Goal: Task Accomplishment & Management: Complete application form

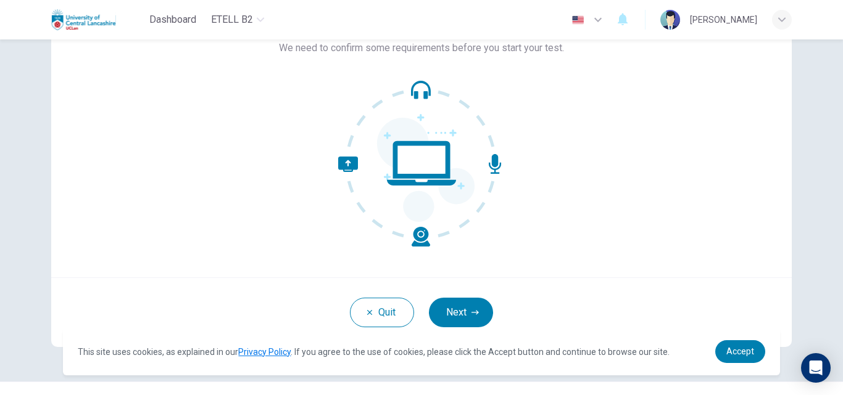
scroll to position [118, 0]
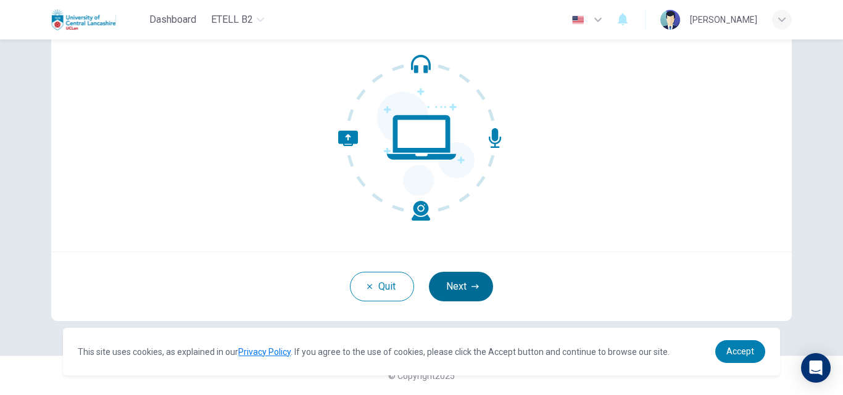
click at [466, 293] on button "Next" at bounding box center [461, 287] width 64 height 30
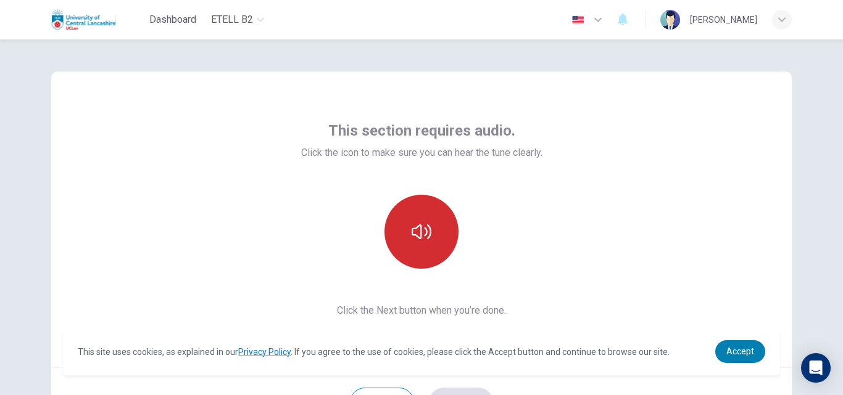
scroll to position [0, 0]
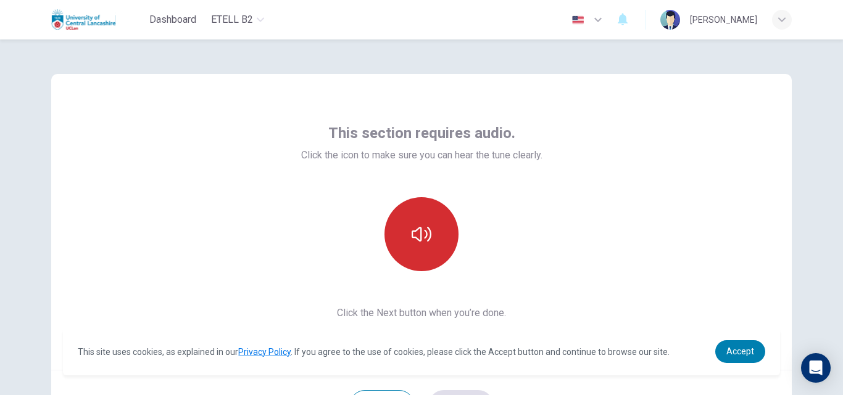
click at [435, 225] on button "button" at bounding box center [421, 234] width 74 height 74
click at [421, 243] on icon "button" at bounding box center [421, 235] width 20 height 20
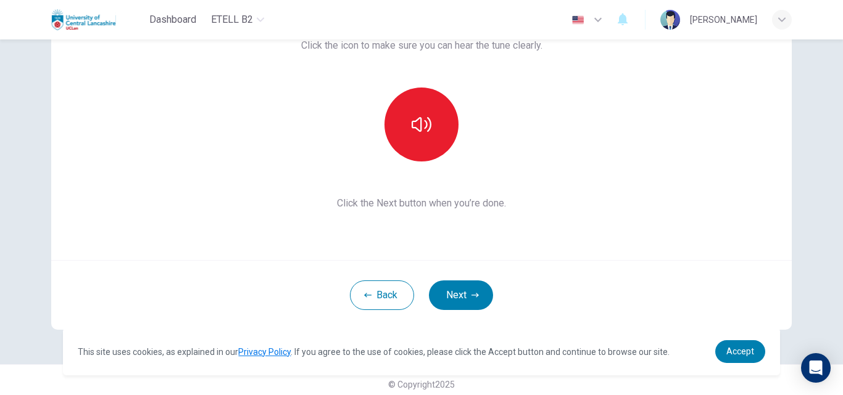
scroll to position [118, 0]
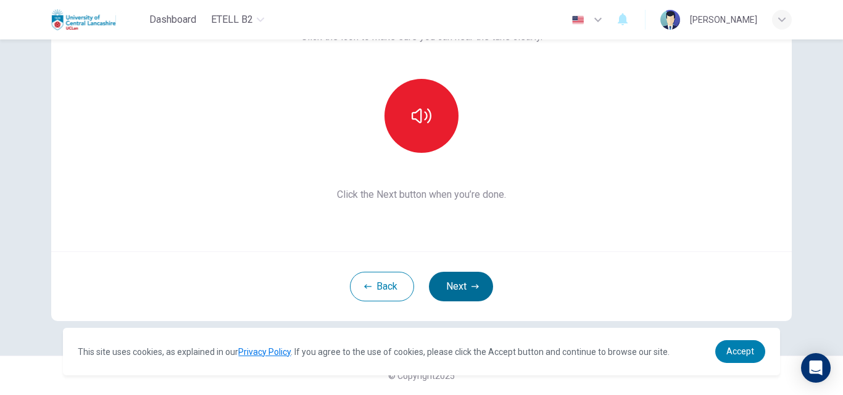
click at [446, 286] on button "Next" at bounding box center [461, 287] width 64 height 30
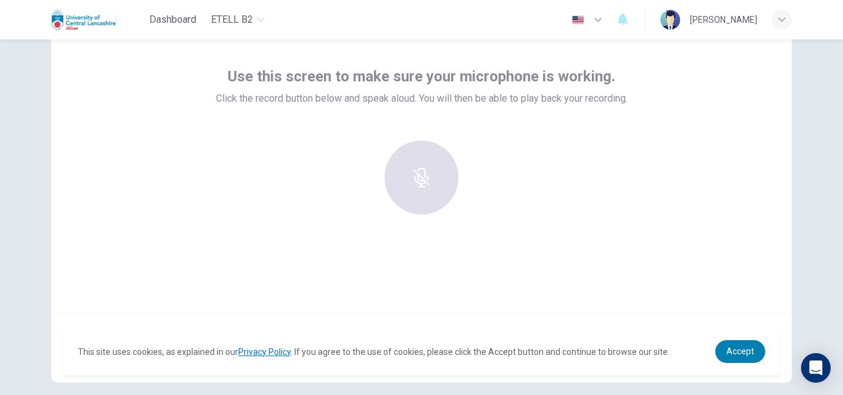
scroll to position [0, 0]
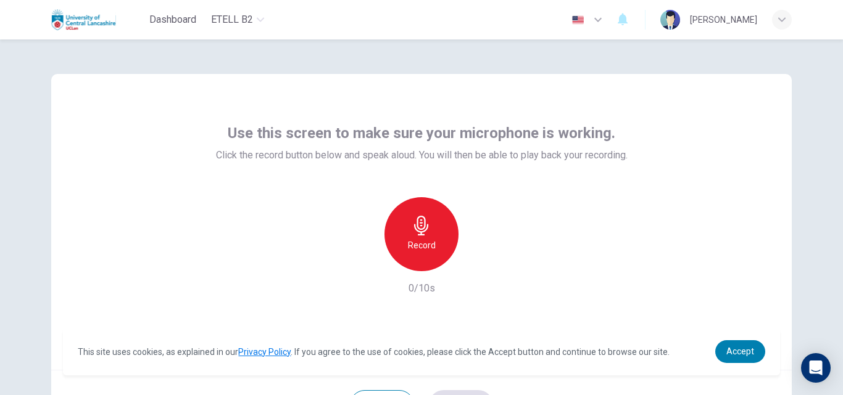
click at [441, 237] on div "Record" at bounding box center [421, 234] width 74 height 74
click at [472, 264] on icon "button" at bounding box center [478, 261] width 12 height 12
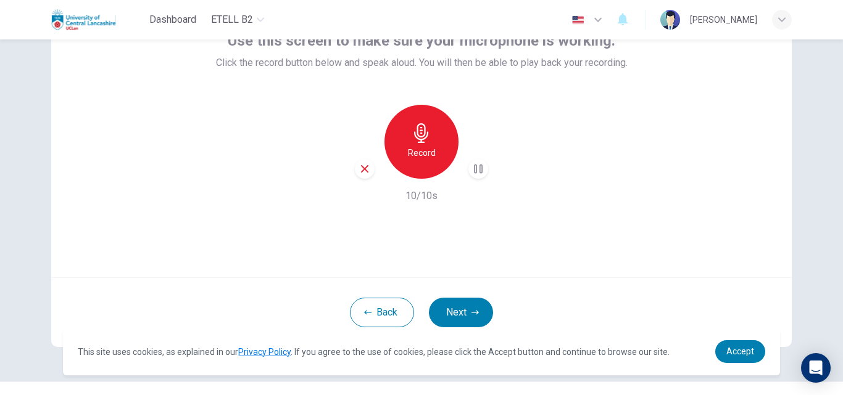
scroll to position [118, 0]
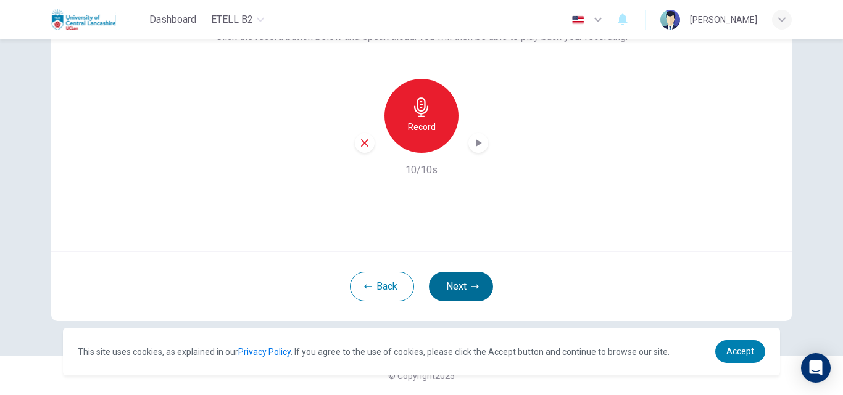
click at [477, 287] on button "Next" at bounding box center [461, 287] width 64 height 30
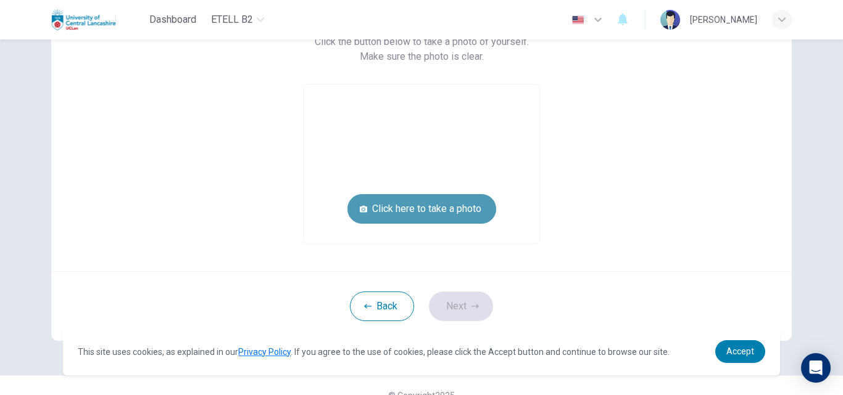
click at [443, 208] on button "Click here to take a photo" at bounding box center [421, 209] width 149 height 30
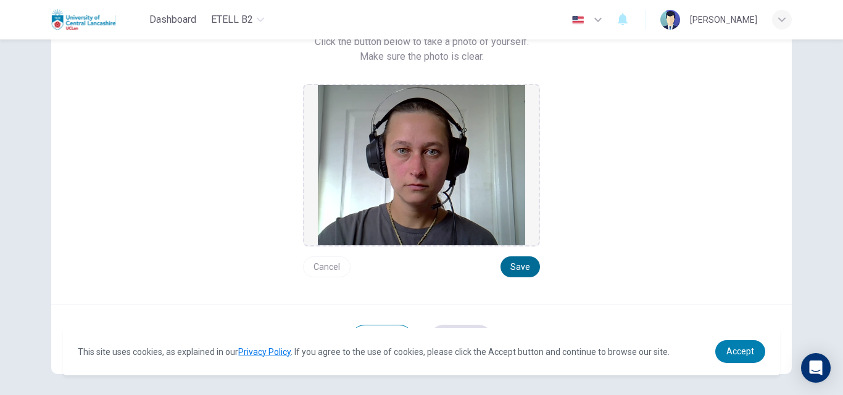
click at [510, 264] on button "Save" at bounding box center [519, 267] width 39 height 21
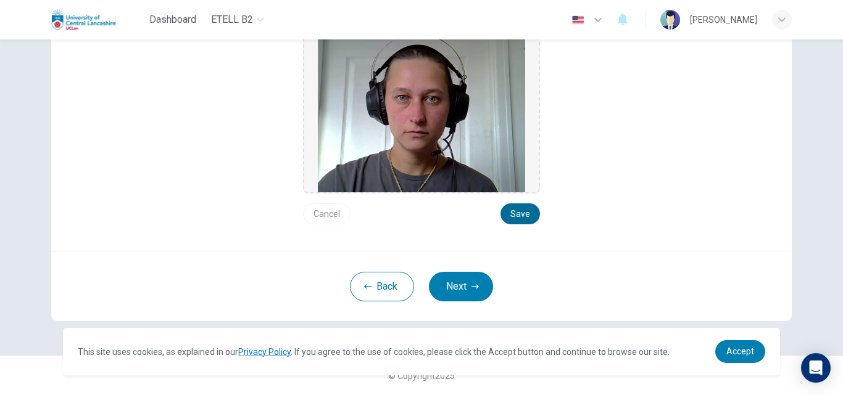
click at [522, 212] on button "Save" at bounding box center [519, 214] width 39 height 21
click at [458, 287] on button "Next" at bounding box center [461, 287] width 64 height 30
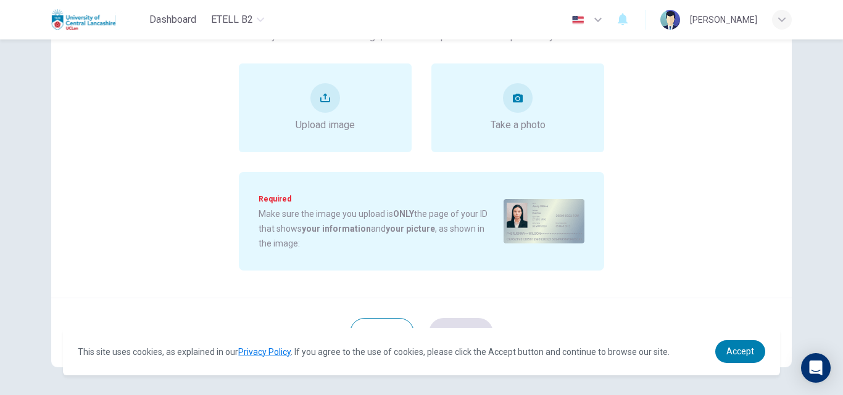
scroll to position [110, 0]
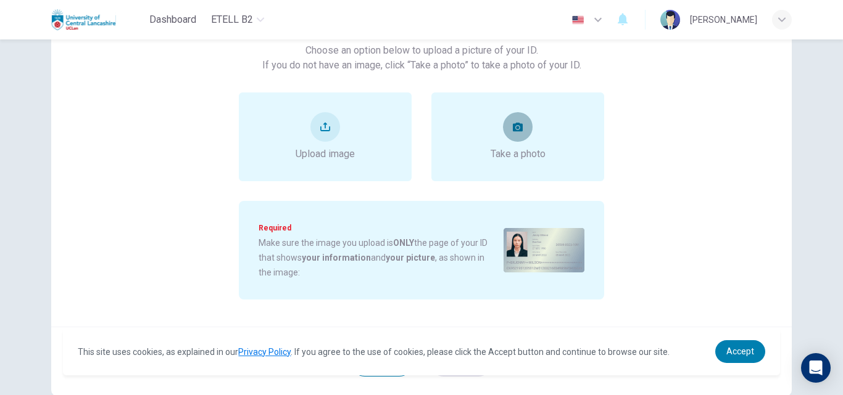
click at [518, 133] on button "take photo" at bounding box center [518, 127] width 30 height 30
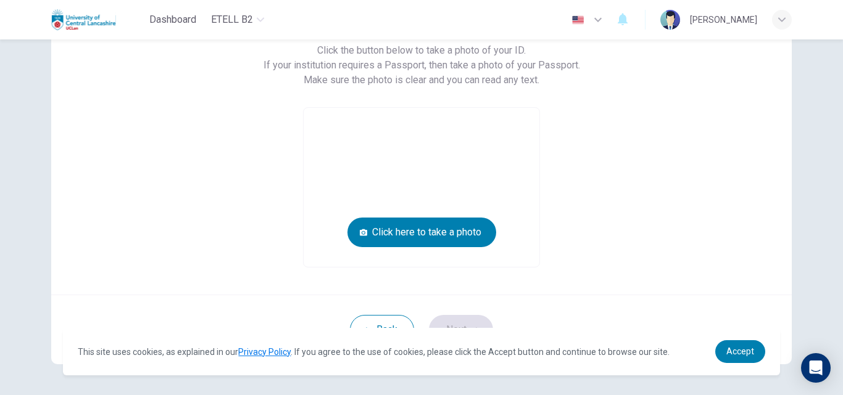
click at [445, 303] on div "Back Next" at bounding box center [421, 330] width 740 height 70
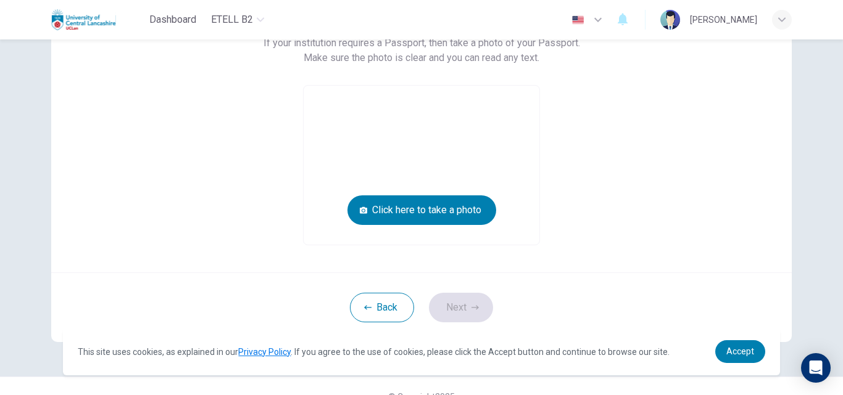
scroll to position [153, 0]
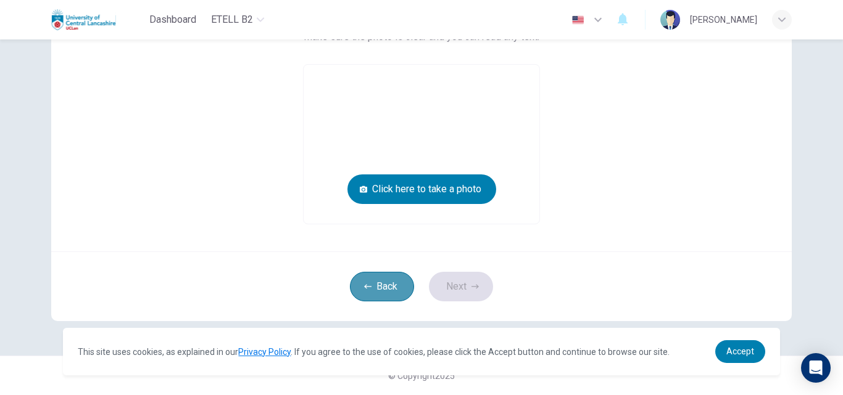
click at [403, 289] on button "Back" at bounding box center [382, 287] width 64 height 30
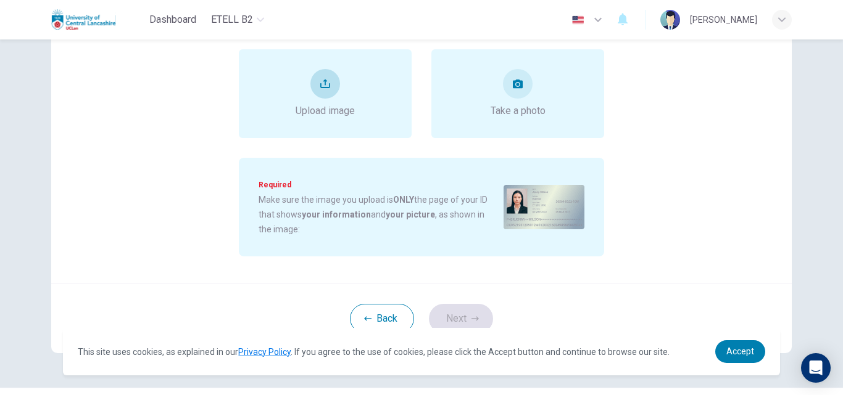
click at [349, 107] on span "Upload image" at bounding box center [324, 111] width 59 height 15
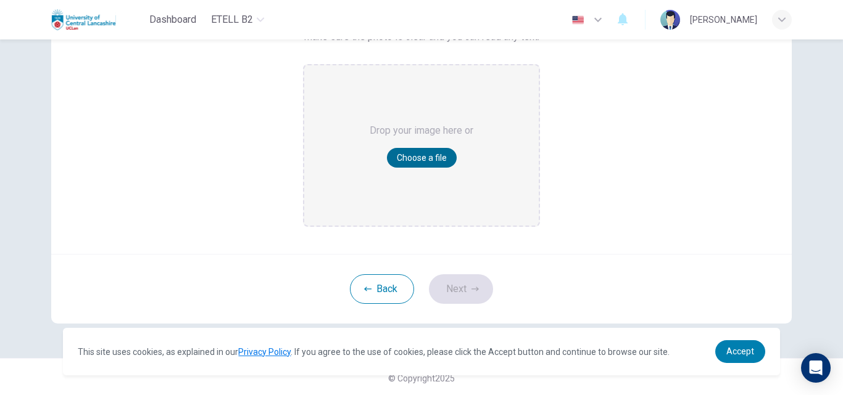
click at [442, 160] on button "Choose a file" at bounding box center [422, 158] width 70 height 20
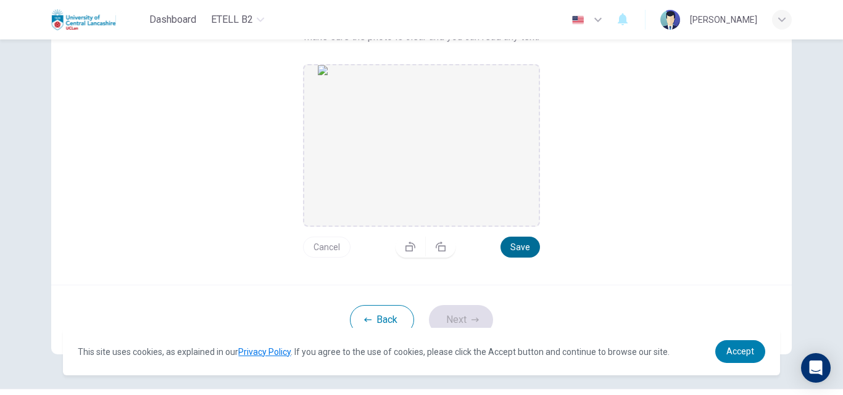
click at [516, 246] on button "Save" at bounding box center [519, 247] width 39 height 21
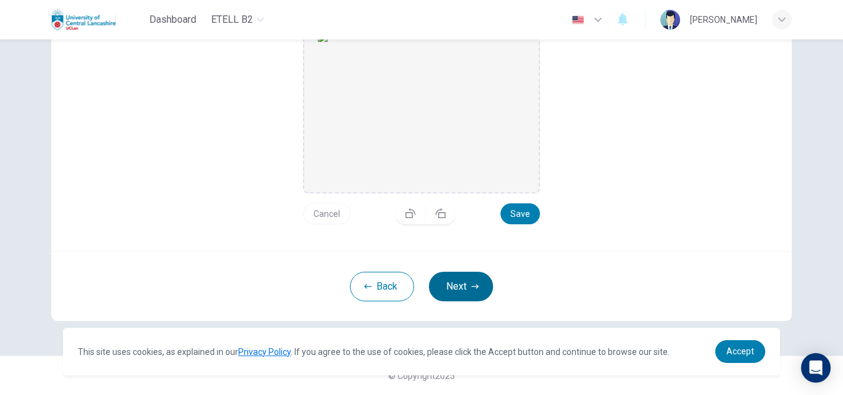
click at [476, 278] on button "Next" at bounding box center [461, 287] width 64 height 30
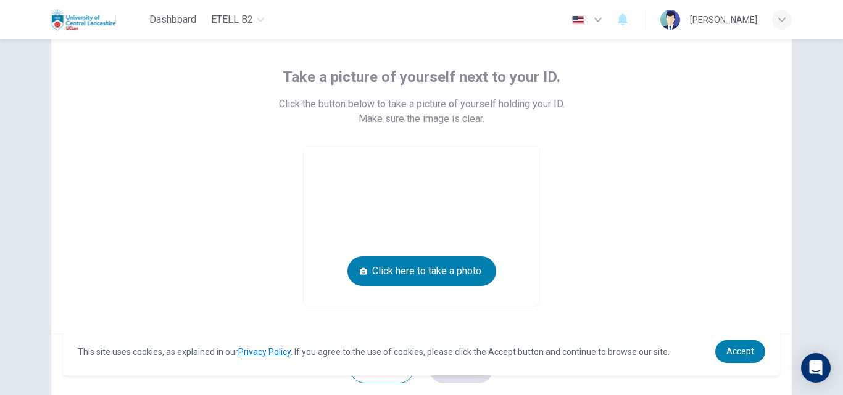
scroll to position [76, 0]
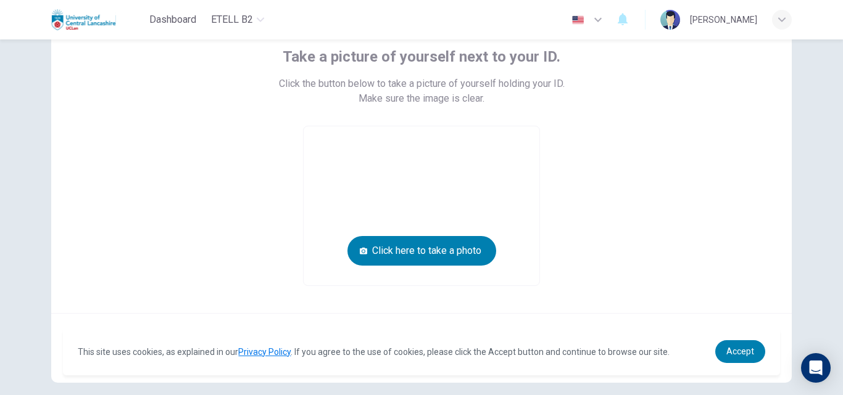
drag, startPoint x: 503, startPoint y: 266, endPoint x: 671, endPoint y: 246, distance: 168.9
click at [671, 246] on div "Take a picture of yourself next to your ID. Click the button below to take a pi…" at bounding box center [421, 166] width 558 height 239
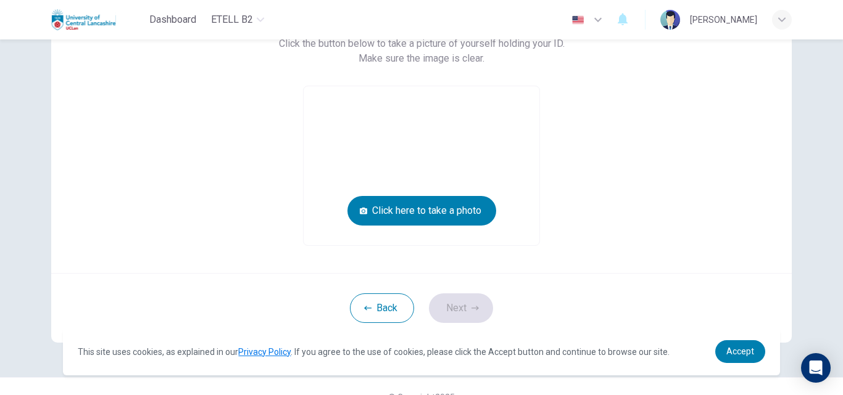
scroll to position [138, 0]
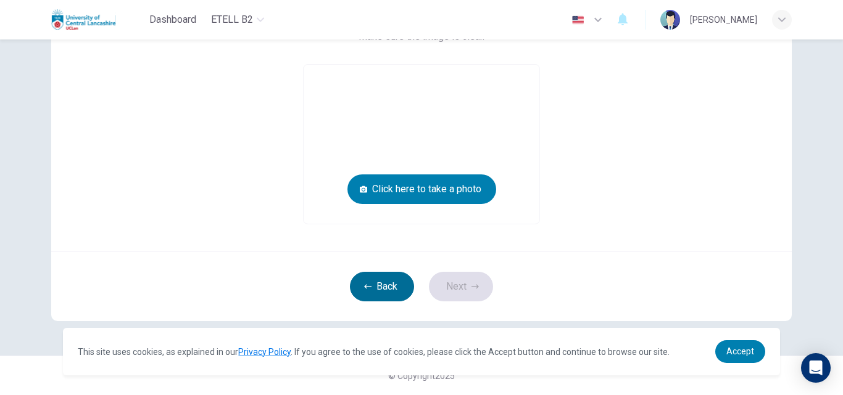
click at [374, 281] on button "Back" at bounding box center [382, 287] width 64 height 30
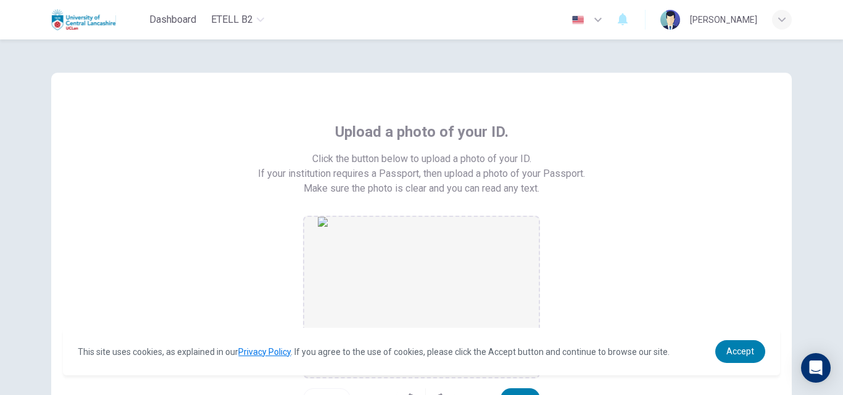
scroll to position [63, 0]
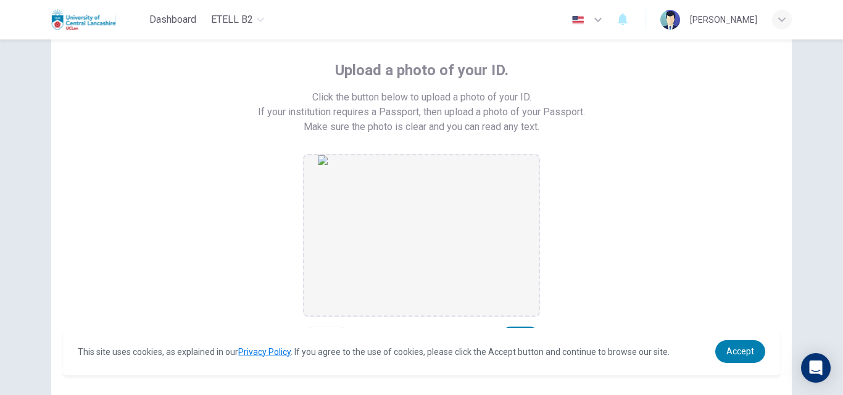
click at [422, 250] on img "drag and drop area" at bounding box center [421, 235] width 207 height 160
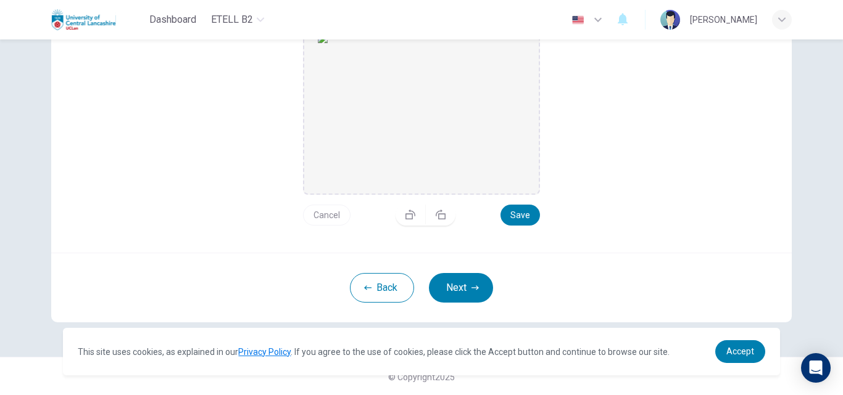
scroll to position [186, 0]
click at [522, 217] on button "Save" at bounding box center [519, 214] width 39 height 21
click at [470, 278] on button "Next" at bounding box center [461, 287] width 64 height 30
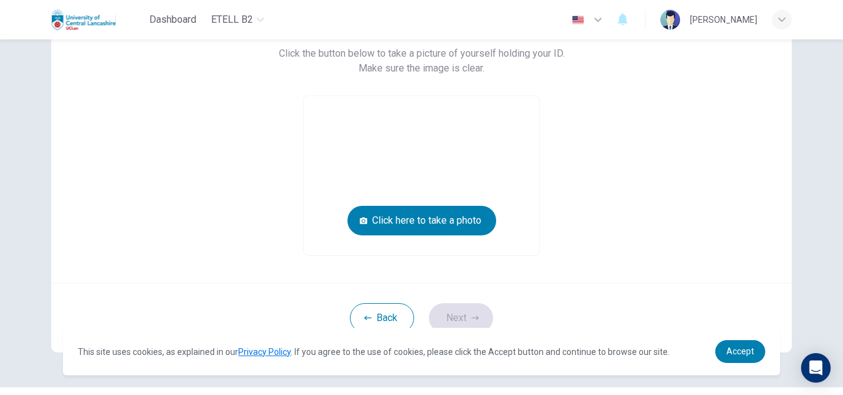
scroll to position [76, 0]
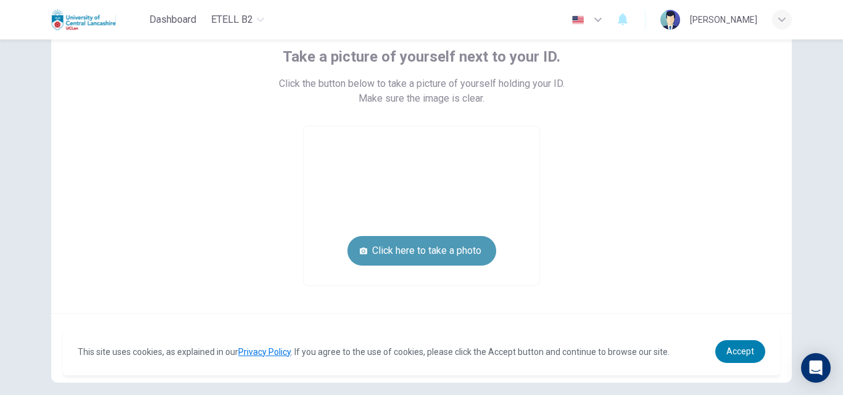
click at [457, 258] on button "Click here to take a photo" at bounding box center [421, 251] width 149 height 30
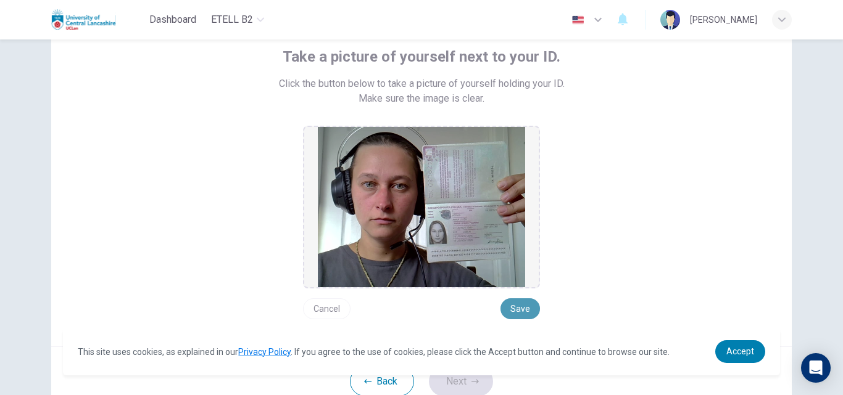
click at [517, 312] on button "Save" at bounding box center [519, 309] width 39 height 21
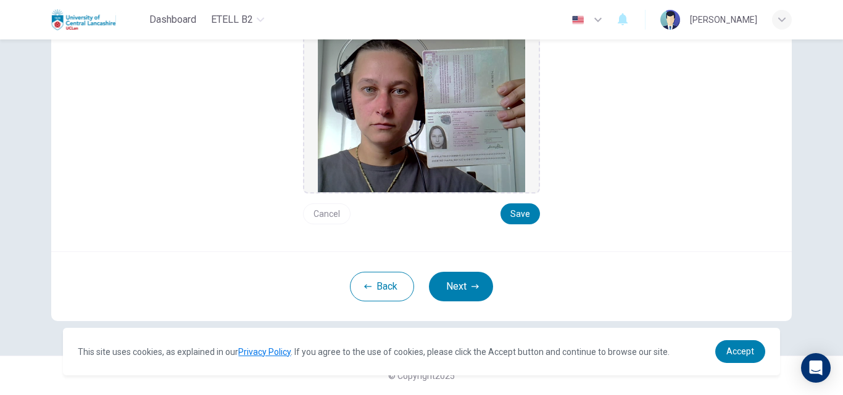
click at [464, 293] on button "Next" at bounding box center [461, 287] width 64 height 30
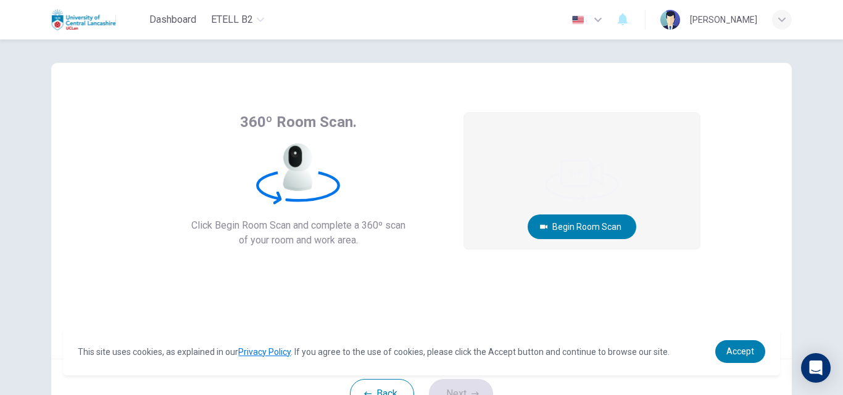
scroll to position [0, 0]
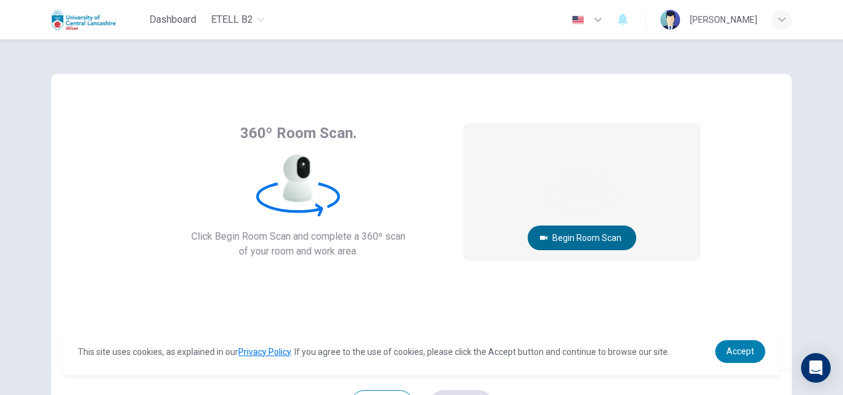
click at [613, 241] on button "Begin Room Scan" at bounding box center [581, 238] width 109 height 25
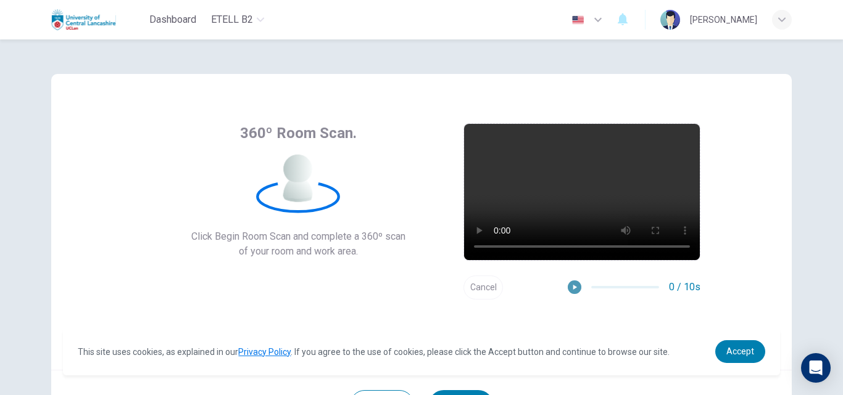
click at [572, 286] on icon "button" at bounding box center [574, 287] width 9 height 9
click at [482, 289] on button "Cancel" at bounding box center [482, 288] width 39 height 24
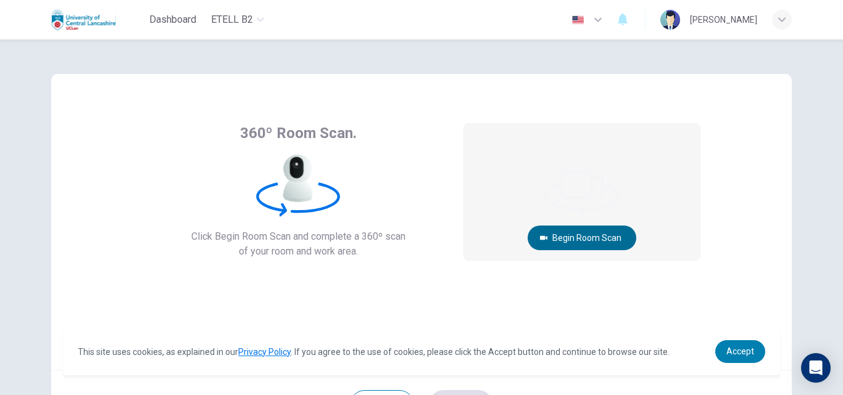
click at [579, 235] on button "Begin Room Scan" at bounding box center [581, 238] width 109 height 25
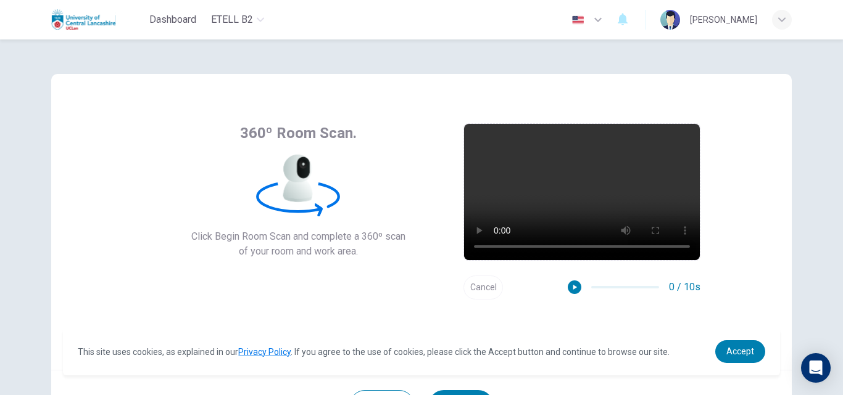
click at [485, 293] on button "Cancel" at bounding box center [482, 288] width 39 height 24
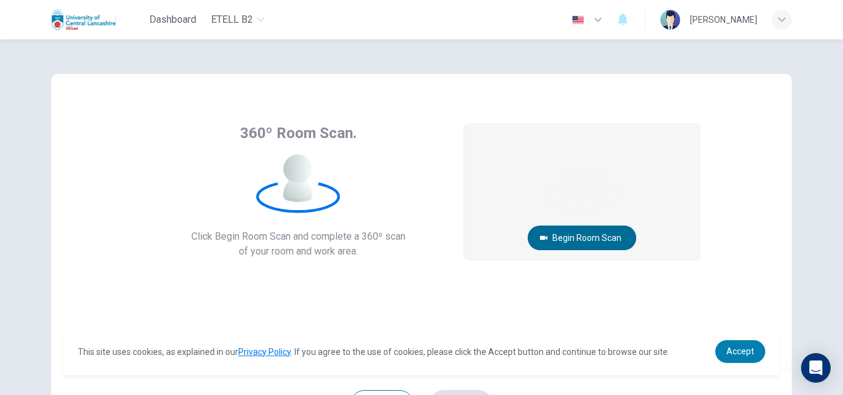
click at [585, 234] on button "Begin Room Scan" at bounding box center [581, 238] width 109 height 25
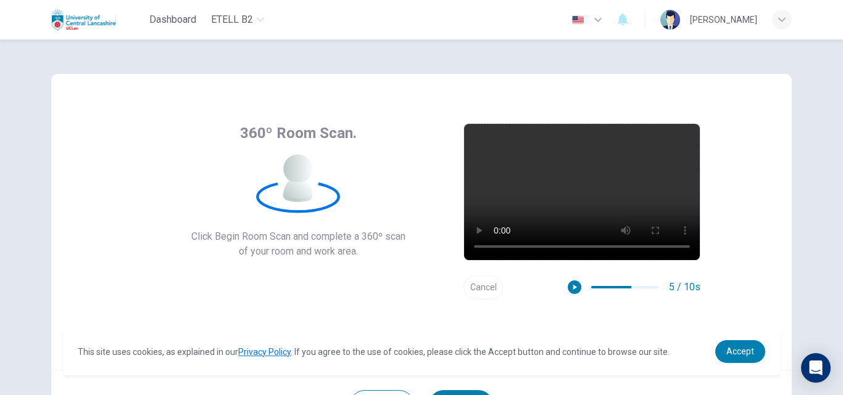
click at [491, 289] on button "Cancel" at bounding box center [482, 288] width 39 height 24
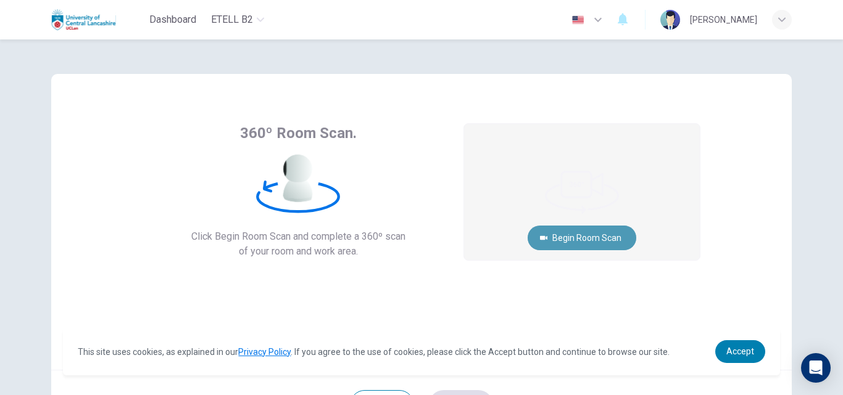
click at [598, 237] on button "Begin Room Scan" at bounding box center [581, 238] width 109 height 25
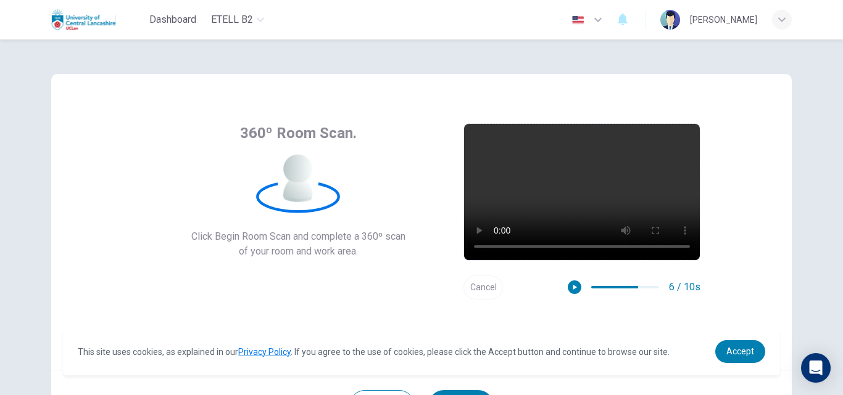
click at [476, 287] on button "Cancel" at bounding box center [482, 288] width 39 height 24
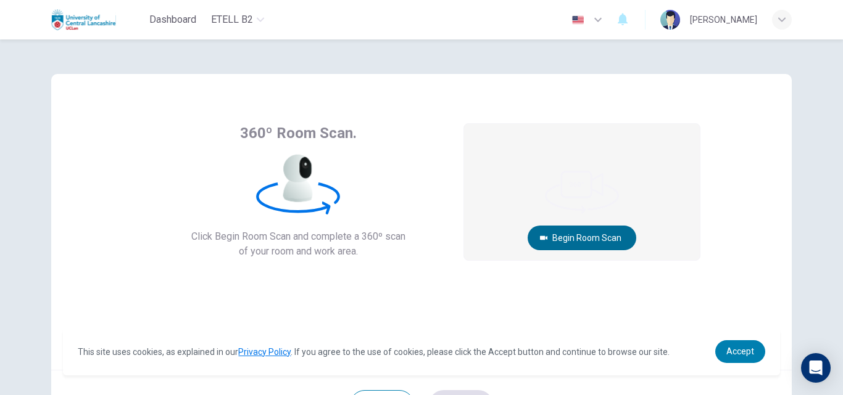
click at [596, 235] on button "Begin Room Scan" at bounding box center [581, 238] width 109 height 25
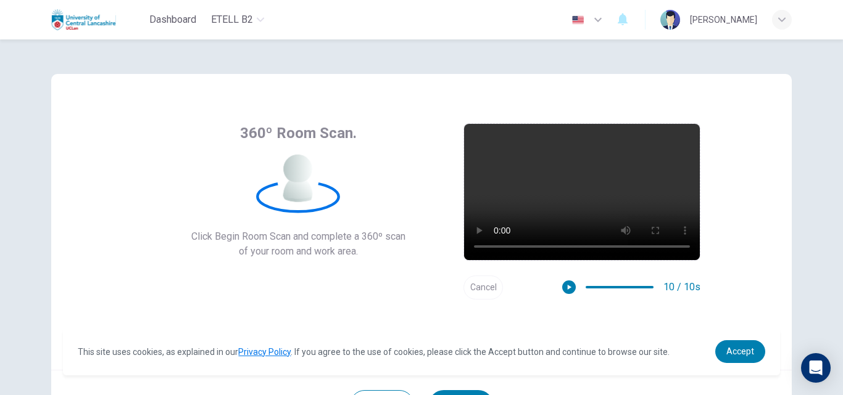
click at [483, 291] on button "Cancel" at bounding box center [482, 288] width 39 height 24
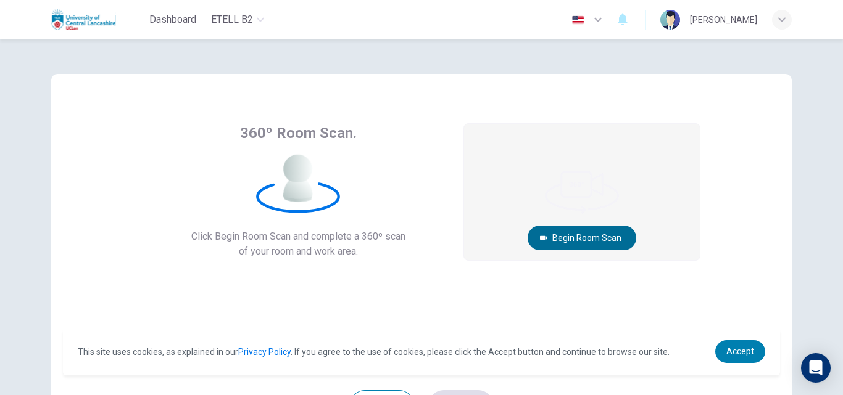
click at [593, 236] on button "Begin Room Scan" at bounding box center [581, 238] width 109 height 25
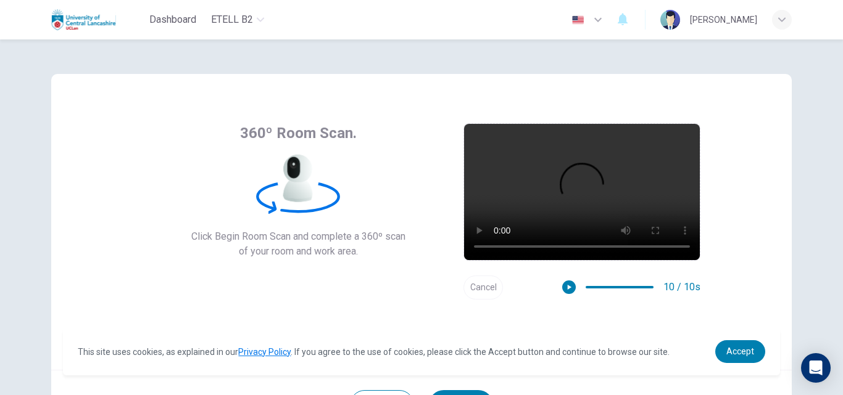
scroll to position [118, 0]
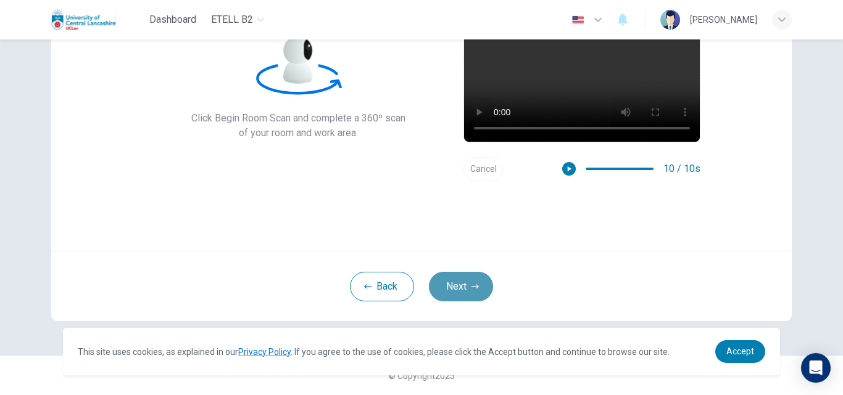
click at [482, 294] on button "Next" at bounding box center [461, 287] width 64 height 30
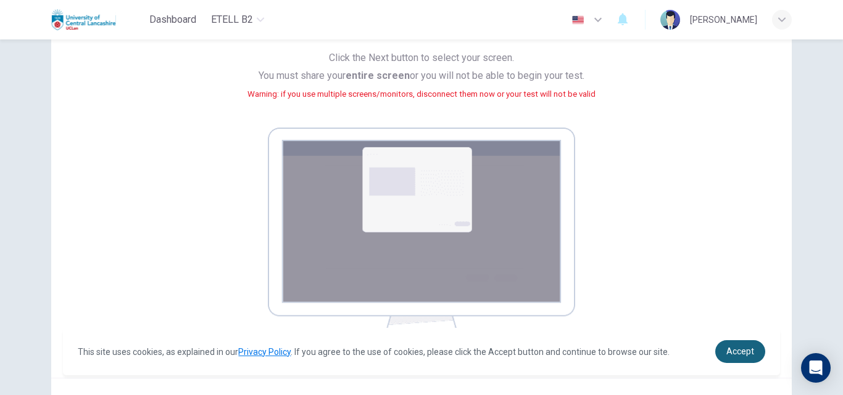
click at [738, 350] on span "Accept" at bounding box center [740, 352] width 28 height 10
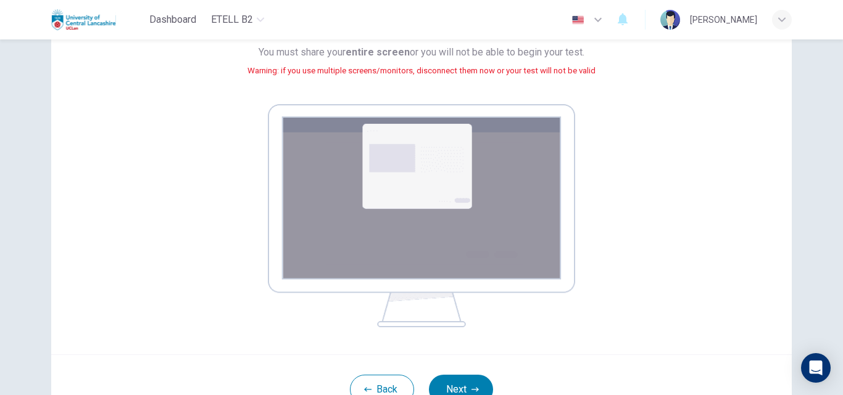
scroll to position [242, 0]
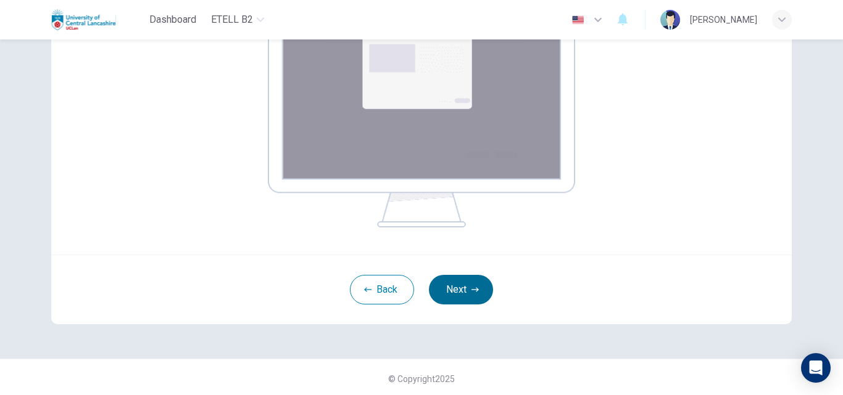
click at [449, 281] on button "Next" at bounding box center [461, 290] width 64 height 30
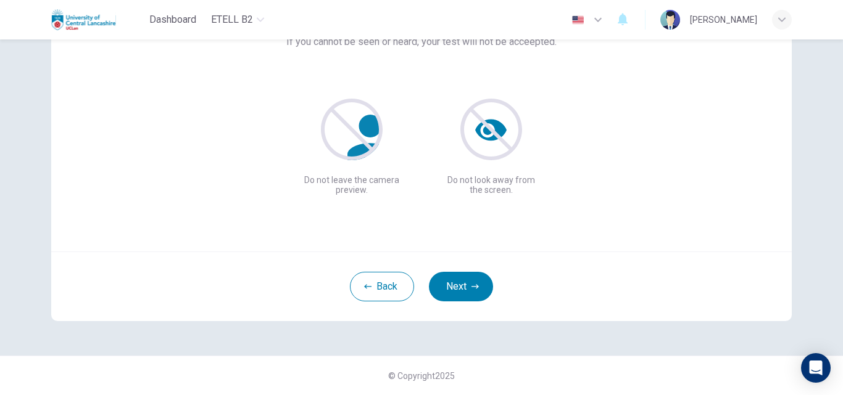
scroll to position [57, 0]
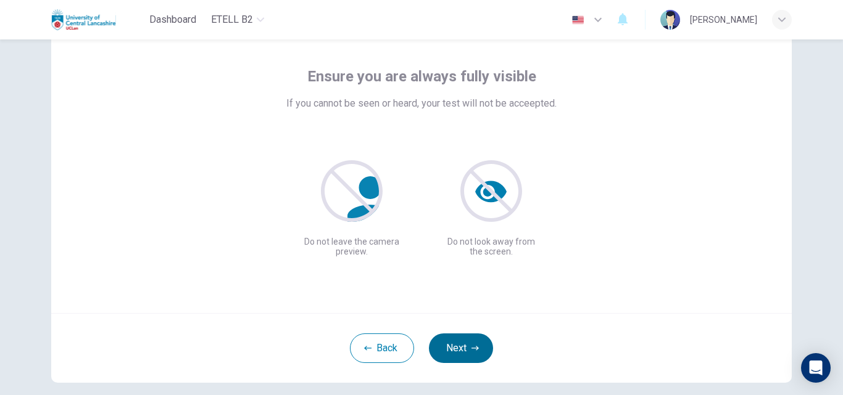
click at [476, 347] on button "Next" at bounding box center [461, 349] width 64 height 30
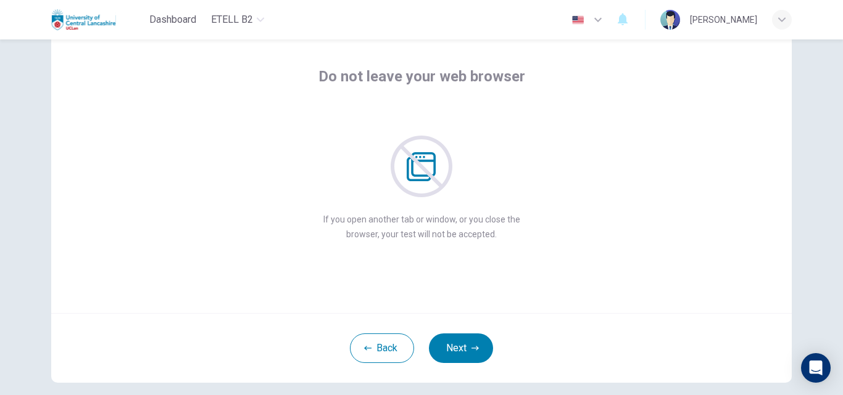
scroll to position [118, 0]
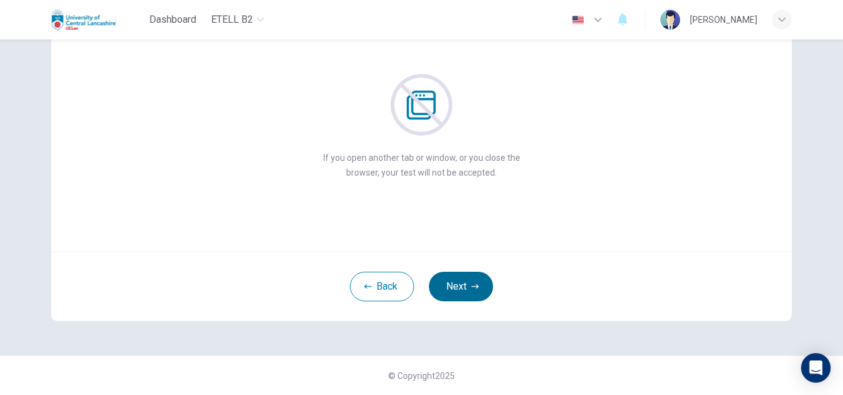
click at [460, 283] on button "Next" at bounding box center [461, 287] width 64 height 30
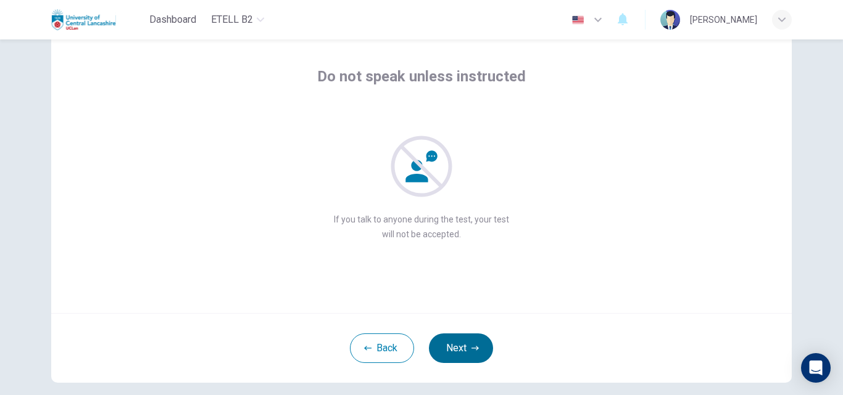
click at [460, 344] on button "Next" at bounding box center [461, 349] width 64 height 30
click at [469, 341] on button "Next" at bounding box center [461, 349] width 64 height 30
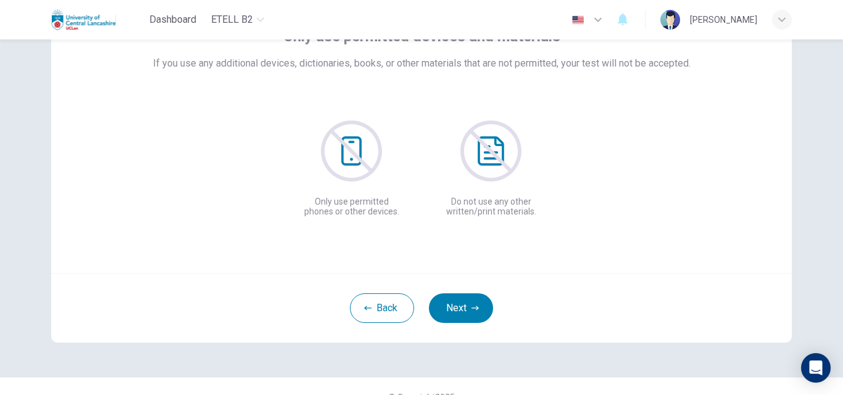
scroll to position [118, 0]
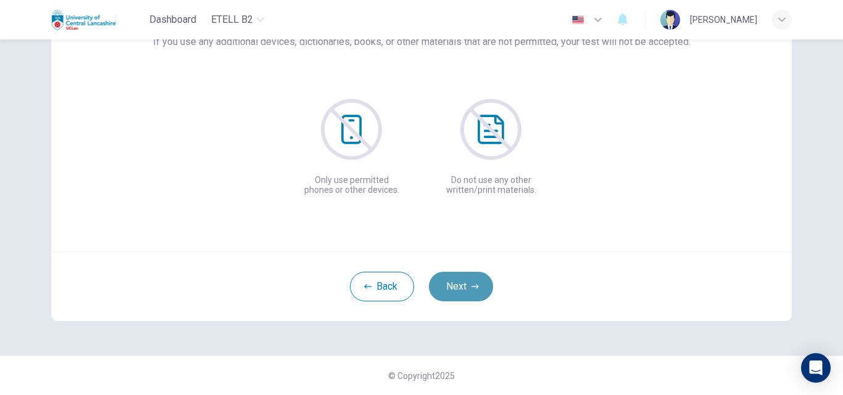
click at [472, 289] on icon "button" at bounding box center [474, 286] width 7 height 7
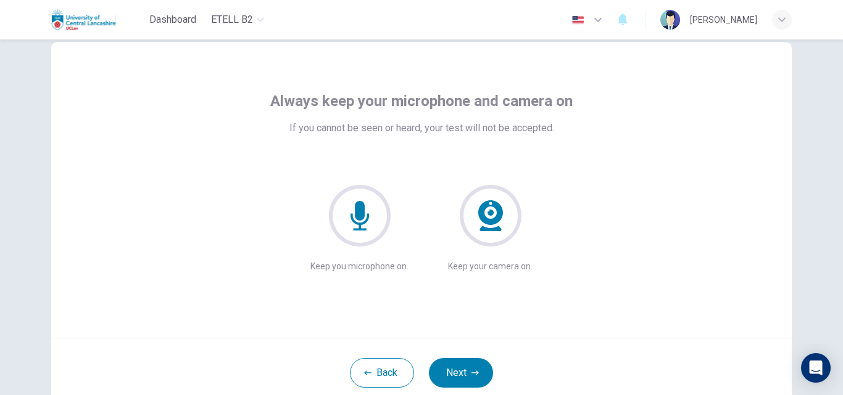
scroll to position [62, 0]
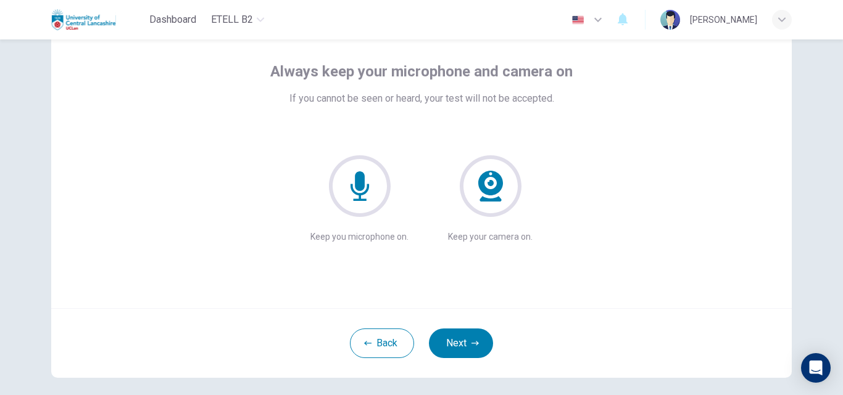
click at [360, 198] on icon at bounding box center [360, 186] width 62 height 62
click at [466, 341] on button "Next" at bounding box center [461, 344] width 64 height 30
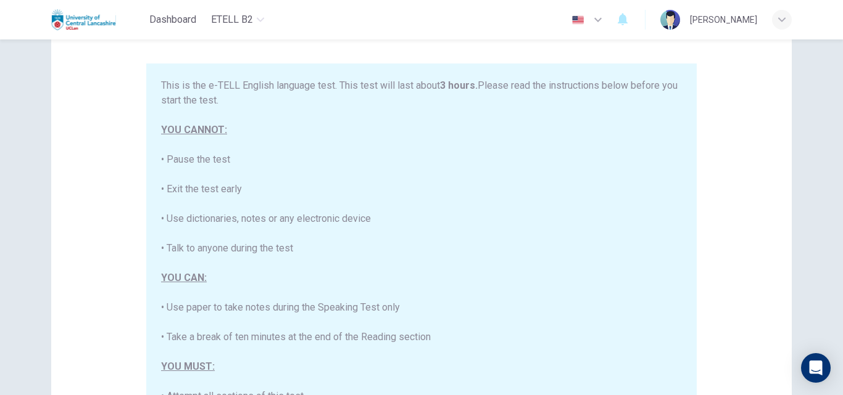
scroll to position [123, 0]
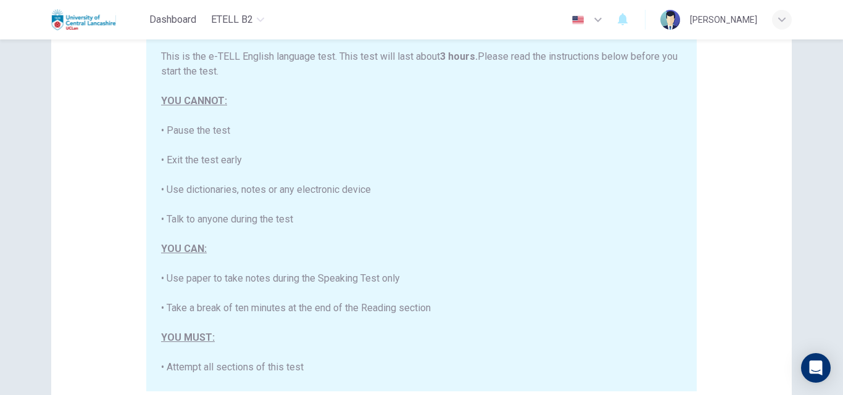
drag, startPoint x: 215, startPoint y: 277, endPoint x: 203, endPoint y: 289, distance: 17.4
click at [203, 289] on div "This is the e-TELL English language test. This test will last about 3 hours. Pl…" at bounding box center [421, 330] width 521 height 563
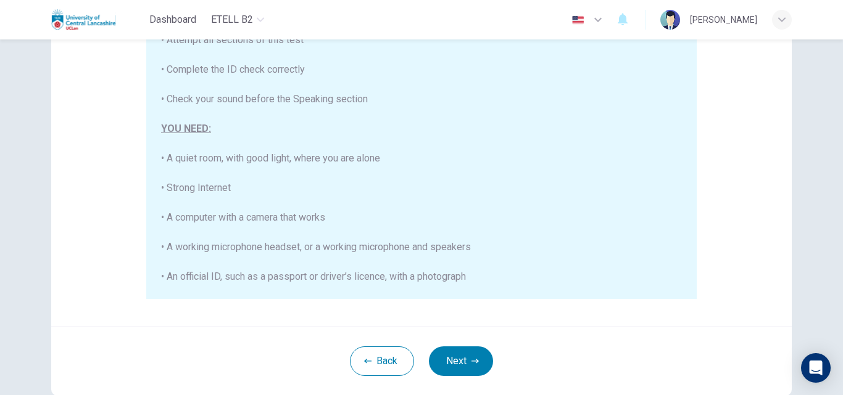
scroll to position [247, 0]
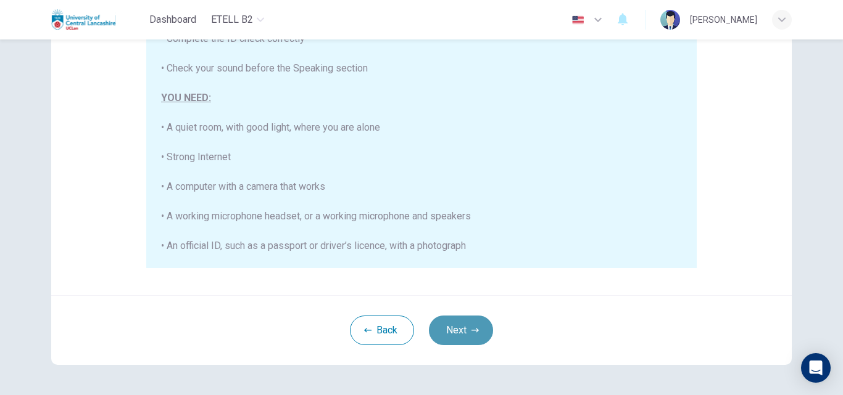
click at [481, 339] on button "Next" at bounding box center [461, 331] width 64 height 30
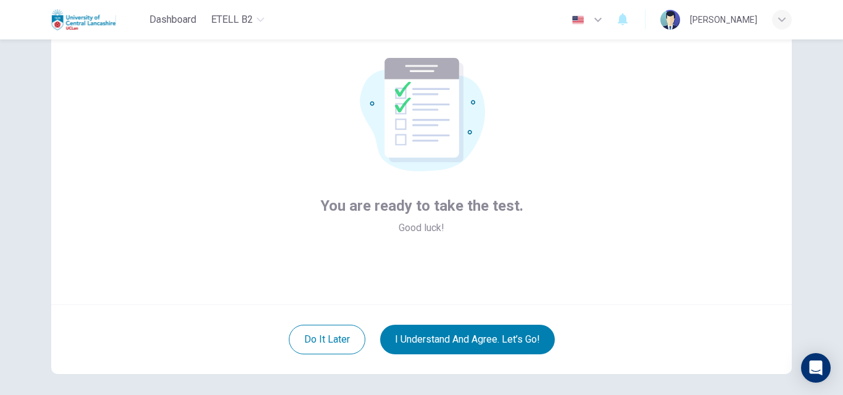
scroll to position [118, 0]
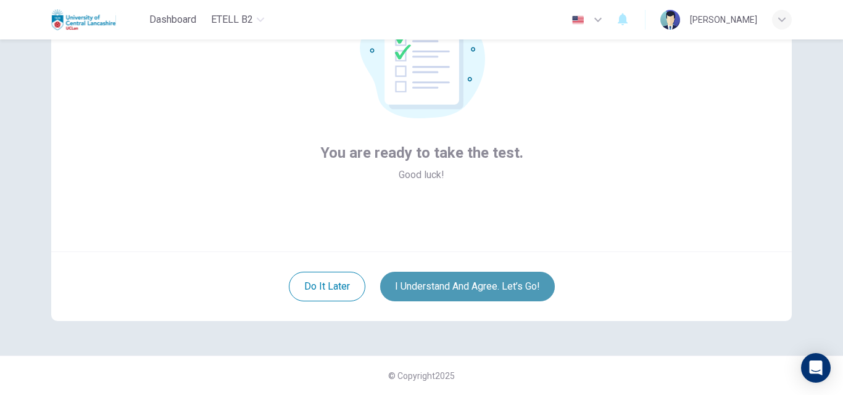
click at [455, 283] on button "I understand and agree. Let’s go!" at bounding box center [467, 287] width 175 height 30
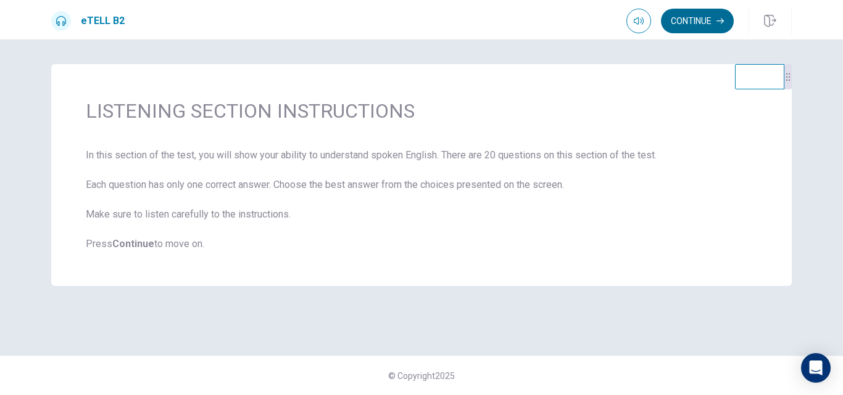
click at [685, 22] on button "Continue" at bounding box center [697, 21] width 73 height 25
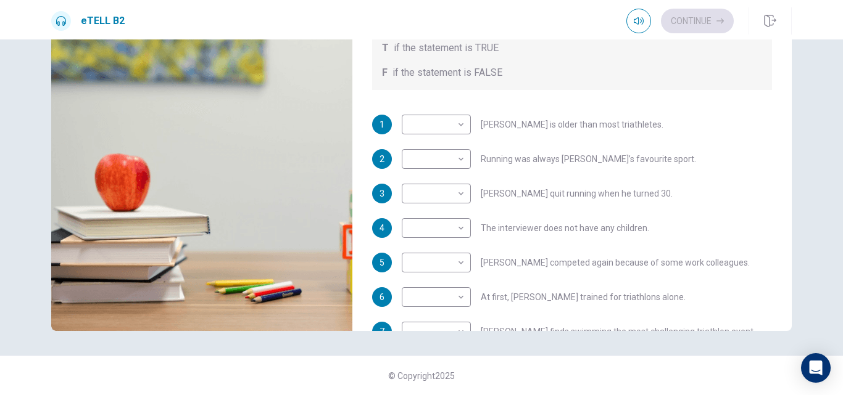
scroll to position [33, 0]
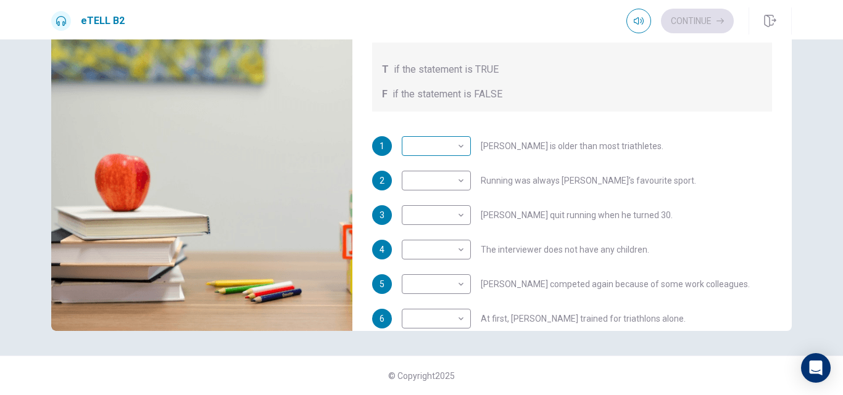
click at [451, 150] on body "This site uses cookies, as explained in our Privacy Policy . If you agree to th…" at bounding box center [421, 197] width 843 height 395
type input "**"
click at [444, 166] on li "T" at bounding box center [432, 166] width 69 height 20
type input "*"
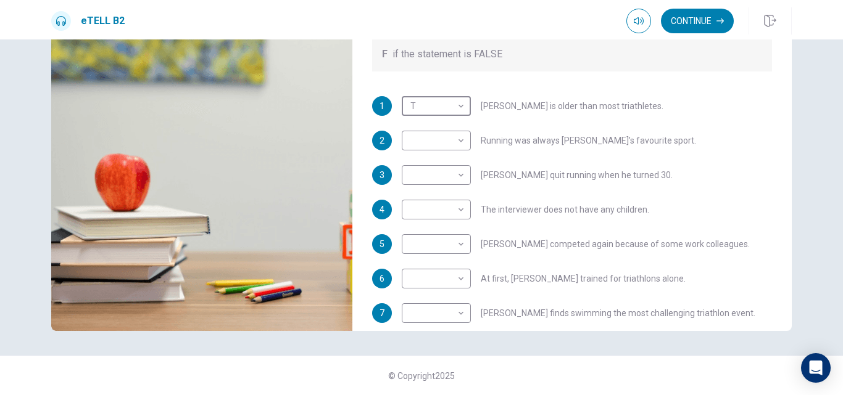
scroll to position [94, 0]
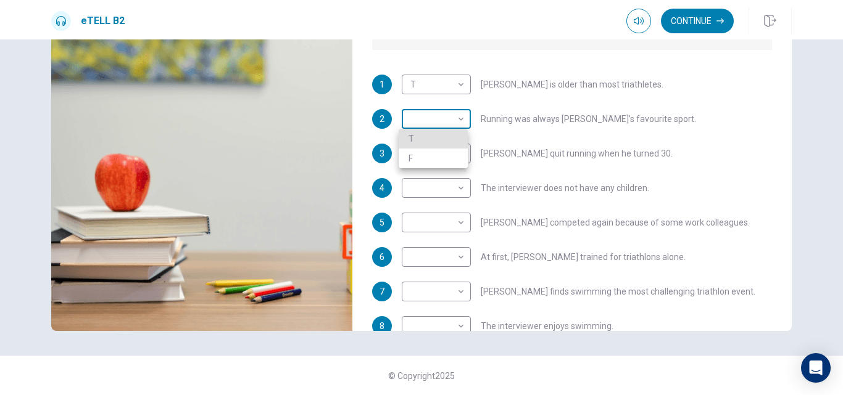
click at [452, 122] on body "This site uses cookies, as explained in our Privacy Policy . If you agree to th…" at bounding box center [421, 197] width 843 height 395
type input "**"
click at [450, 140] on li "T" at bounding box center [432, 139] width 69 height 20
type input "*"
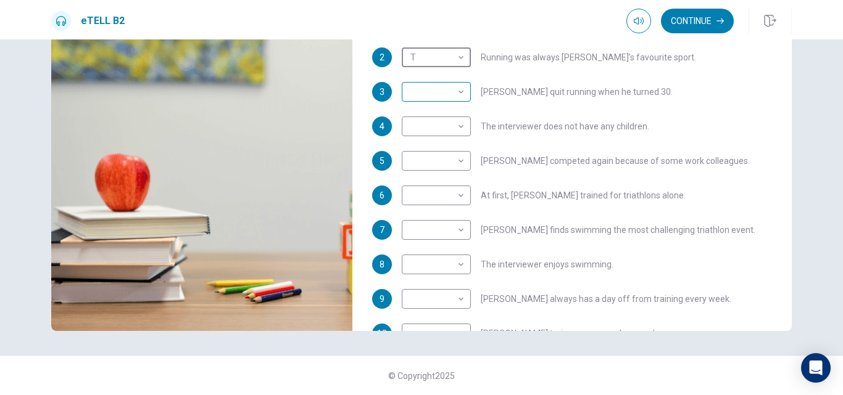
click at [447, 99] on body "This site uses cookies, as explained in our Privacy Policy . If you agree to th…" at bounding box center [421, 197] width 843 height 395
type input "**"
click at [432, 134] on li "F" at bounding box center [432, 132] width 69 height 20
type input "*"
click at [448, 126] on body "This site uses cookies, as explained in our Privacy Policy . If you agree to th…" at bounding box center [421, 197] width 843 height 395
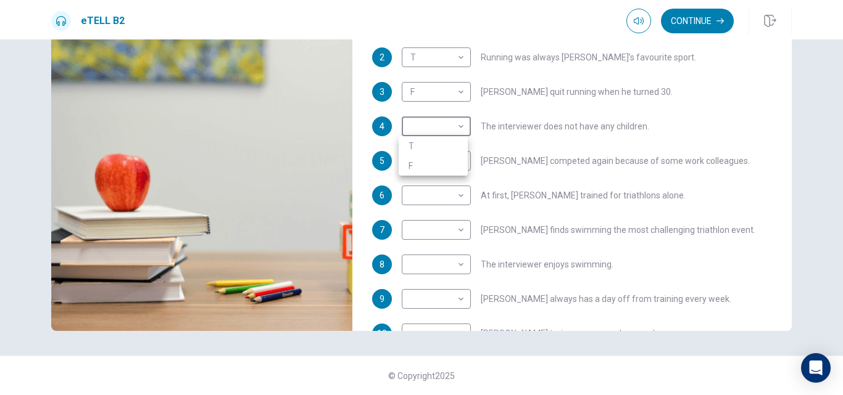
type input "**"
click at [457, 163] on li "F" at bounding box center [432, 166] width 69 height 20
type input "*"
click at [452, 160] on body "This site uses cookies, as explained in our Privacy Policy . If you agree to th…" at bounding box center [421, 197] width 843 height 395
type input "**"
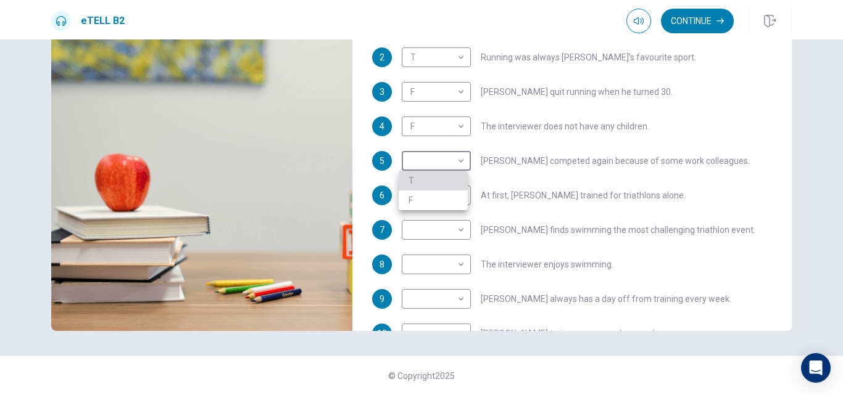
click at [455, 176] on li "T" at bounding box center [432, 181] width 69 height 20
type input "*"
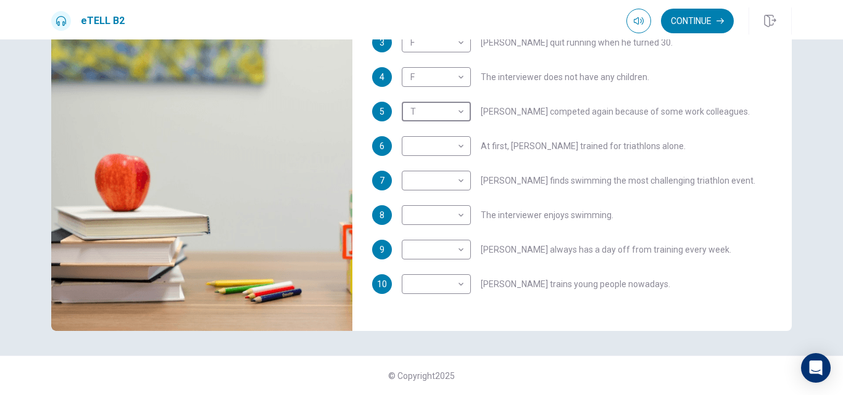
scroll to position [218, 0]
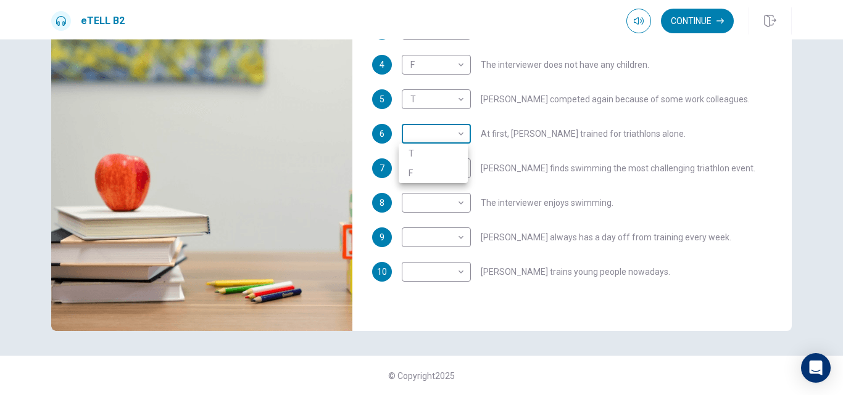
click at [457, 140] on body "This site uses cookies, as explained in our Privacy Policy . If you agree to th…" at bounding box center [421, 197] width 843 height 395
type input "**"
click at [460, 169] on li "F" at bounding box center [432, 173] width 69 height 20
type input "*"
click at [439, 167] on body "This site uses cookies, as explained in our Privacy Policy . If you agree to th…" at bounding box center [421, 197] width 843 height 395
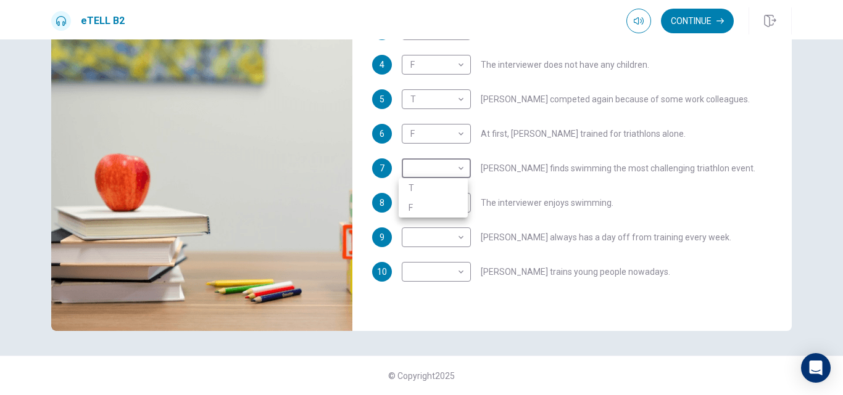
type input "**"
click at [441, 192] on li "T" at bounding box center [432, 188] width 69 height 20
type input "*"
click at [463, 204] on div "​ ​" at bounding box center [436, 203] width 69 height 20
click at [453, 202] on body "This site uses cookies, as explained in our Privacy Policy . If you agree to th…" at bounding box center [421, 197] width 843 height 395
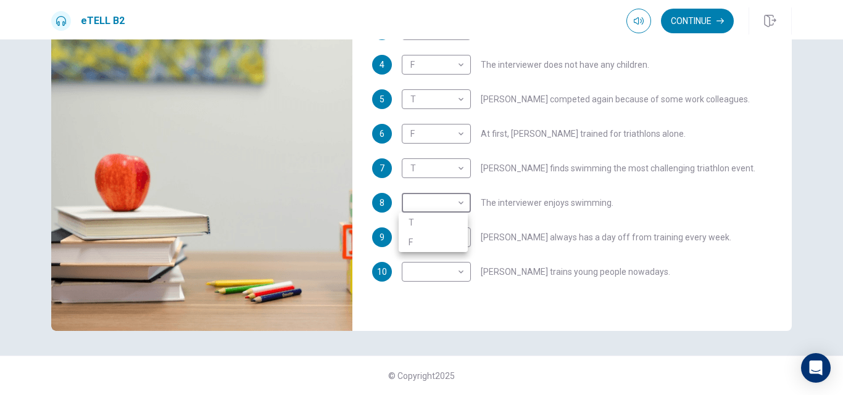
type input "**"
click at [454, 236] on li "F" at bounding box center [432, 243] width 69 height 20
type input "*"
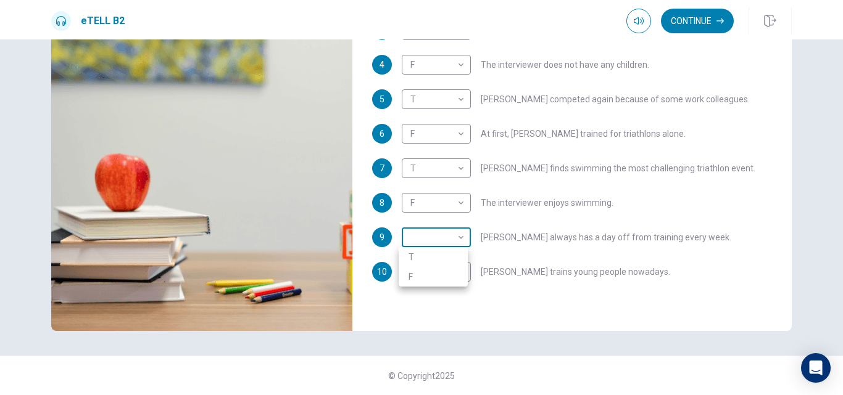
click at [460, 244] on body "This site uses cookies, as explained in our Privacy Policy . If you agree to th…" at bounding box center [421, 197] width 843 height 395
type input "**"
click at [452, 255] on li "T" at bounding box center [432, 257] width 69 height 20
type input "*"
type input "**"
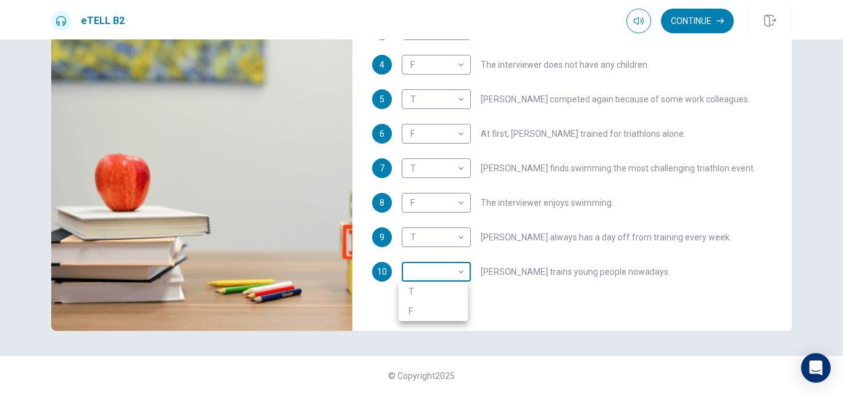
click at [452, 273] on body "This site uses cookies, as explained in our Privacy Policy . If you agree to th…" at bounding box center [421, 197] width 843 height 395
click at [448, 289] on li "T" at bounding box center [432, 292] width 69 height 20
type input "*"
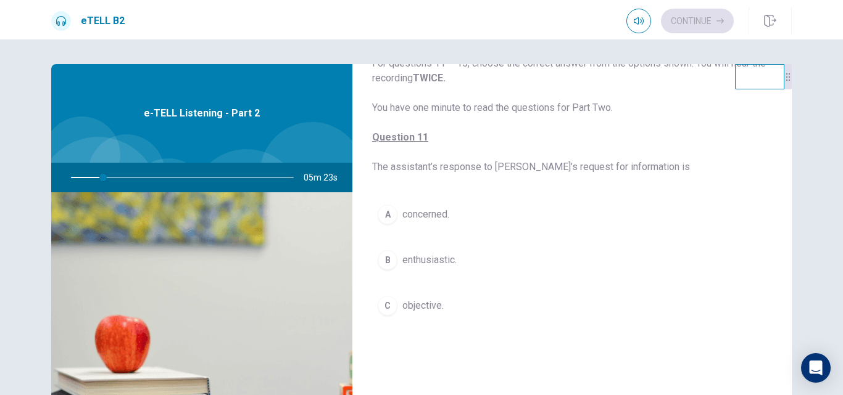
scroll to position [62, 0]
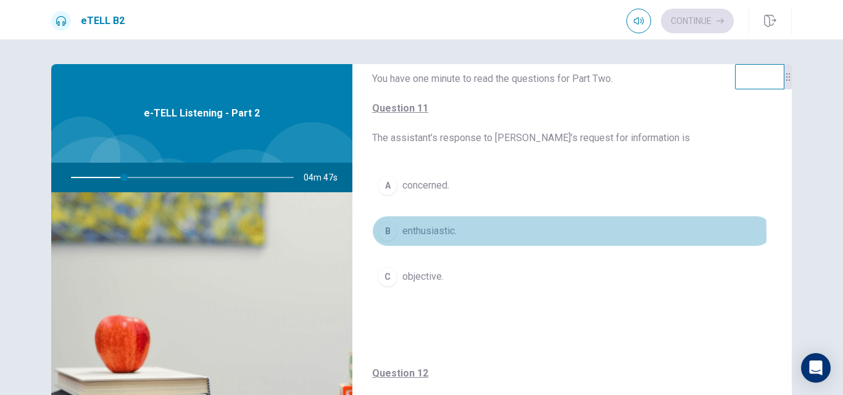
click at [421, 233] on span "enthusiastic." at bounding box center [429, 231] width 54 height 15
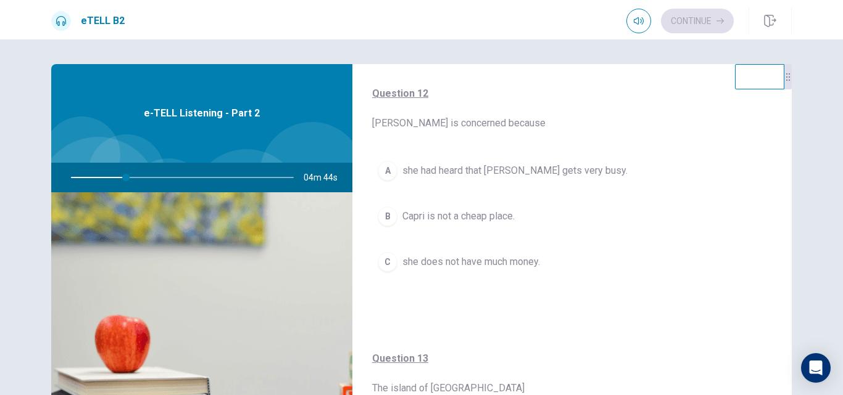
scroll to position [370, 0]
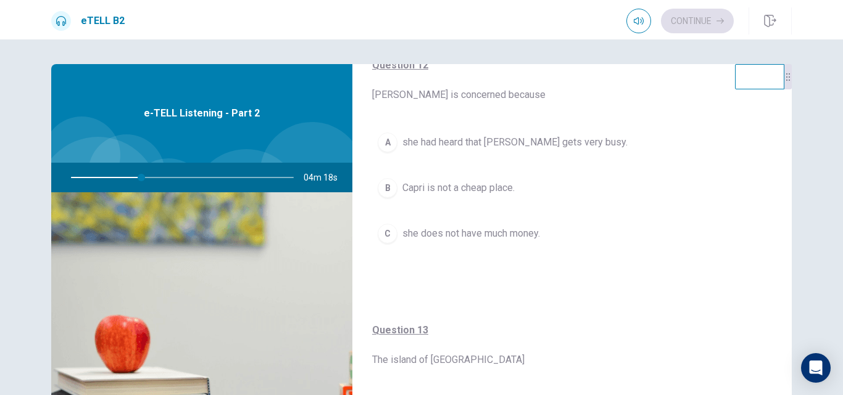
click at [488, 192] on span "Capri is not a cheap place." at bounding box center [458, 188] width 112 height 15
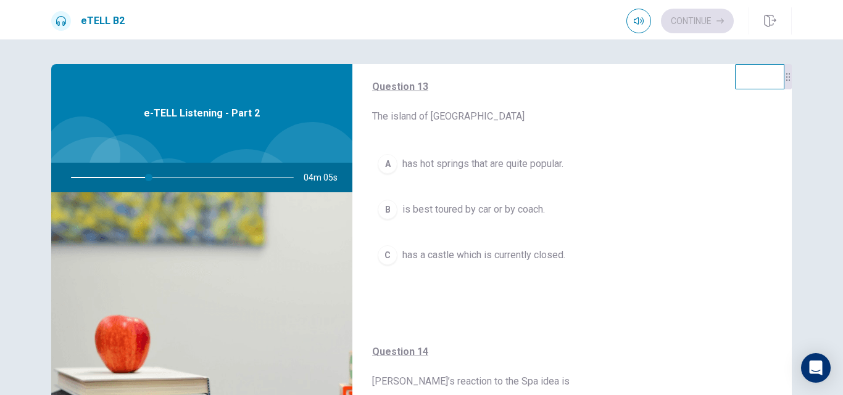
scroll to position [617, 0]
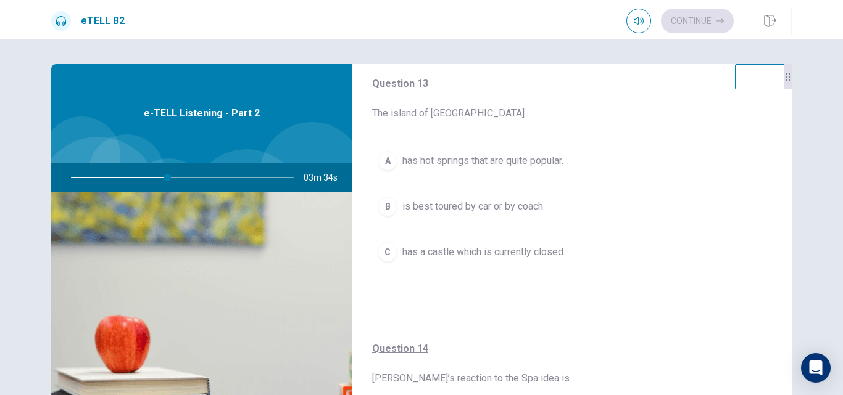
click at [508, 168] on span "has hot springs that are quite popular." at bounding box center [482, 161] width 161 height 15
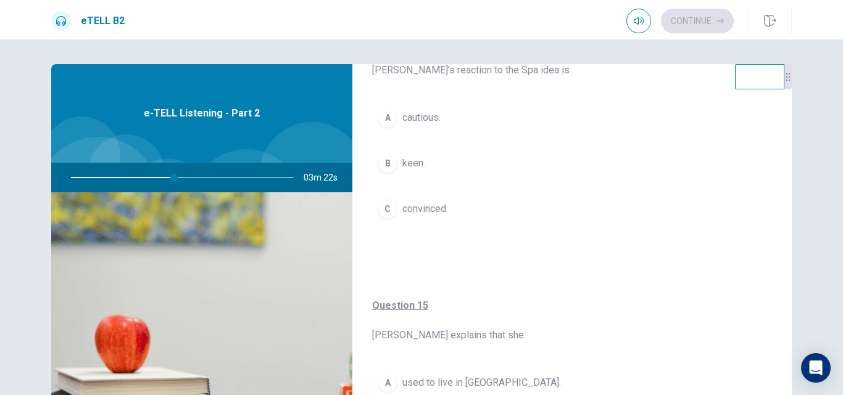
scroll to position [864, 0]
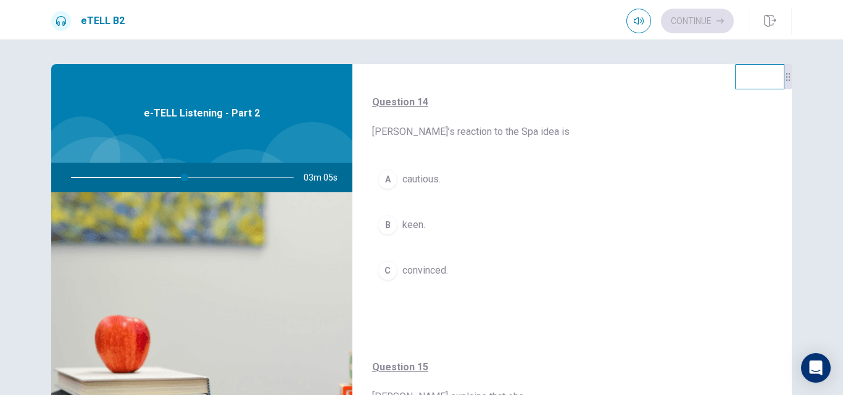
click at [492, 186] on button "A cautious." at bounding box center [572, 179] width 400 height 31
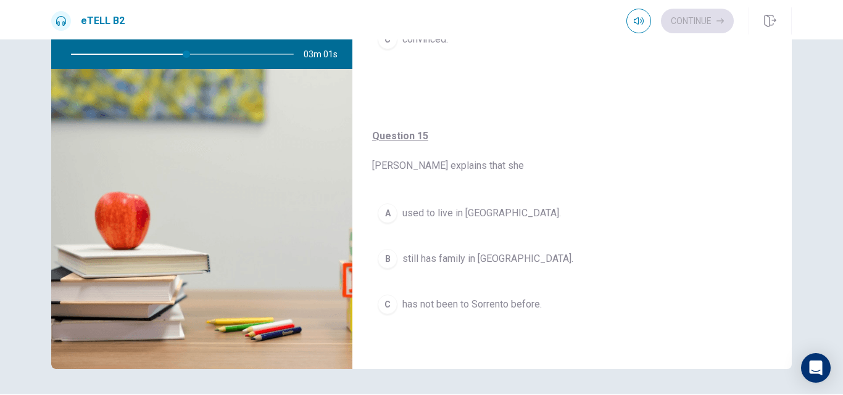
scroll to position [162, 0]
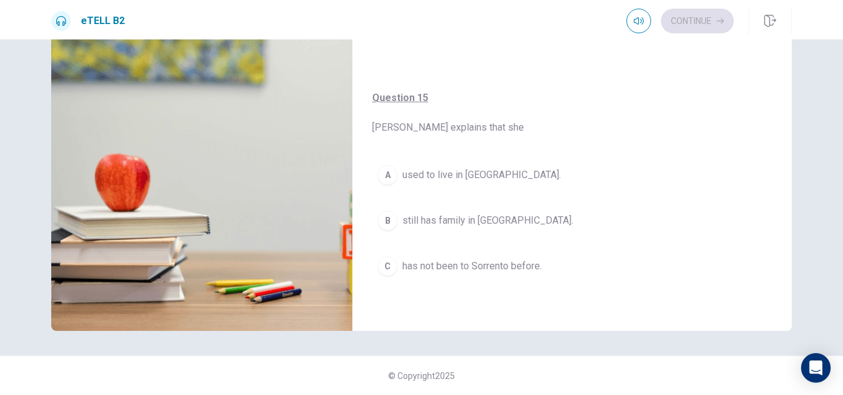
click at [501, 263] on span "has not been to Sorrento before." at bounding box center [471, 266] width 139 height 15
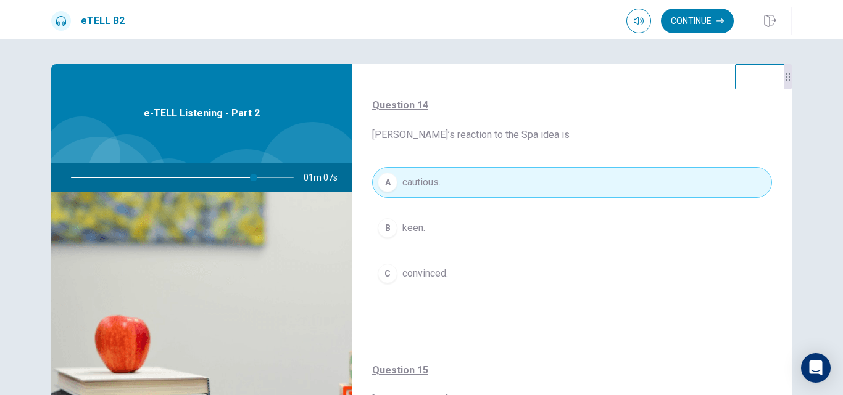
scroll to position [864, 0]
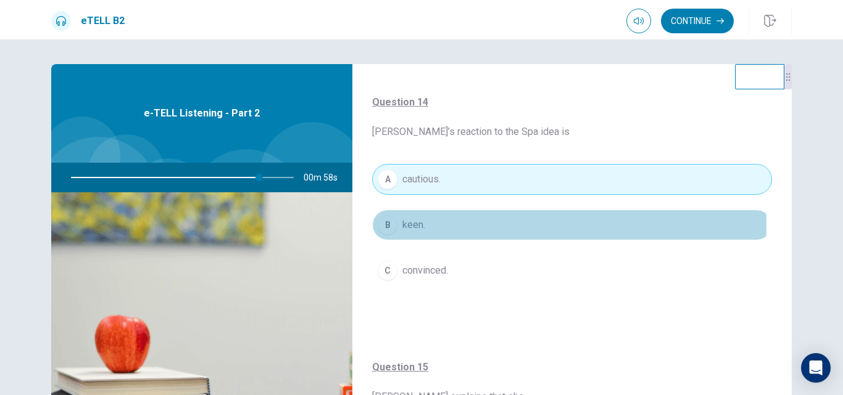
click at [452, 224] on button "B keen." at bounding box center [572, 225] width 400 height 31
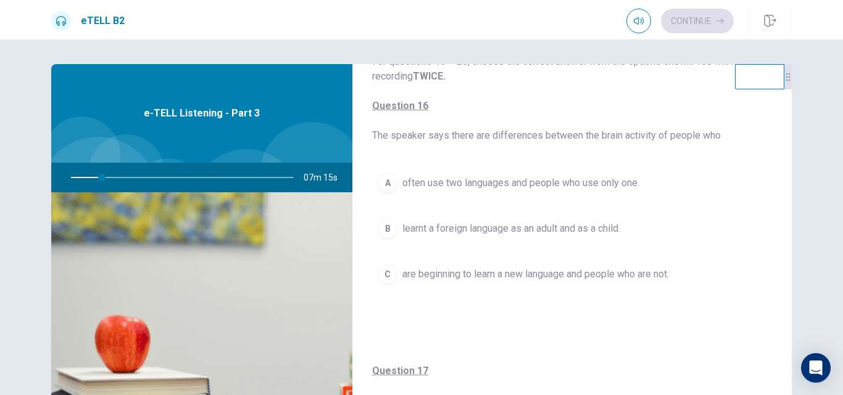
scroll to position [62, 0]
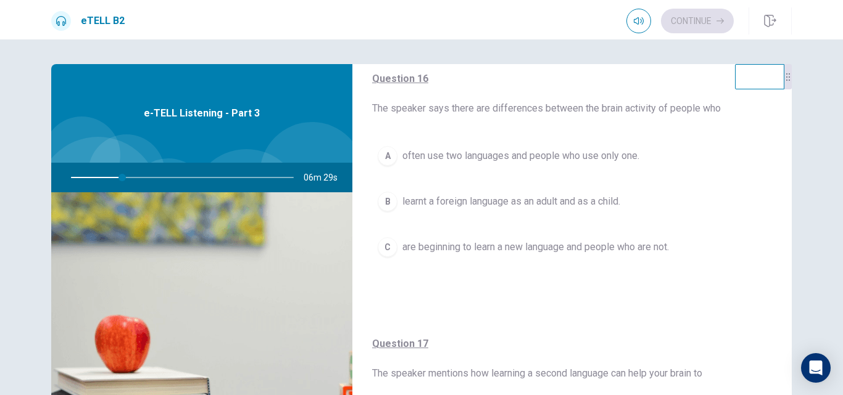
click at [439, 157] on span "often use two languages and people who use only one." at bounding box center [520, 156] width 237 height 15
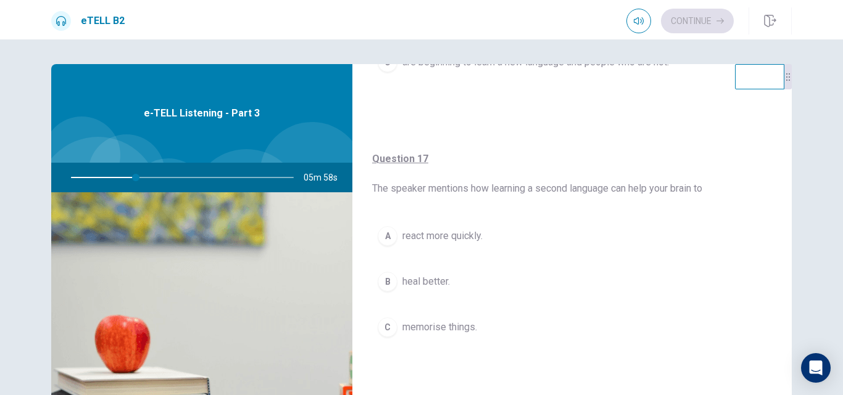
scroll to position [308, 0]
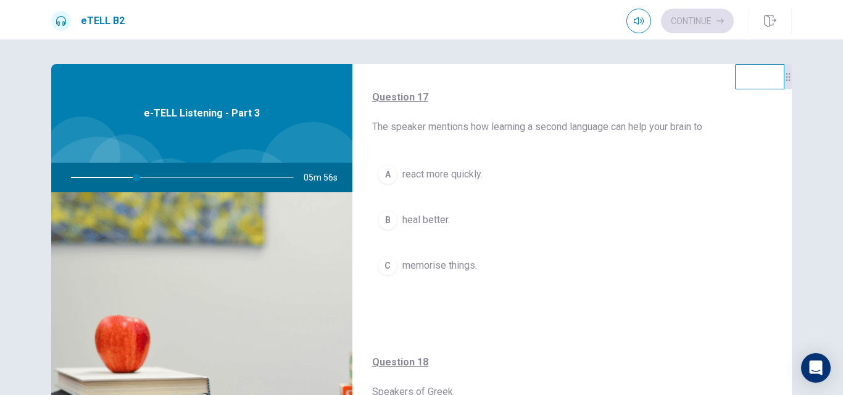
click at [436, 225] on span "heal better." at bounding box center [425, 220] width 47 height 15
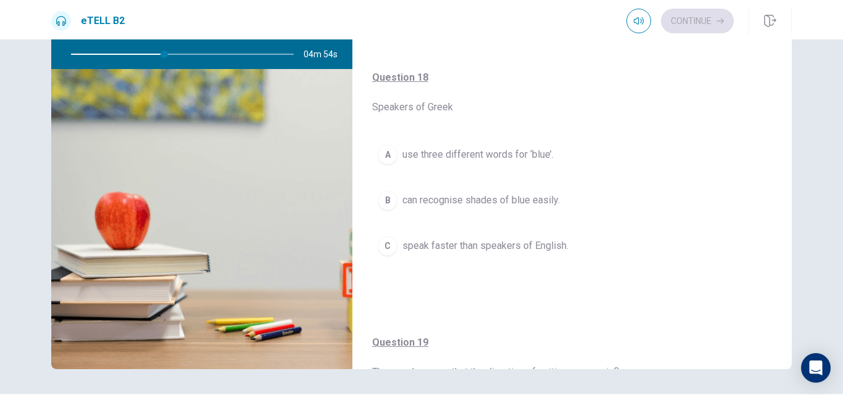
scroll to position [448, 0]
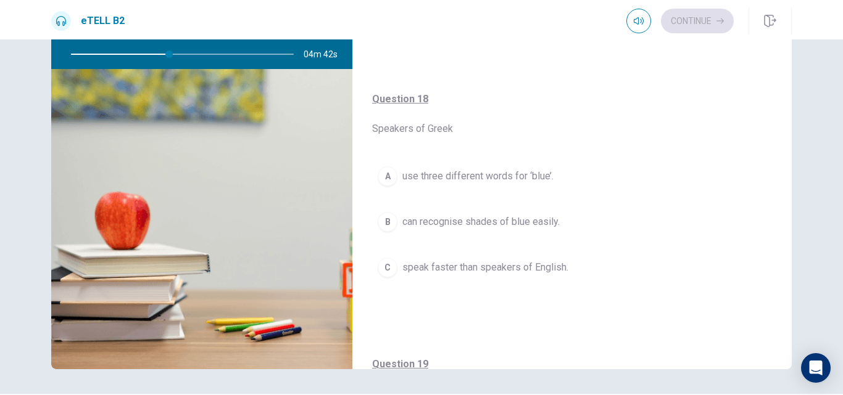
click at [448, 222] on span "can recognise shades of blue easily." at bounding box center [480, 222] width 157 height 15
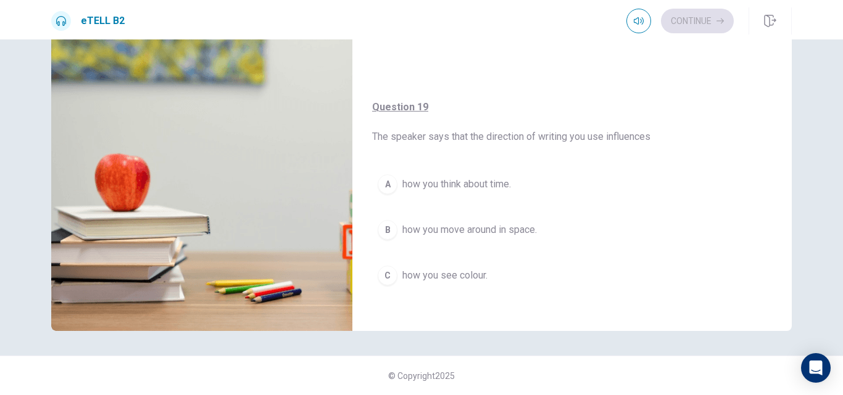
scroll to position [695, 0]
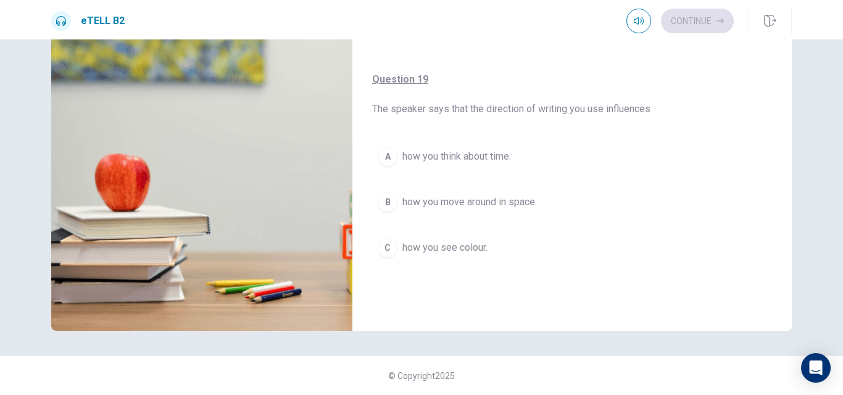
click at [473, 159] on span "how you think about time." at bounding box center [456, 156] width 109 height 15
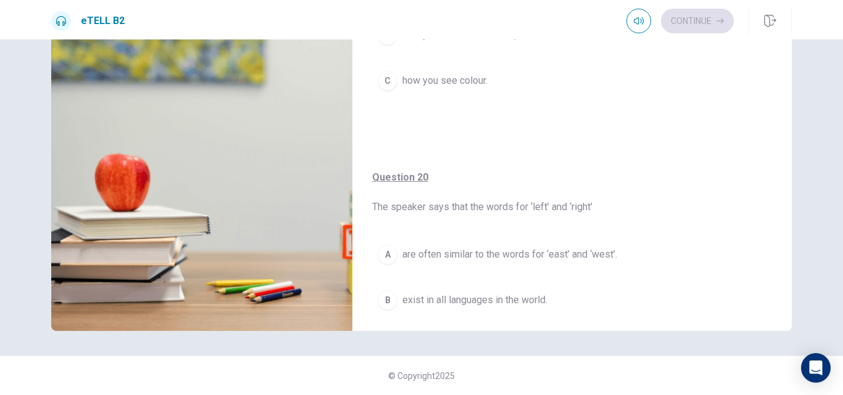
scroll to position [942, 0]
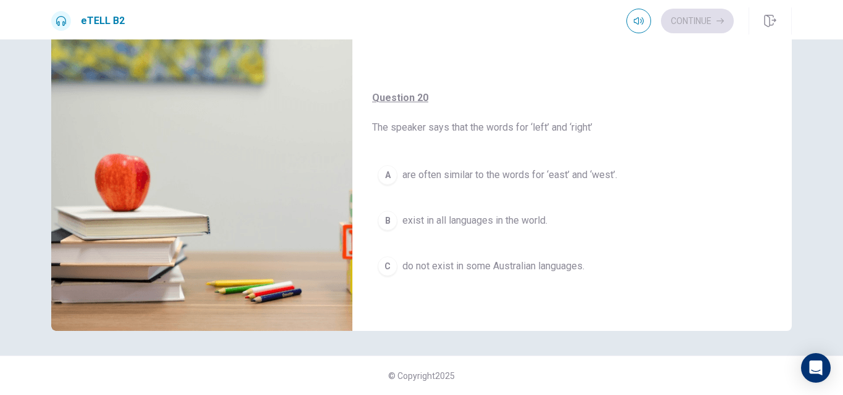
click at [536, 270] on span "do not exist in some Australian languages." at bounding box center [493, 266] width 182 height 15
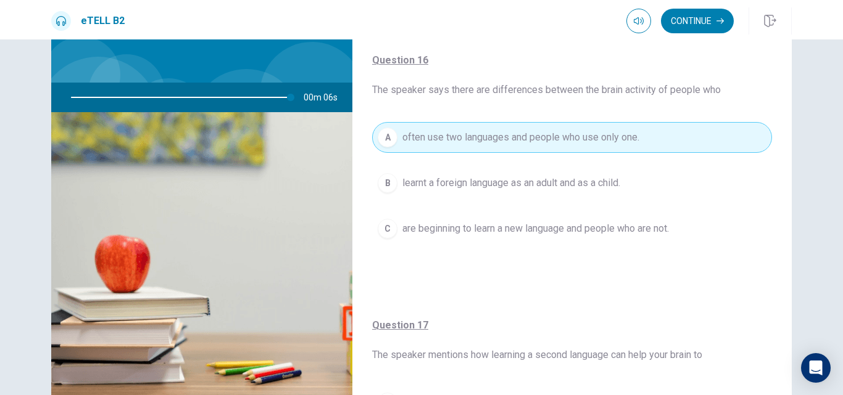
scroll to position [0, 0]
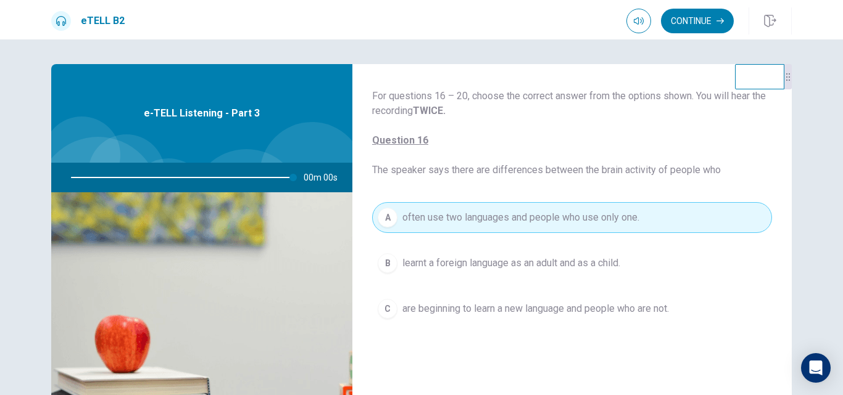
type input "*"
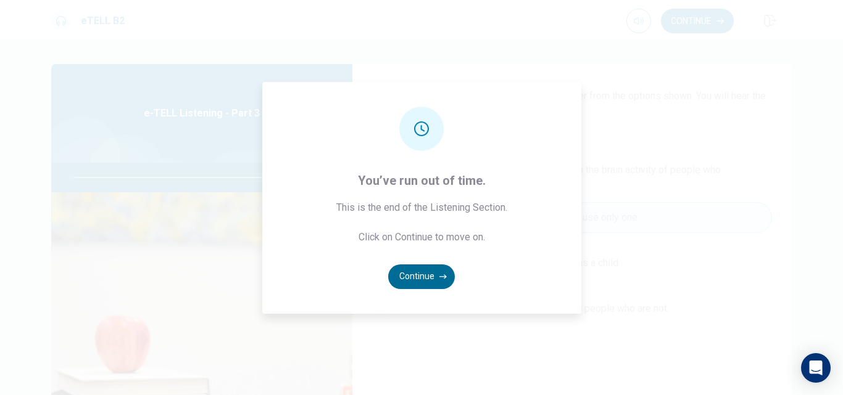
click at [435, 281] on button "Continue" at bounding box center [421, 277] width 67 height 25
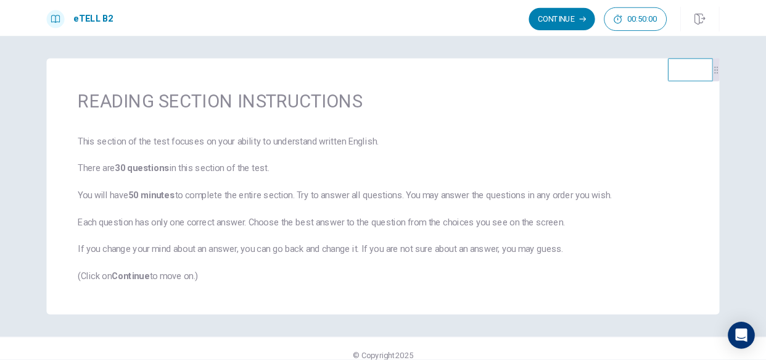
scroll to position [14, 0]
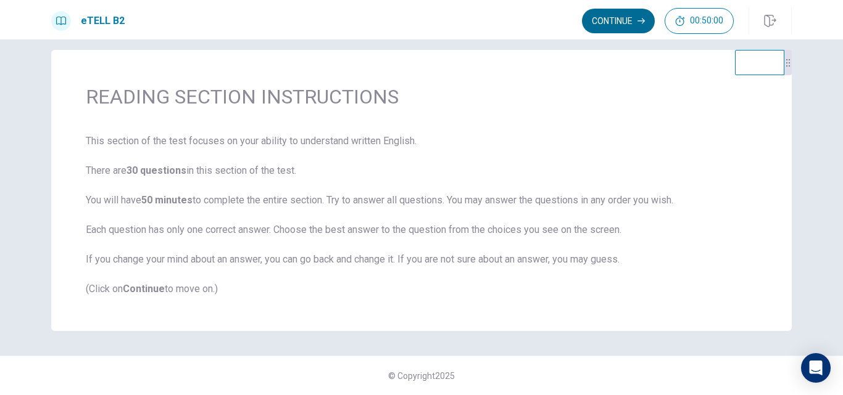
click at [621, 20] on button "Continue" at bounding box center [618, 21] width 73 height 25
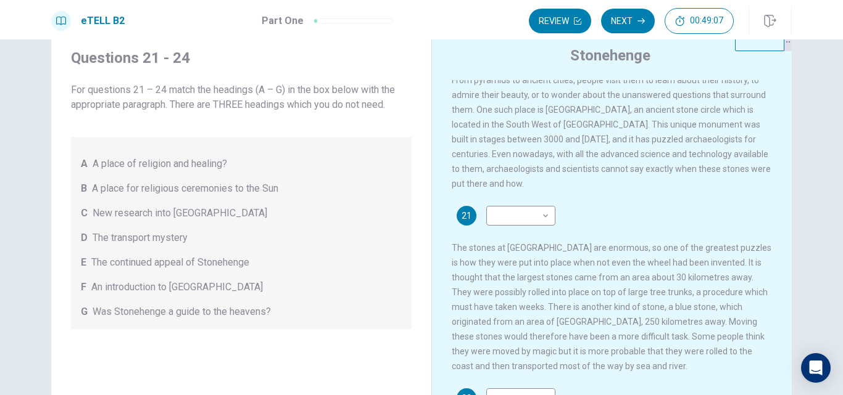
scroll to position [62, 0]
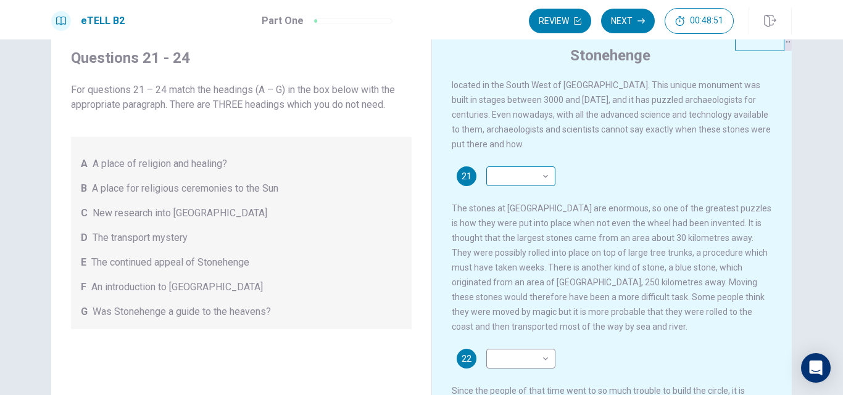
click at [534, 174] on body "This site uses cookies, as explained in our Privacy Policy . If you agree to th…" at bounding box center [421, 197] width 843 height 395
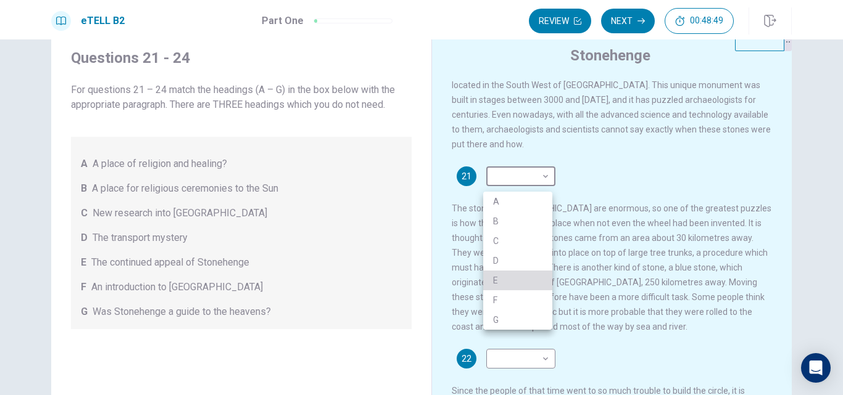
click at [504, 283] on li "E" at bounding box center [517, 281] width 69 height 20
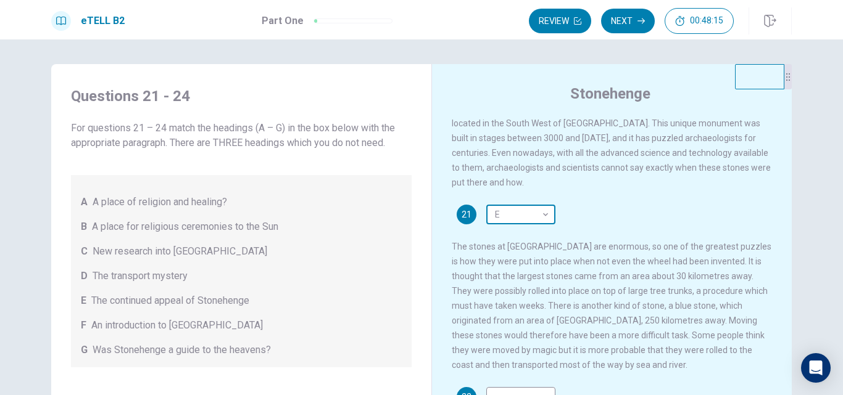
click at [516, 228] on body "This site uses cookies, as explained in our Privacy Policy . If you agree to th…" at bounding box center [421, 197] width 843 height 395
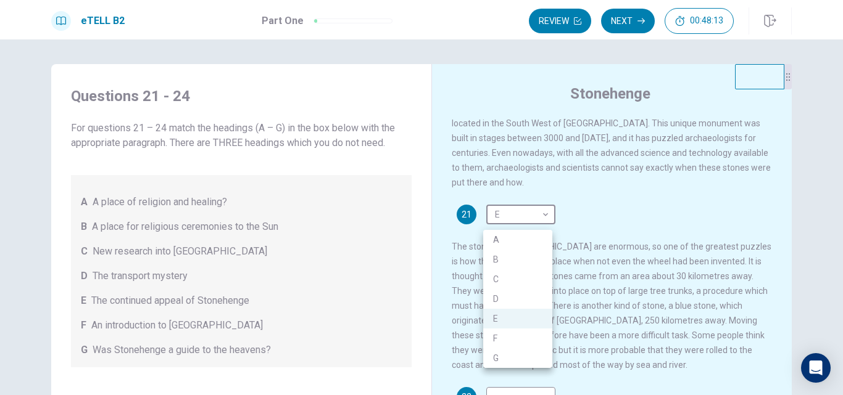
click at [514, 339] on li "F" at bounding box center [517, 339] width 69 height 20
type input "*"
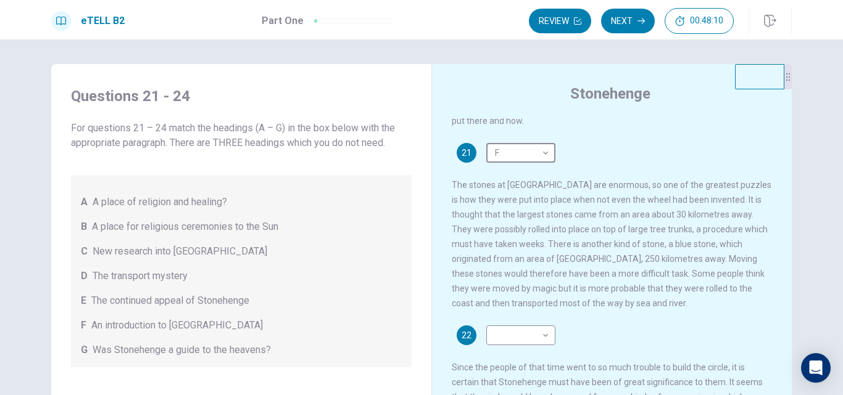
scroll to position [185, 0]
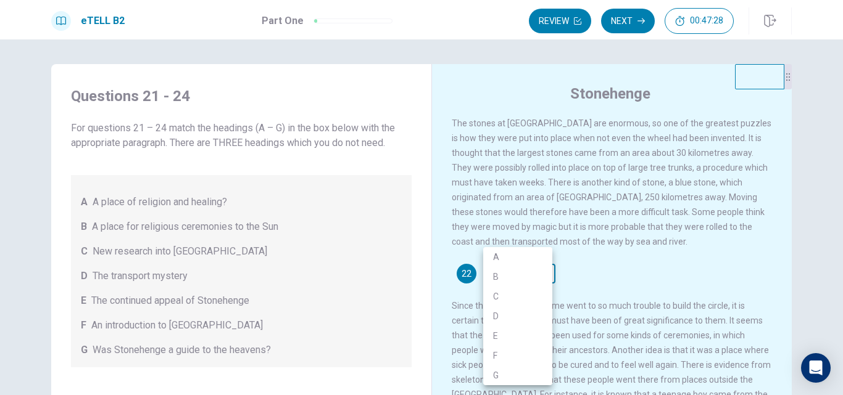
click at [510, 286] on body "This site uses cookies, as explained in our Privacy Policy . If you agree to th…" at bounding box center [421, 197] width 843 height 395
click at [512, 354] on li "F" at bounding box center [517, 356] width 69 height 20
type input "*"
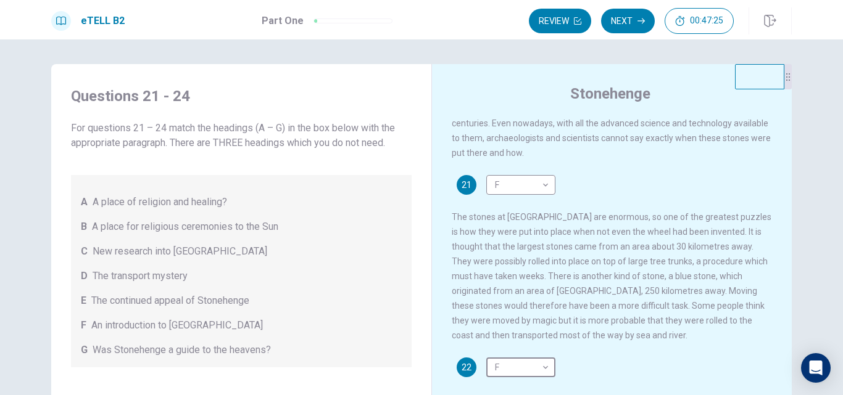
scroll to position [62, 0]
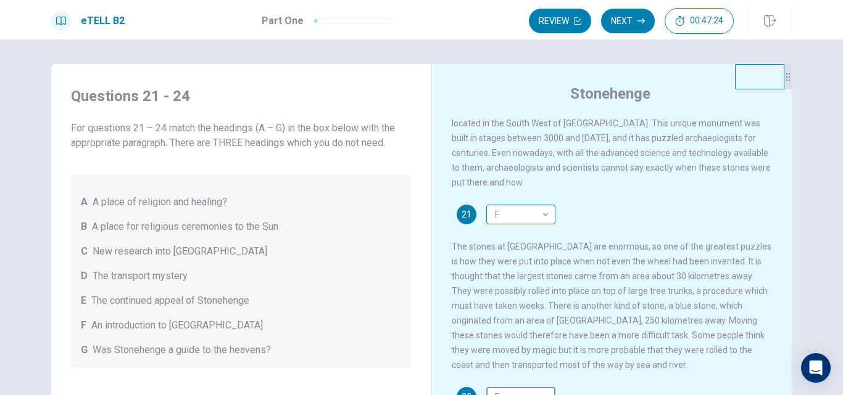
click at [511, 219] on body "This site uses cookies, as explained in our Privacy Policy . If you agree to th…" at bounding box center [421, 197] width 843 height 395
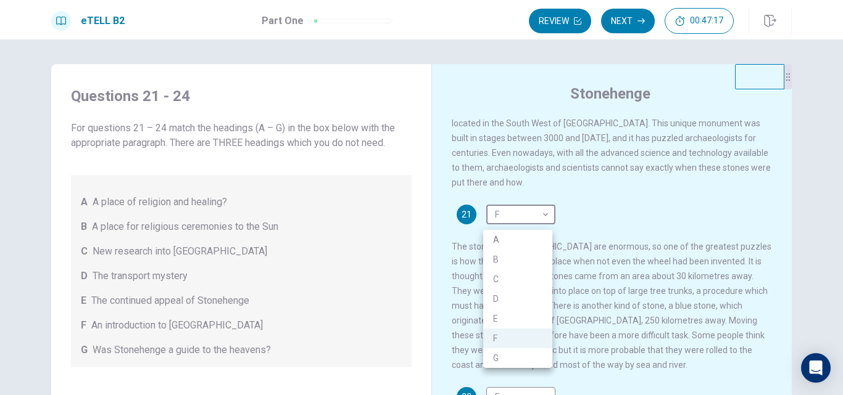
click at [513, 321] on li "E" at bounding box center [517, 319] width 69 height 20
type input "*"
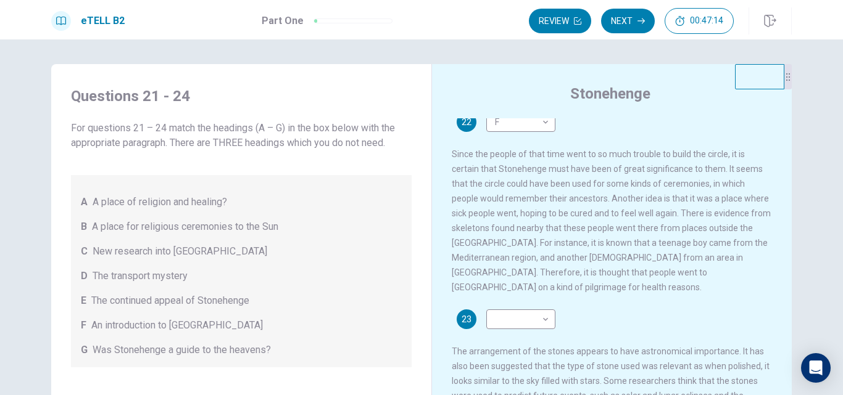
scroll to position [370, 0]
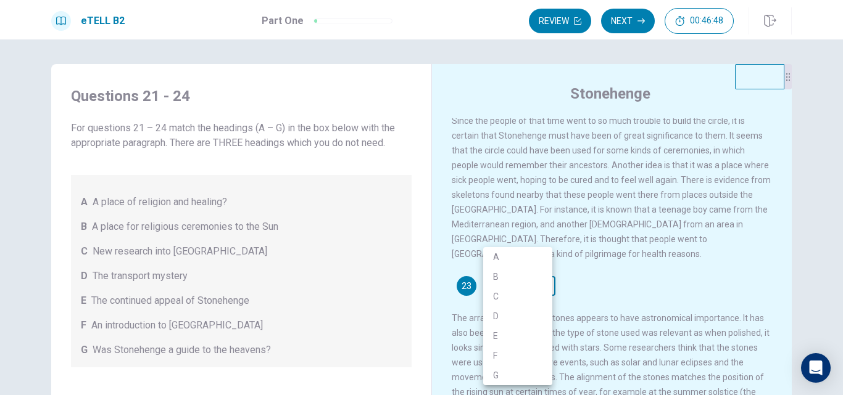
click at [506, 283] on body "This site uses cookies, as explained in our Privacy Policy . If you agree to th…" at bounding box center [421, 197] width 843 height 395
click at [513, 255] on li "A" at bounding box center [517, 257] width 69 height 20
type input "*"
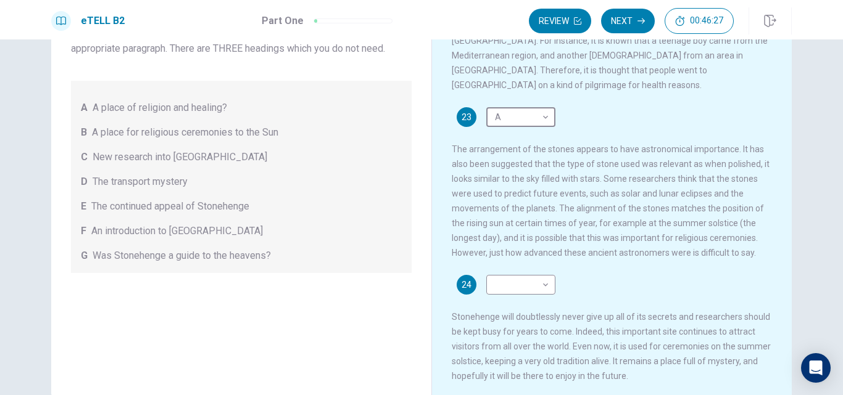
scroll to position [123, 0]
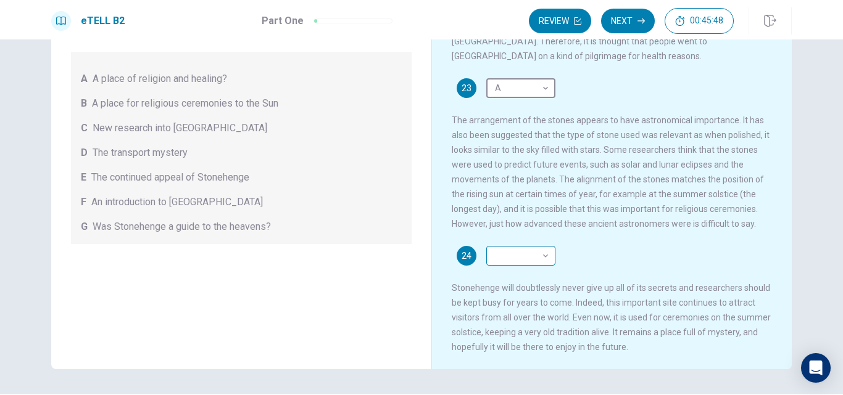
click at [510, 248] on body "This site uses cookies, as explained in our Privacy Policy . If you agree to th…" at bounding box center [421, 197] width 843 height 395
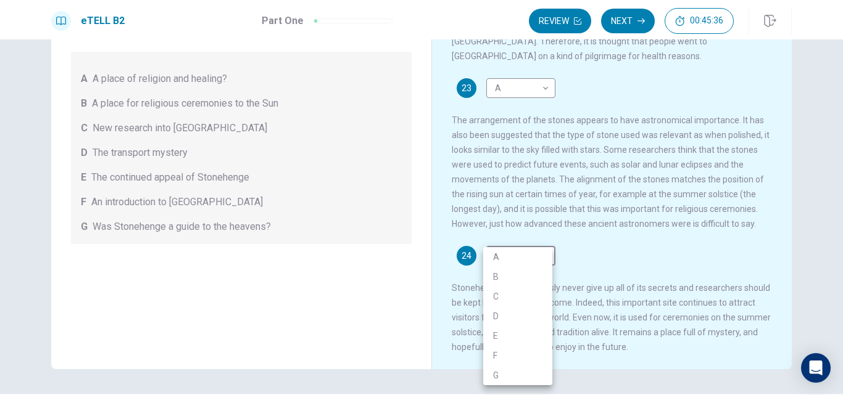
click at [659, 237] on div at bounding box center [421, 197] width 843 height 395
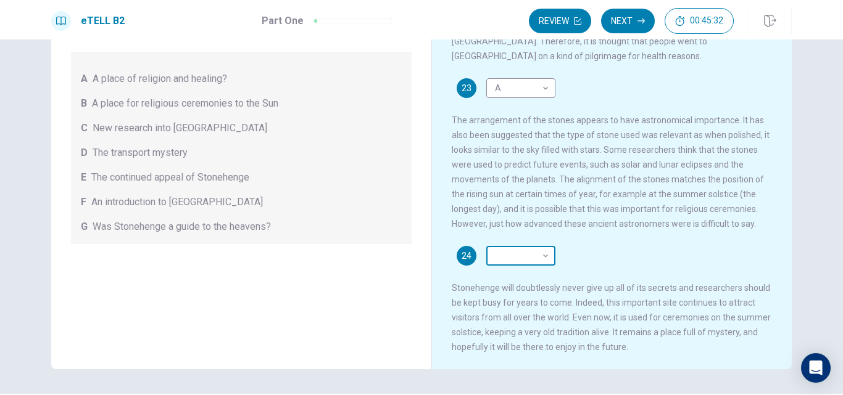
click at [540, 254] on body "This site uses cookies, as explained in our Privacy Policy . If you agree to th…" at bounding box center [421, 197] width 843 height 395
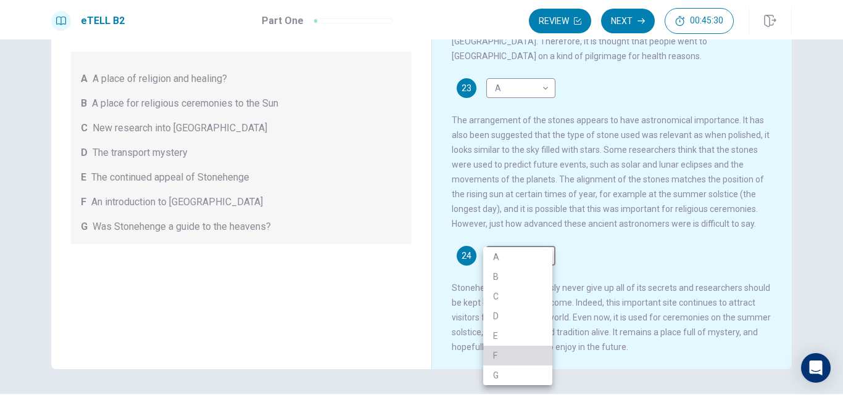
click at [531, 348] on li "F" at bounding box center [517, 356] width 69 height 20
type input "*"
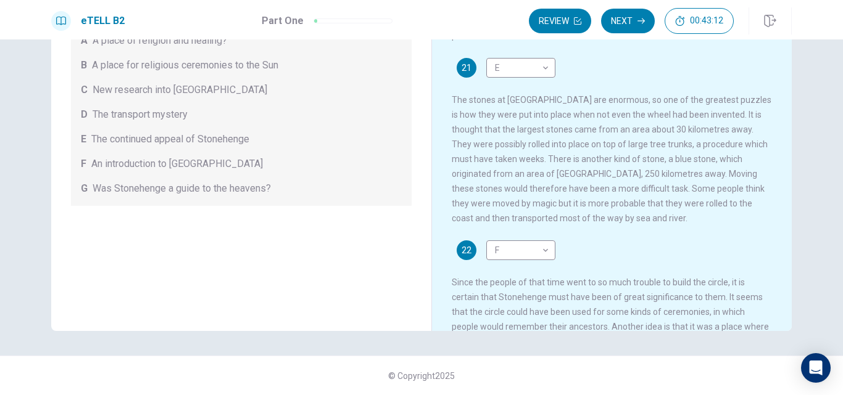
scroll to position [25, 0]
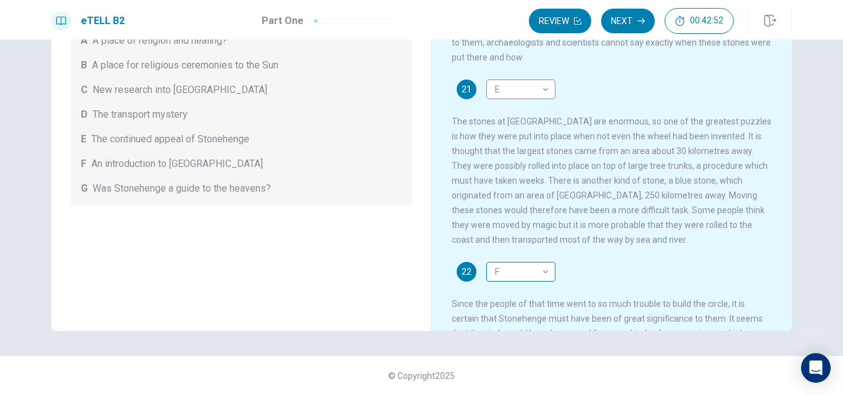
click at [530, 278] on body "This site uses cookies, as explained in our Privacy Policy . If you agree to th…" at bounding box center [421, 197] width 843 height 395
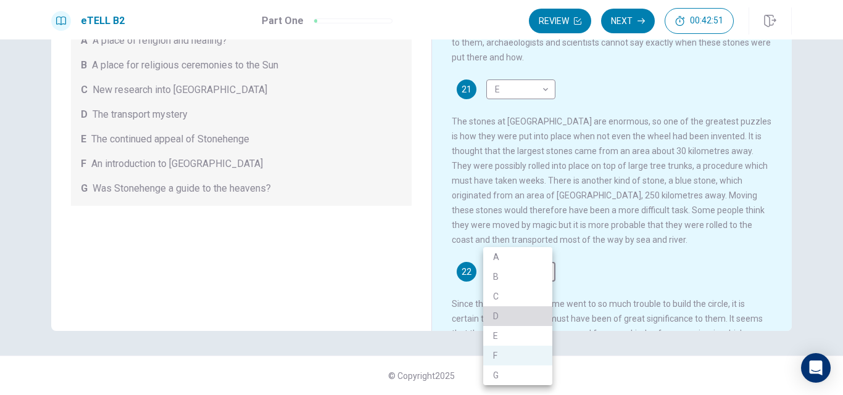
click at [506, 312] on li "D" at bounding box center [517, 317] width 69 height 20
type input "*"
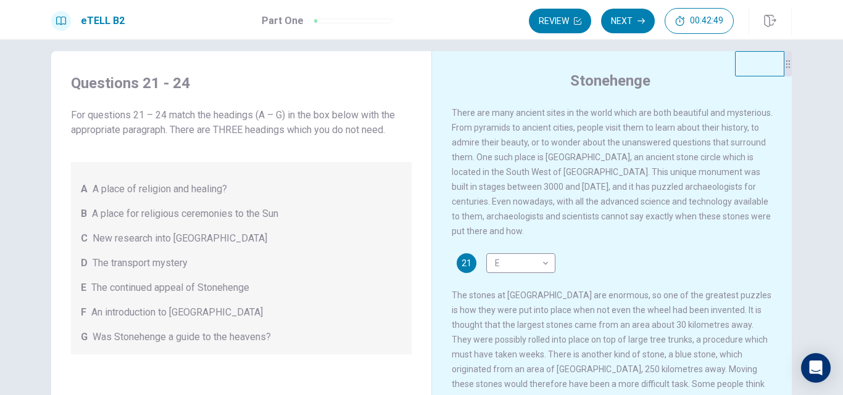
scroll to position [0, 0]
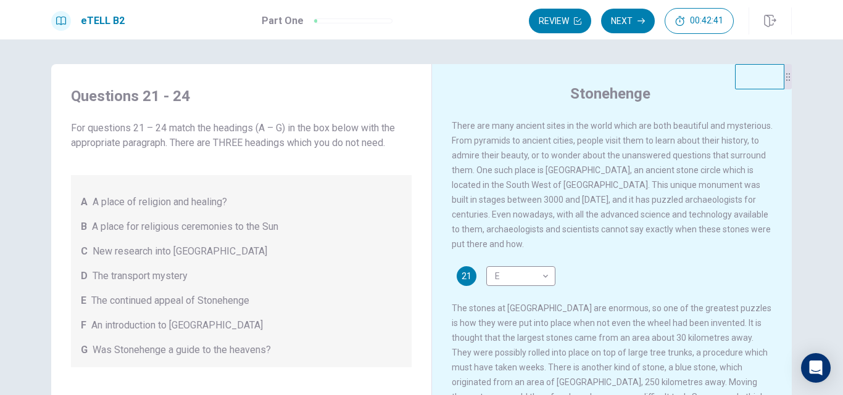
click at [389, 229] on div "B A place for religious ceremonies to the Sun" at bounding box center [241, 227] width 321 height 15
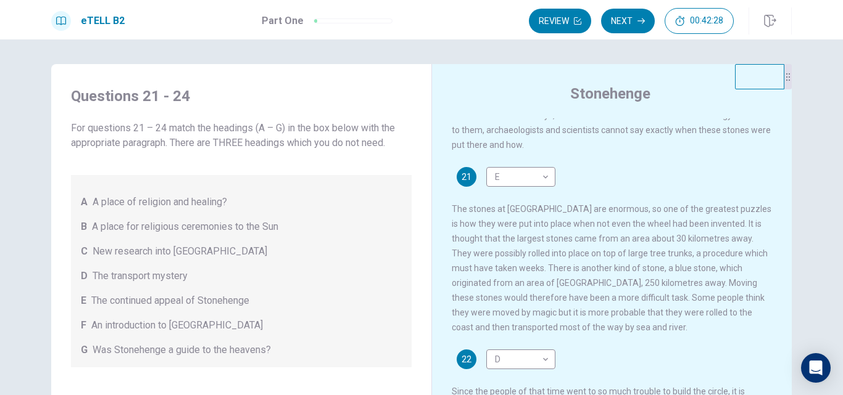
scroll to position [123, 0]
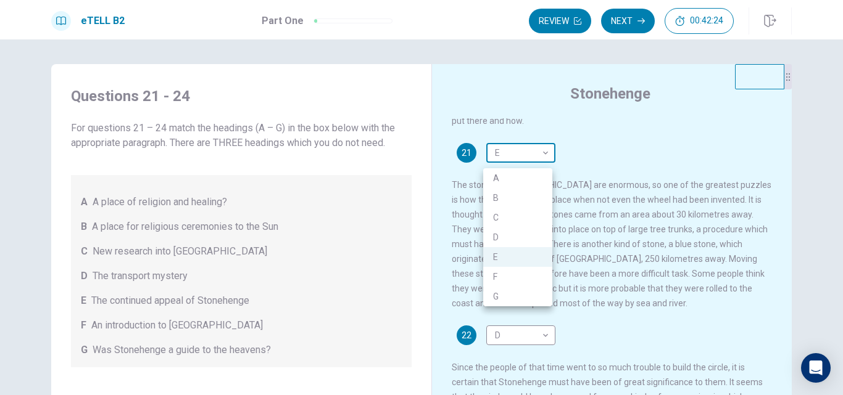
click at [509, 160] on body "This site uses cookies, as explained in our Privacy Policy . If you agree to th…" at bounding box center [421, 197] width 843 height 395
click at [513, 232] on li "D" at bounding box center [517, 238] width 69 height 20
type input "*"
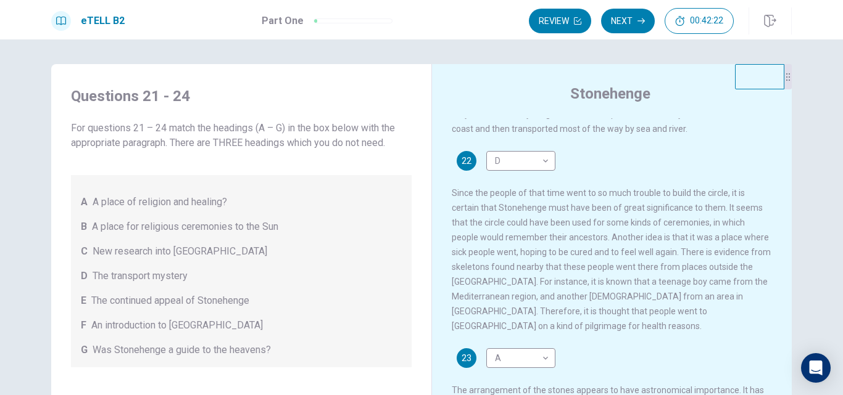
scroll to position [308, 0]
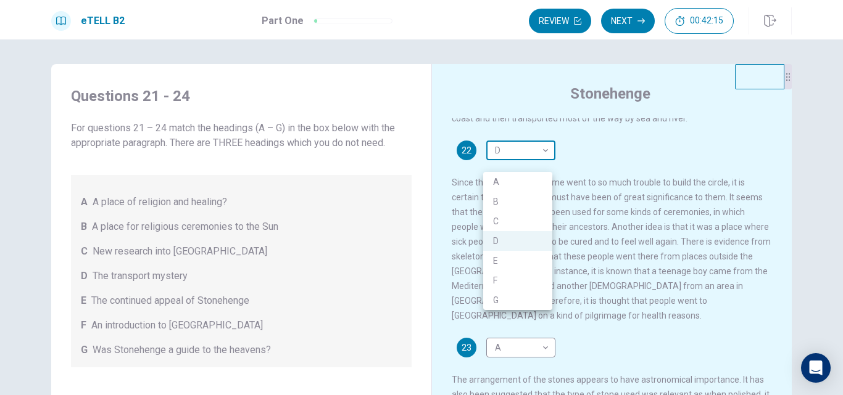
click at [516, 165] on body "This site uses cookies, as explained in our Privacy Policy . If you agree to th…" at bounding box center [421, 197] width 843 height 395
click at [513, 184] on li "A" at bounding box center [517, 182] width 69 height 20
type input "*"
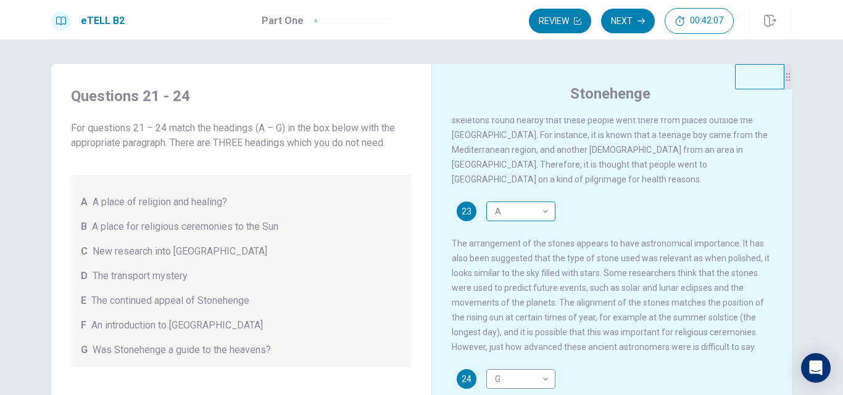
scroll to position [62, 0]
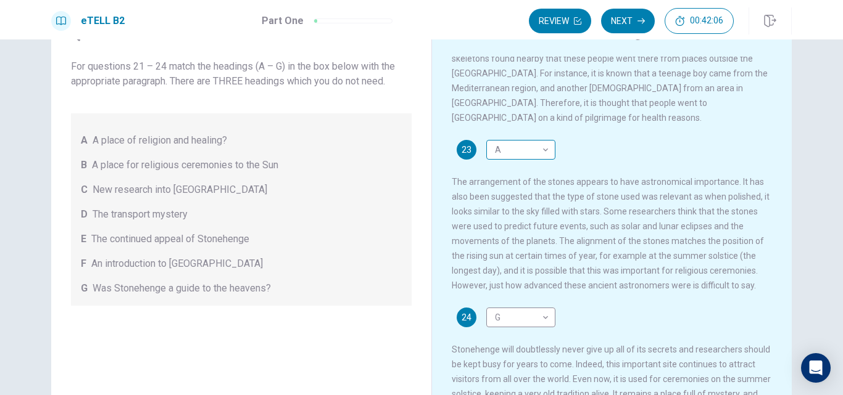
click at [513, 136] on body "This site uses cookies, as explained in our Privacy Policy . If you agree to th…" at bounding box center [421, 197] width 843 height 395
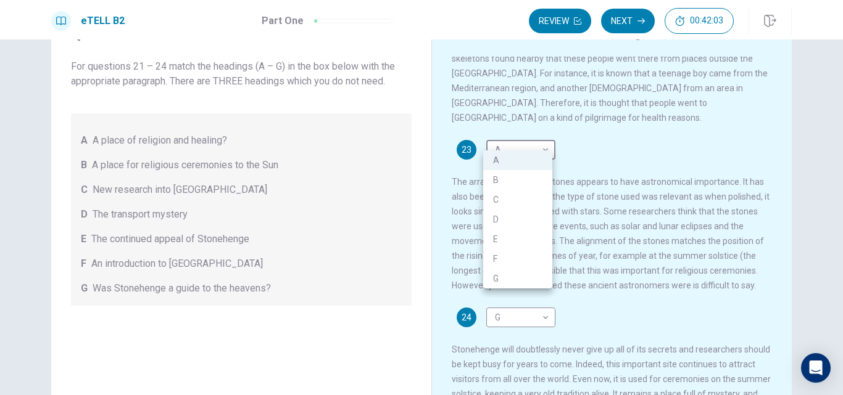
click at [523, 276] on li "G" at bounding box center [517, 279] width 69 height 20
type input "*"
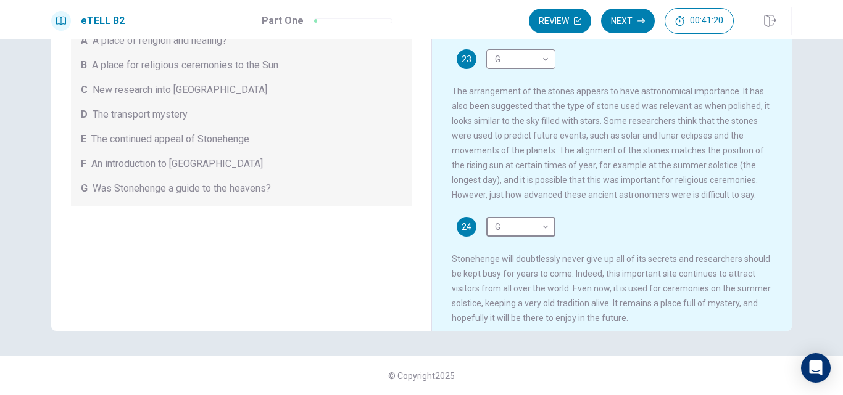
scroll to position [457, 0]
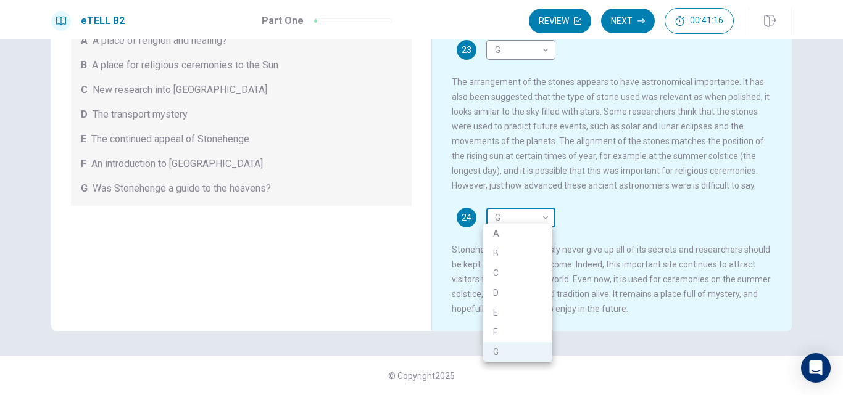
click at [518, 215] on body "This site uses cookies, as explained in our Privacy Policy . If you agree to th…" at bounding box center [421, 197] width 843 height 395
click at [528, 313] on li "E" at bounding box center [517, 313] width 69 height 20
type input "*"
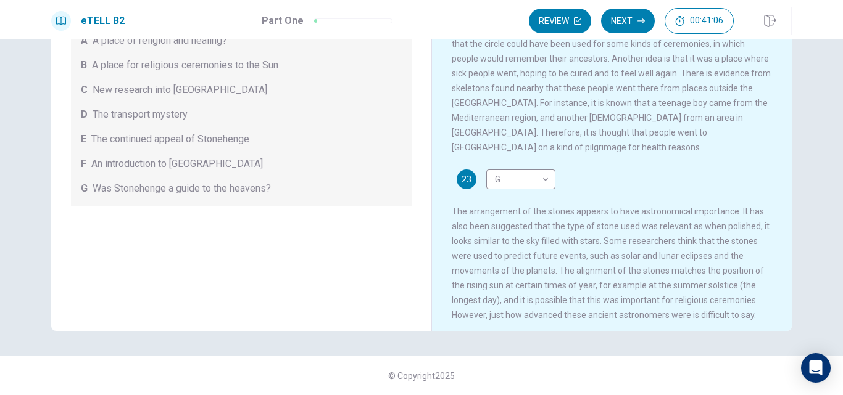
scroll to position [149, 0]
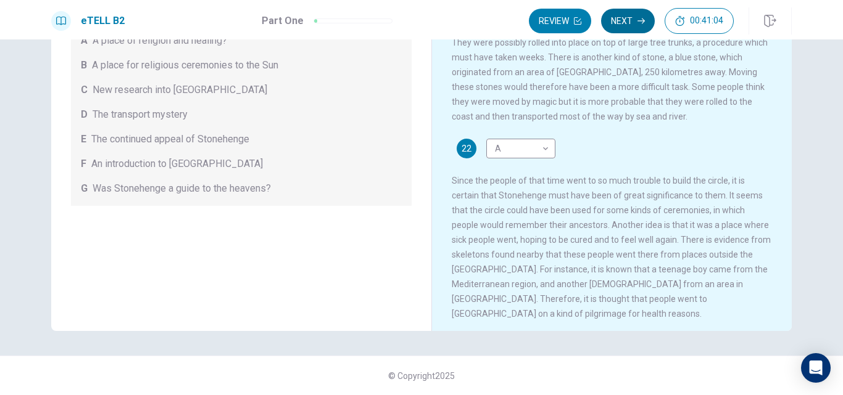
click at [617, 16] on button "Next" at bounding box center [628, 21] width 54 height 25
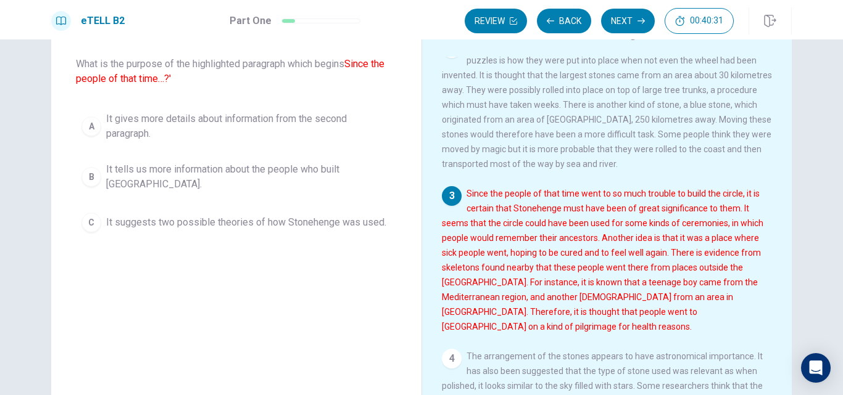
scroll to position [185, 0]
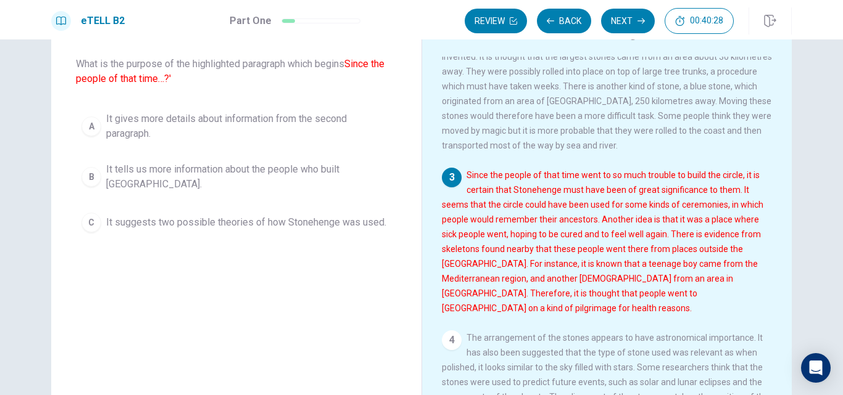
click at [196, 221] on span "It suggests two possible theories of how Stonehenge was used." at bounding box center [246, 222] width 280 height 15
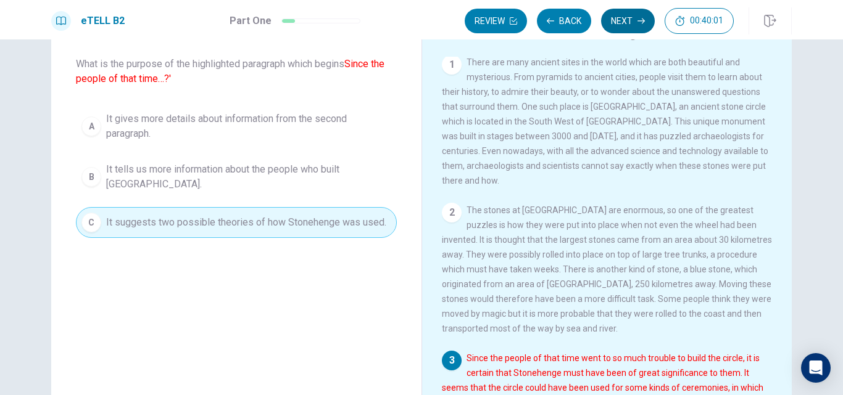
scroll to position [0, 0]
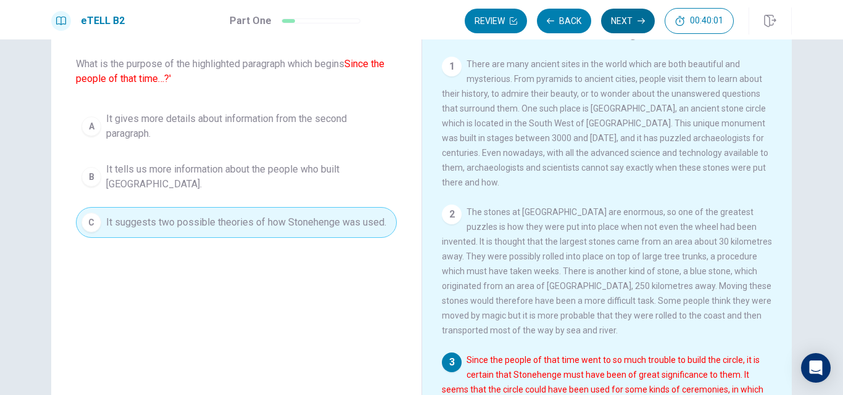
click at [619, 21] on button "Next" at bounding box center [628, 21] width 54 height 25
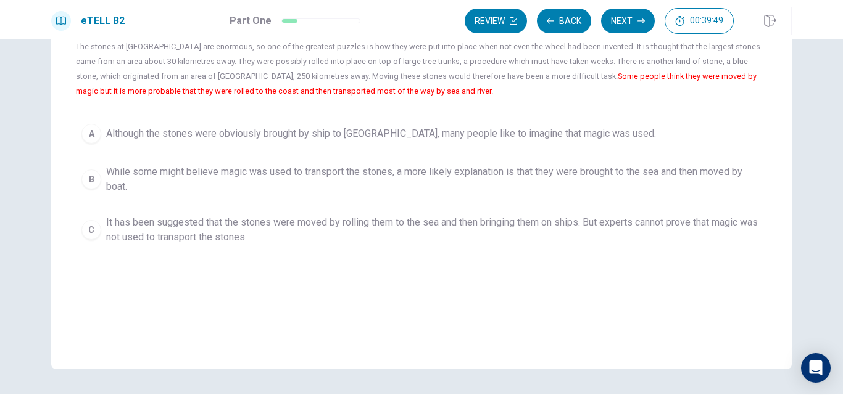
scroll to position [62, 0]
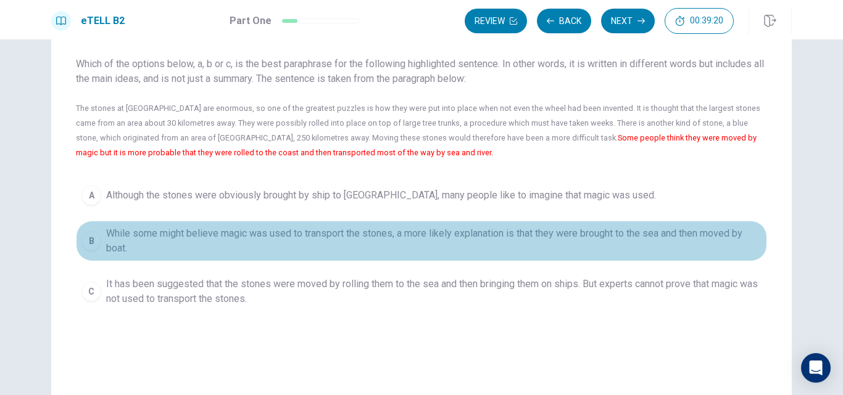
click at [179, 238] on span "While some might believe magic was used to transport the stones, a more likely …" at bounding box center [433, 241] width 655 height 30
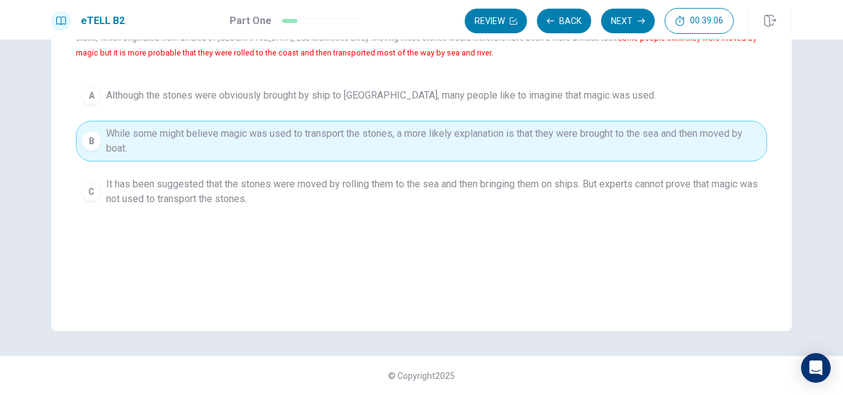
scroll to position [100, 0]
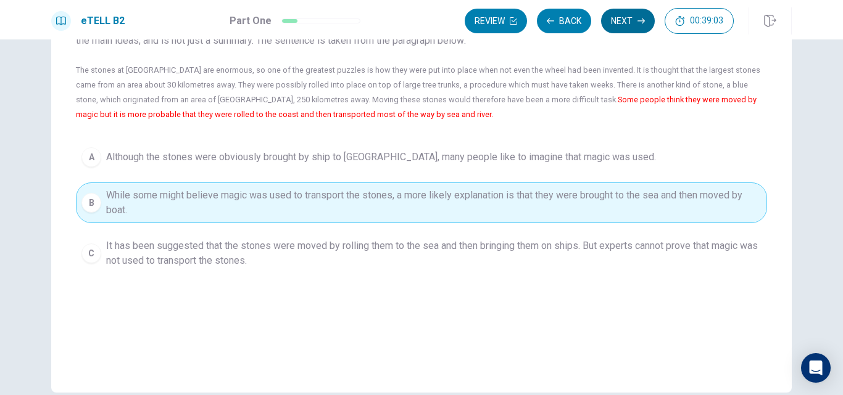
click at [629, 23] on button "Next" at bounding box center [628, 21] width 54 height 25
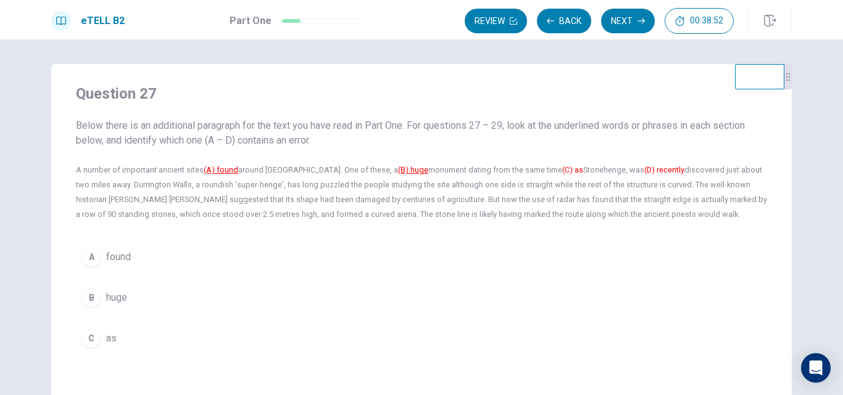
scroll to position [62, 0]
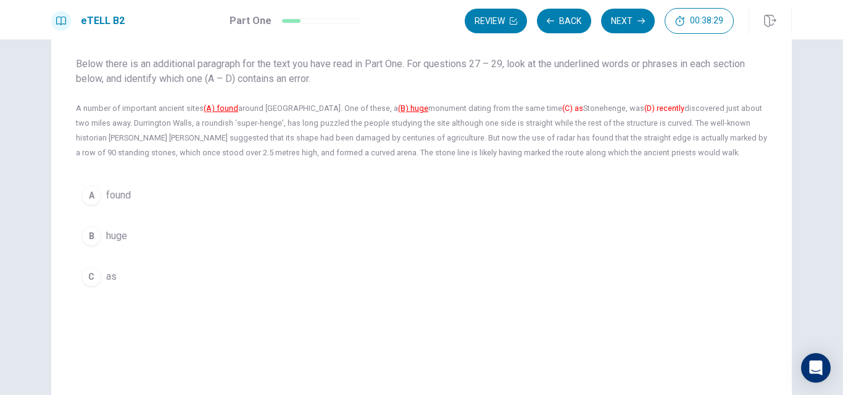
click at [109, 193] on span "found" at bounding box center [118, 195] width 25 height 15
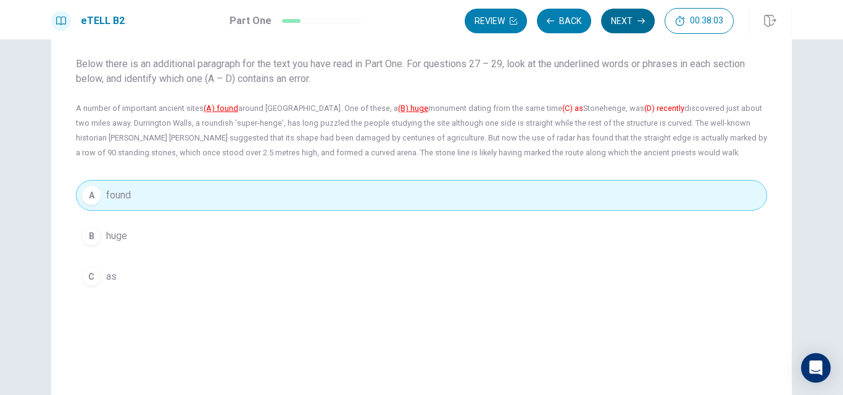
click at [619, 24] on button "Next" at bounding box center [628, 21] width 54 height 25
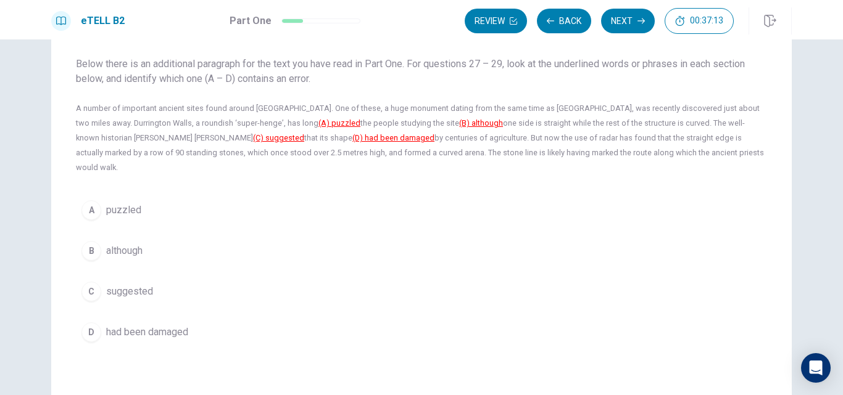
click at [134, 236] on button "B although" at bounding box center [421, 251] width 691 height 31
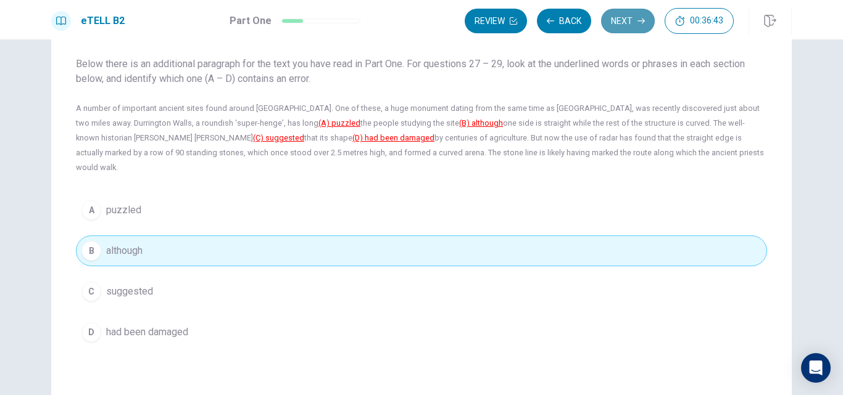
click at [616, 27] on button "Next" at bounding box center [628, 21] width 54 height 25
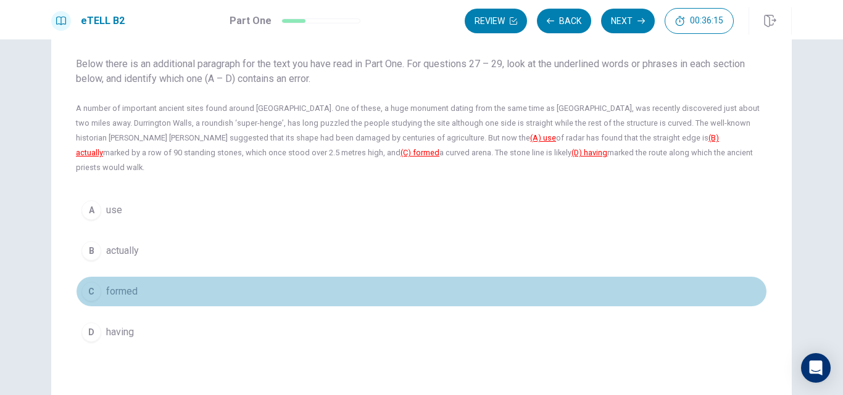
click at [125, 284] on span "formed" at bounding box center [121, 291] width 31 height 15
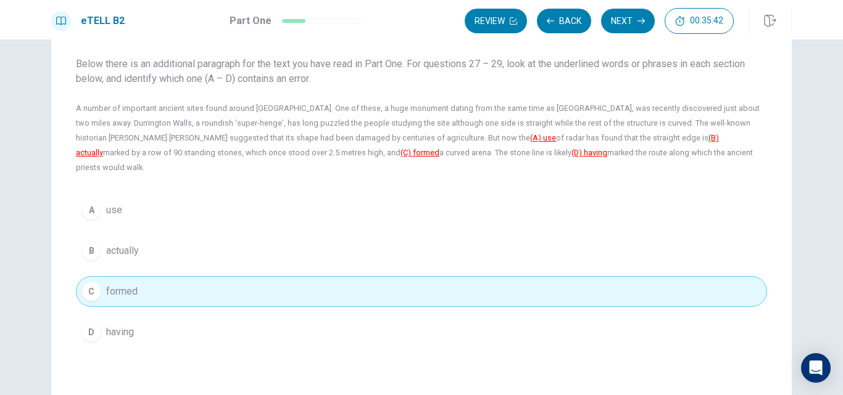
click at [125, 195] on button "A use" at bounding box center [421, 210] width 691 height 31
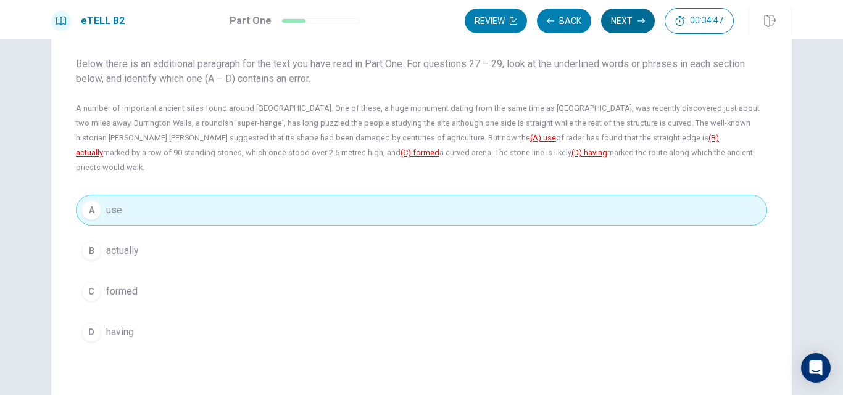
click at [627, 22] on button "Next" at bounding box center [628, 21] width 54 height 25
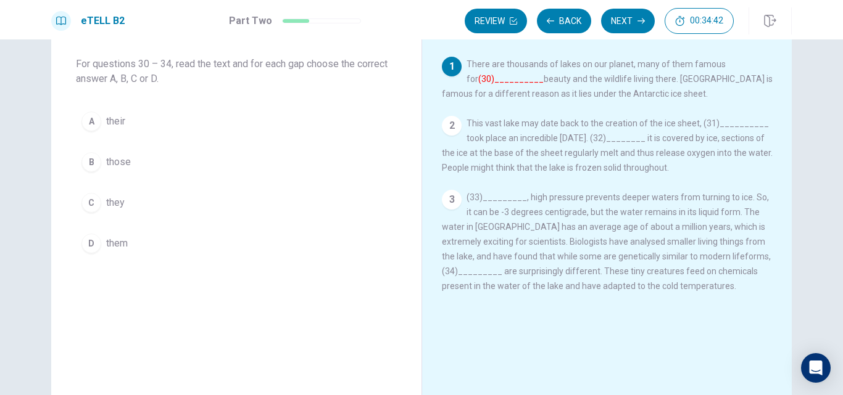
scroll to position [0, 0]
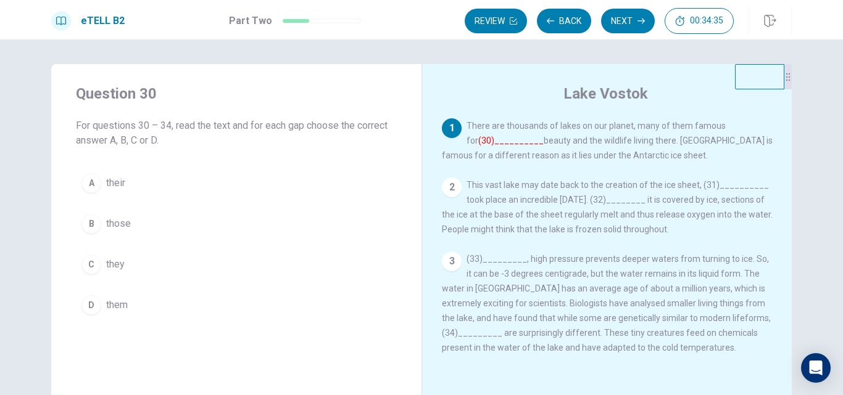
click at [90, 186] on div "A" at bounding box center [91, 183] width 20 height 20
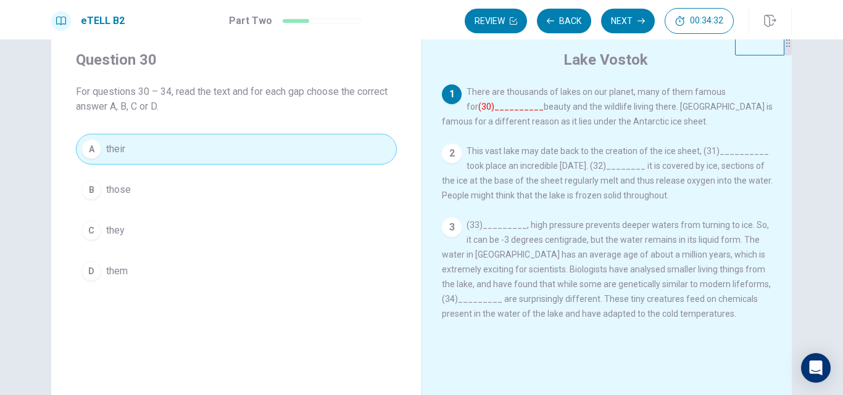
scroll to position [62, 0]
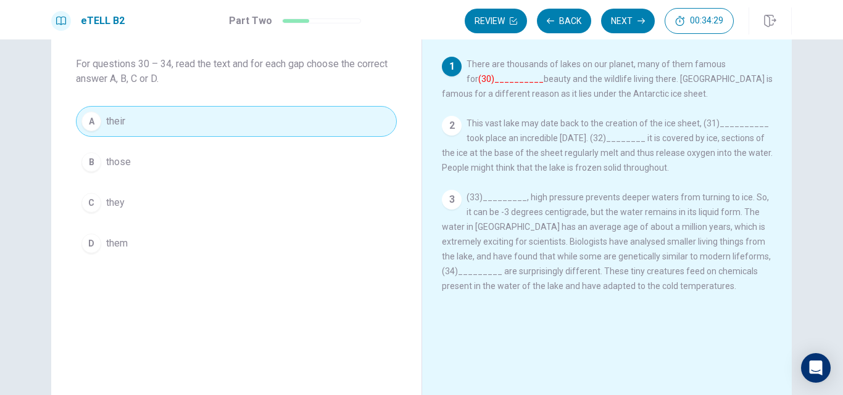
drag, startPoint x: 616, startPoint y: 28, endPoint x: 616, endPoint y: 38, distance: 9.3
click at [616, 31] on button "Next" at bounding box center [628, 21] width 54 height 25
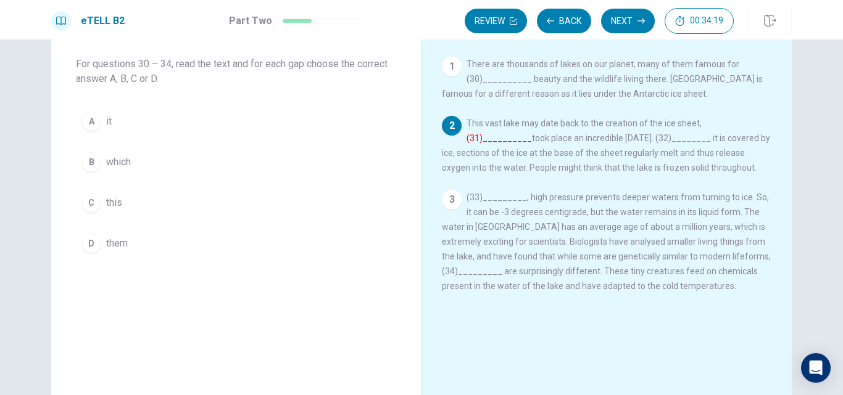
click at [118, 163] on span "which" at bounding box center [118, 162] width 25 height 15
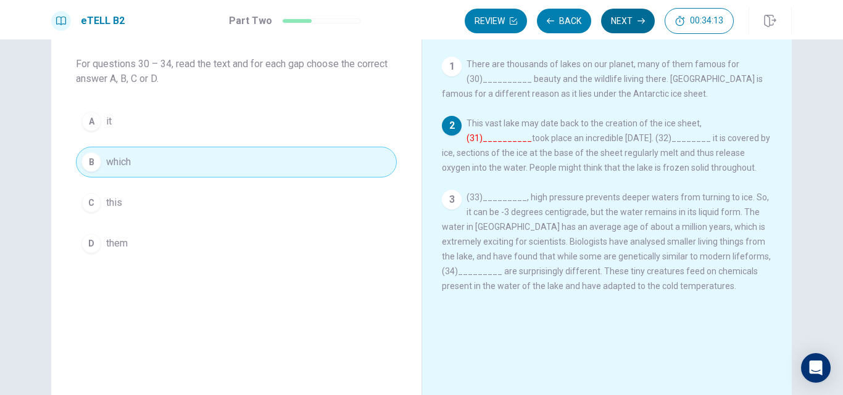
click at [622, 28] on button "Next" at bounding box center [628, 21] width 54 height 25
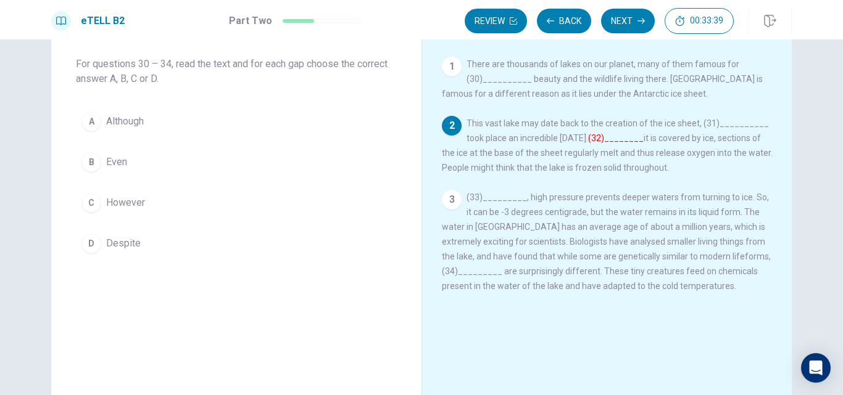
click at [138, 123] on span "Although" at bounding box center [125, 121] width 38 height 15
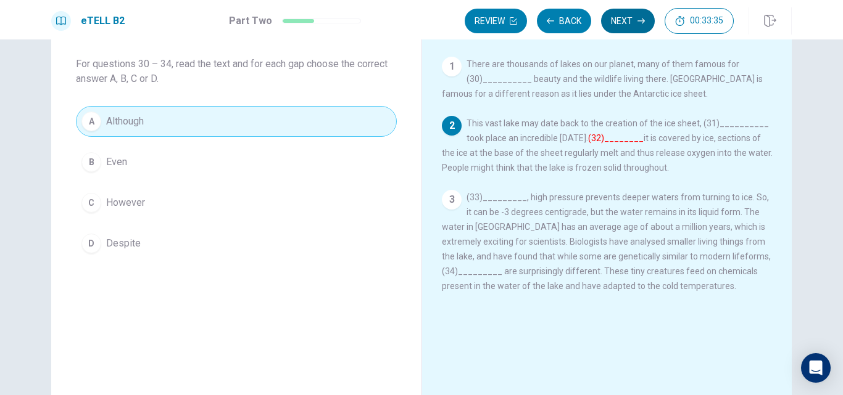
click at [620, 27] on button "Next" at bounding box center [628, 21] width 54 height 25
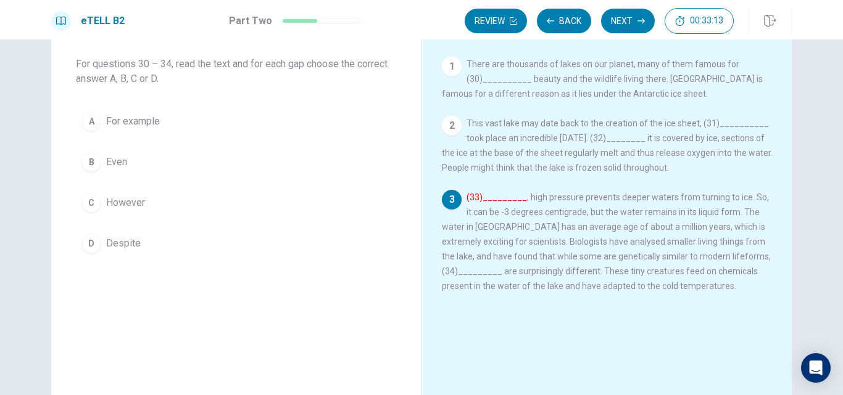
click at [115, 202] on span "However" at bounding box center [125, 203] width 39 height 15
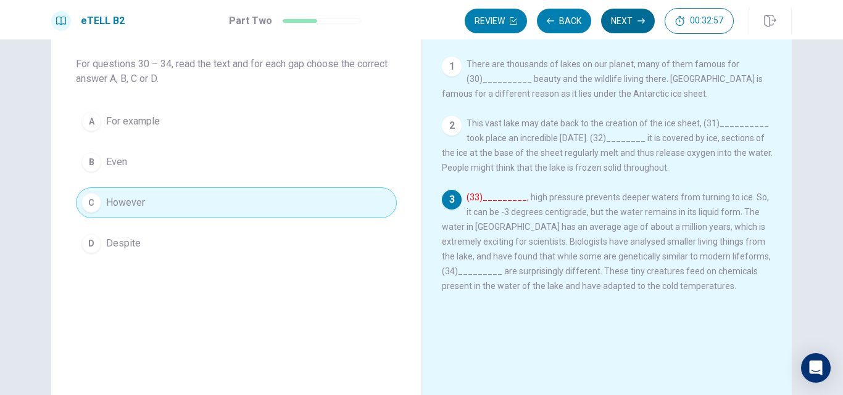
click at [621, 20] on button "Next" at bounding box center [628, 21] width 54 height 25
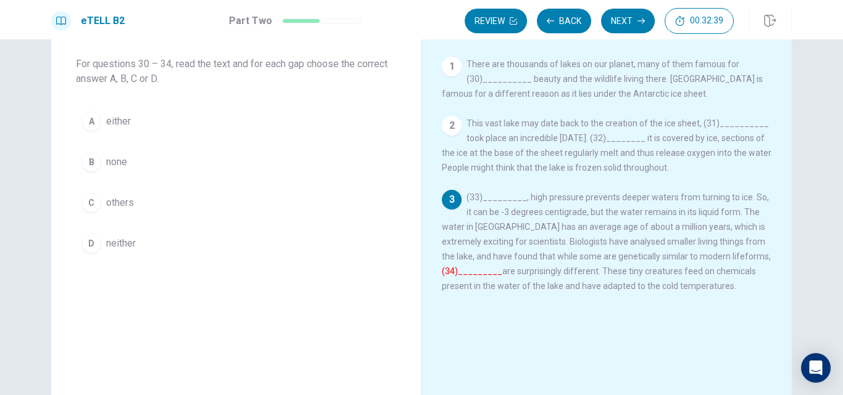
click at [124, 204] on span "others" at bounding box center [120, 203] width 28 height 15
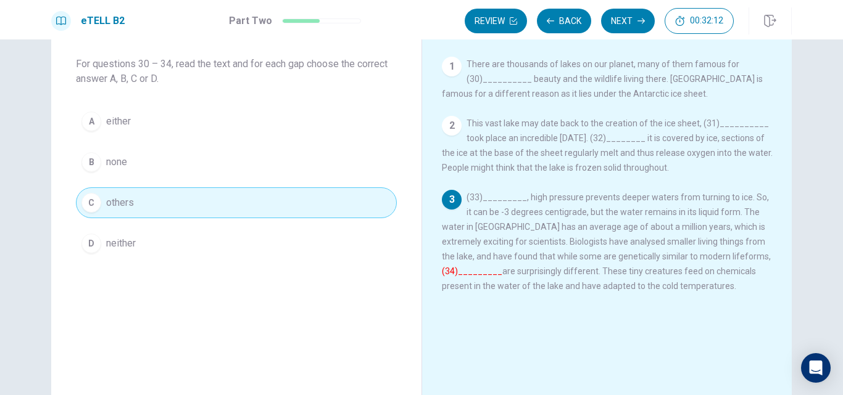
scroll to position [123, 0]
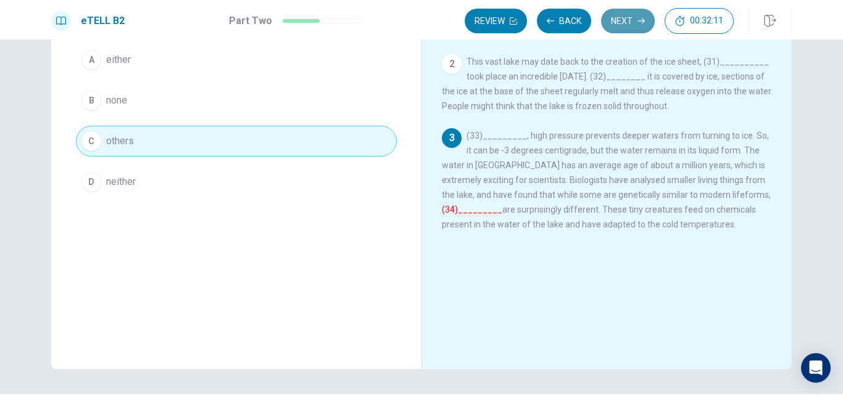
click at [623, 24] on button "Next" at bounding box center [628, 21] width 54 height 25
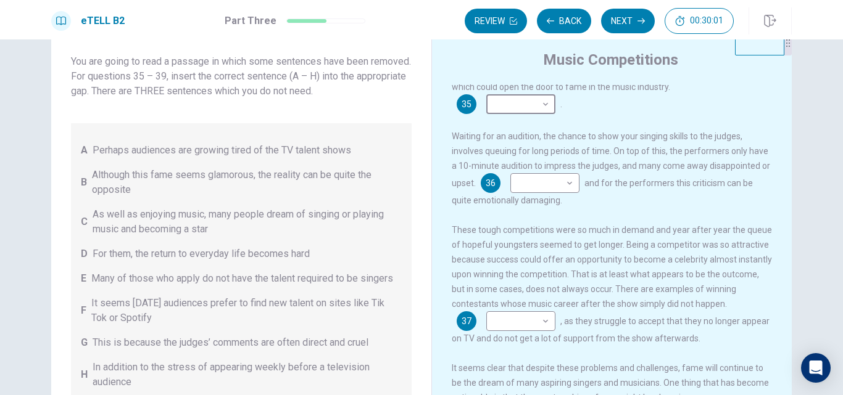
scroll to position [62, 0]
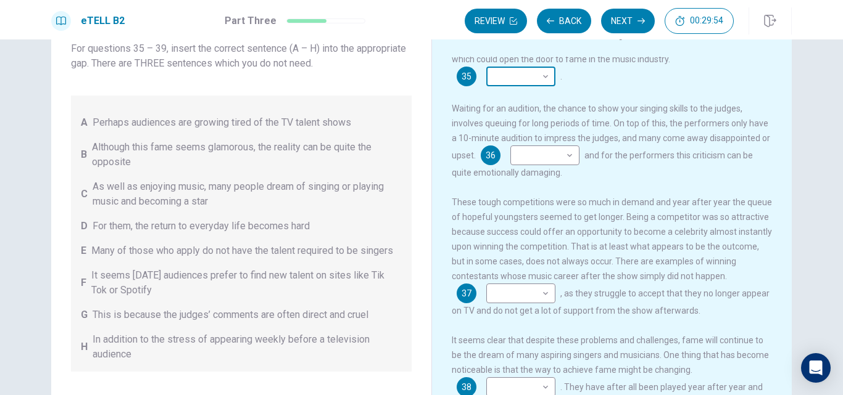
click at [485, 79] on body "This site uses cookies, as explained in our Privacy Policy . If you agree to th…" at bounding box center [421, 197] width 843 height 395
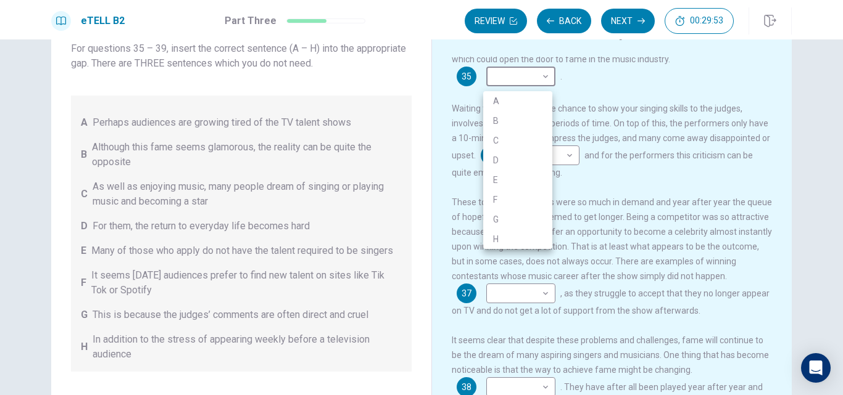
click at [502, 120] on li "B" at bounding box center [517, 121] width 69 height 20
type input "*"
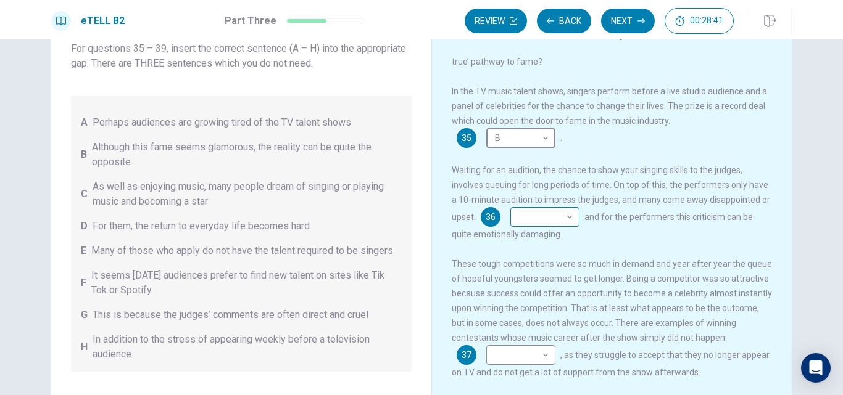
click at [540, 221] on body "This site uses cookies, as explained in our Privacy Policy . If you agree to th…" at bounding box center [421, 197] width 843 height 395
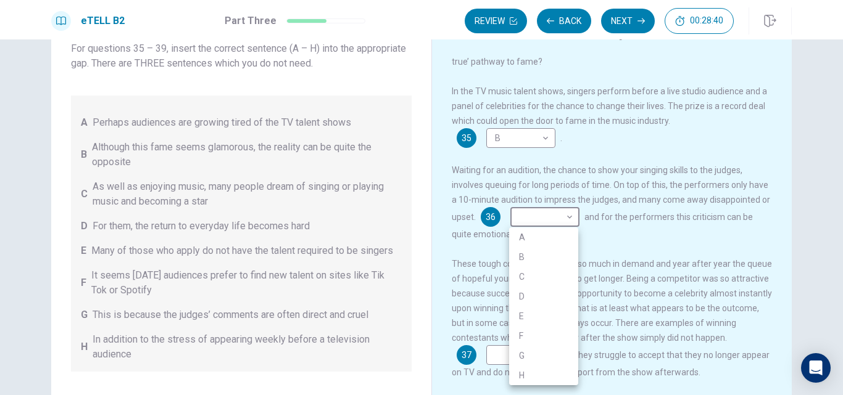
click at [541, 352] on li "G" at bounding box center [543, 356] width 69 height 20
type input "*"
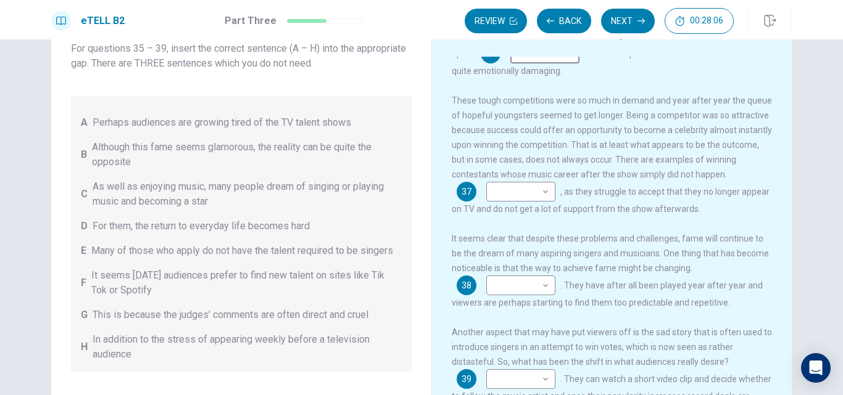
scroll to position [247, 0]
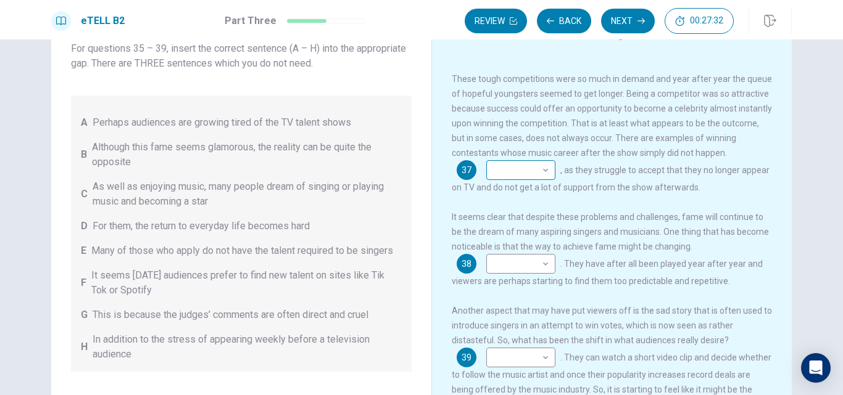
click at [512, 184] on body "This site uses cookies, as explained in our Privacy Policy . If you agree to th…" at bounding box center [421, 197] width 843 height 395
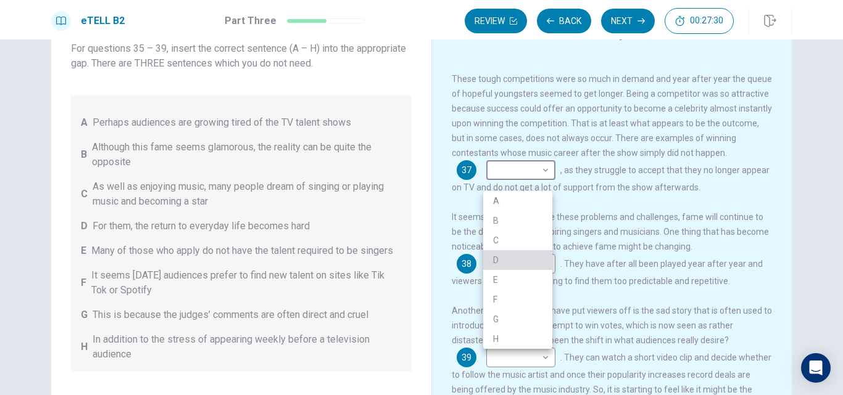
click at [508, 257] on li "D" at bounding box center [517, 260] width 69 height 20
type input "*"
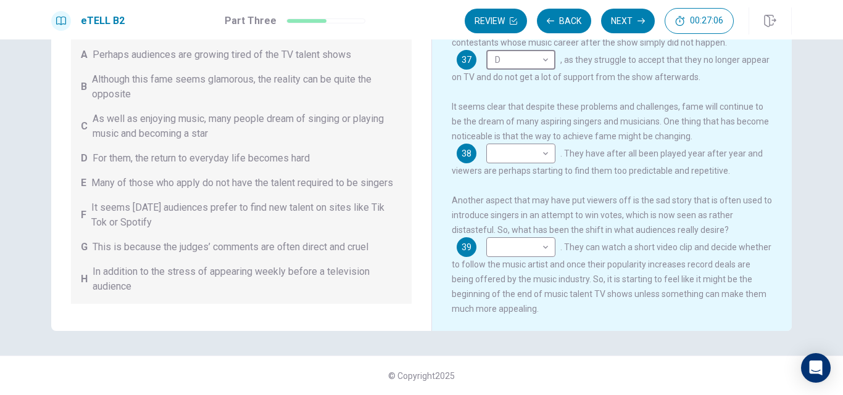
scroll to position [0, 0]
click at [491, 155] on body "This site uses cookies, as explained in our Privacy Policy . If you agree to th…" at bounding box center [421, 197] width 843 height 395
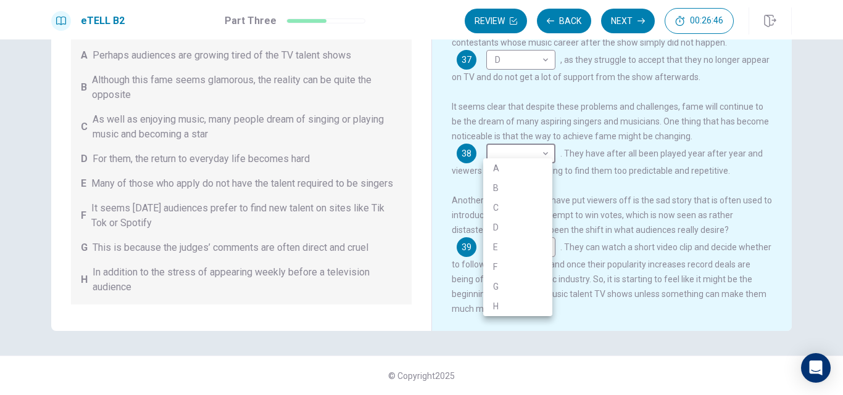
click at [499, 164] on li "A" at bounding box center [517, 169] width 69 height 20
type input "*"
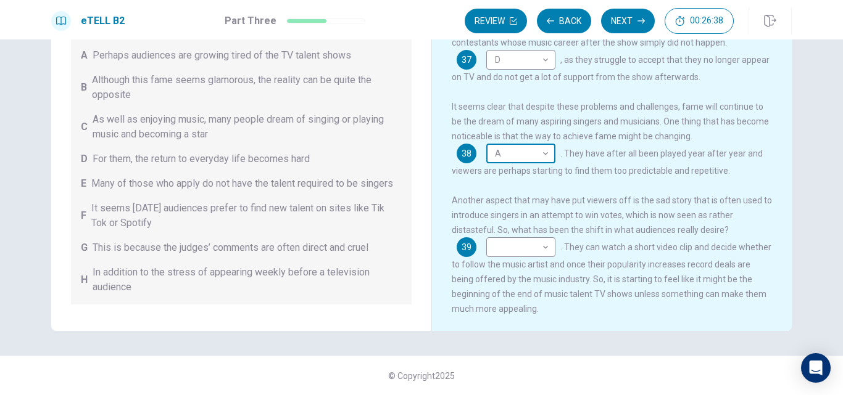
scroll to position [276, 0]
click at [511, 244] on body "This site uses cookies, as explained in our Privacy Policy . If you agree to th…" at bounding box center [421, 197] width 843 height 395
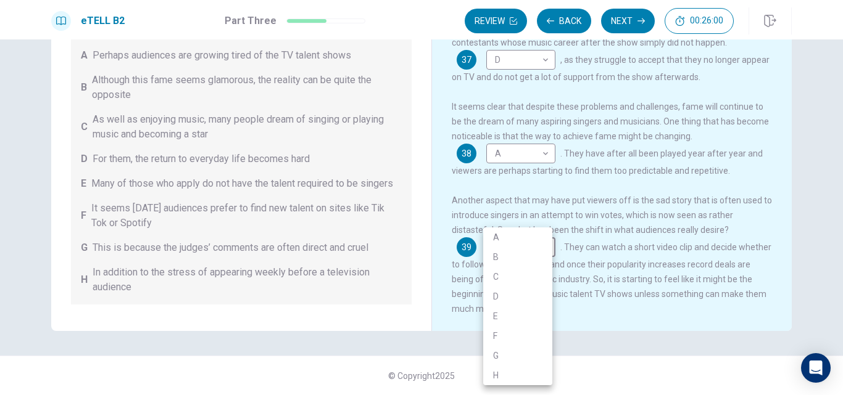
click at [513, 333] on li "F" at bounding box center [517, 336] width 69 height 20
type input "*"
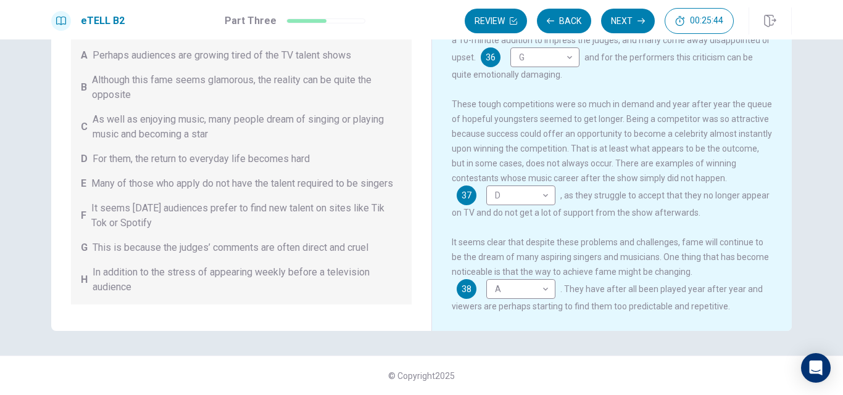
scroll to position [91, 0]
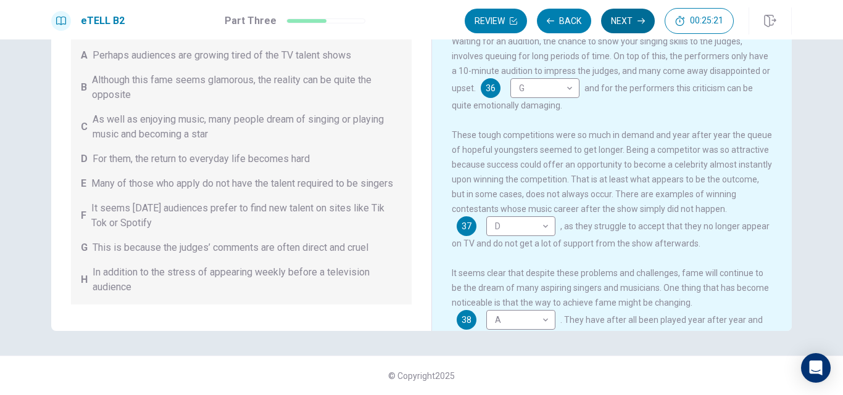
click at [622, 22] on button "Next" at bounding box center [628, 21] width 54 height 25
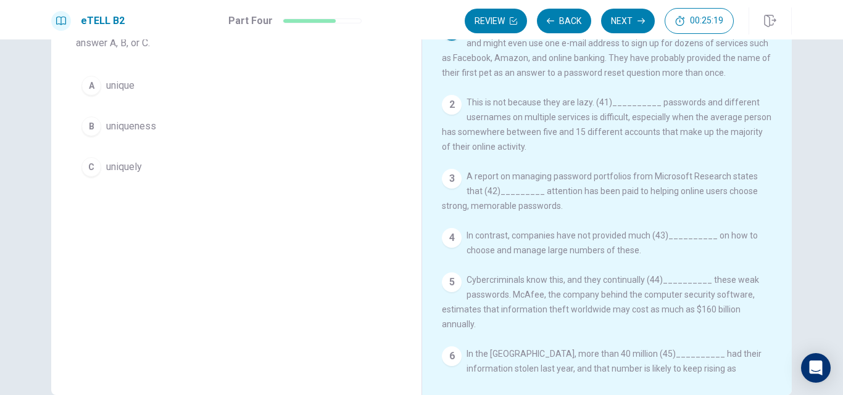
scroll to position [0, 0]
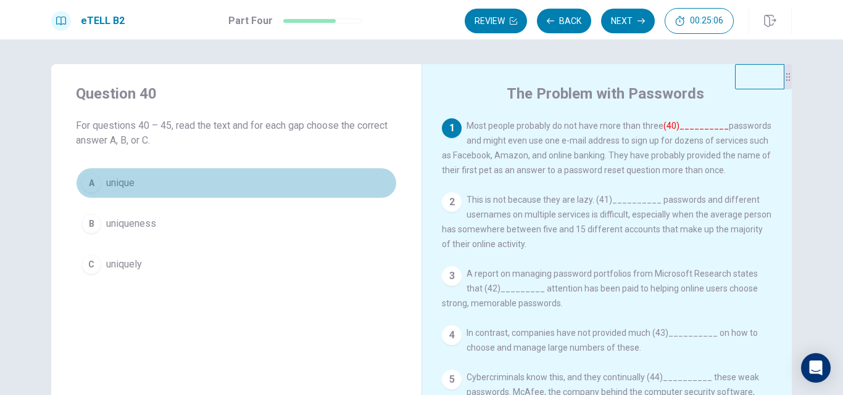
click at [112, 182] on span "unique" at bounding box center [120, 183] width 28 height 15
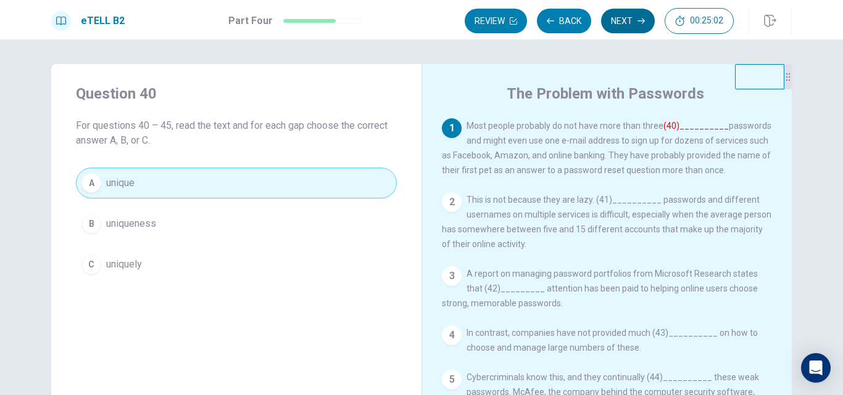
click at [628, 18] on button "Next" at bounding box center [628, 21] width 54 height 25
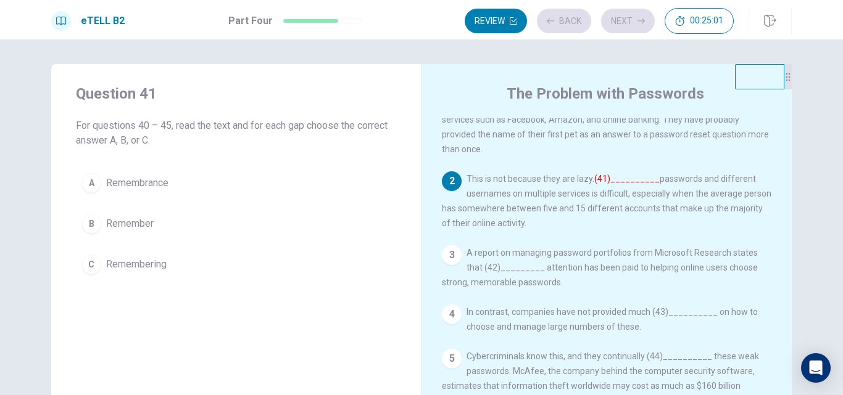
scroll to position [43, 0]
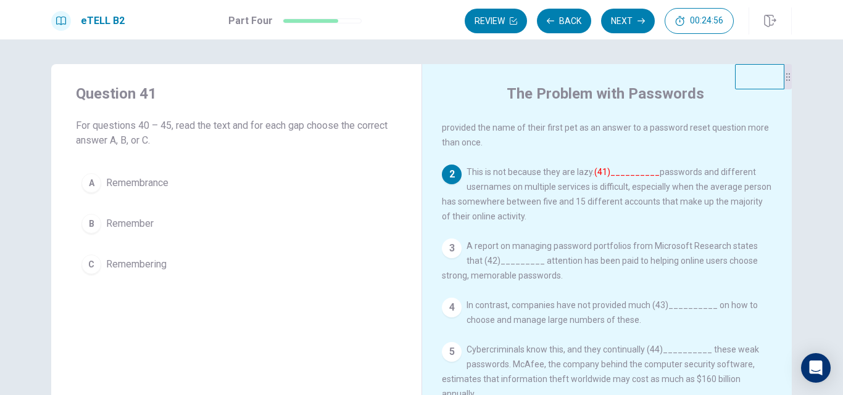
click at [137, 265] on span "Remembering" at bounding box center [136, 264] width 60 height 15
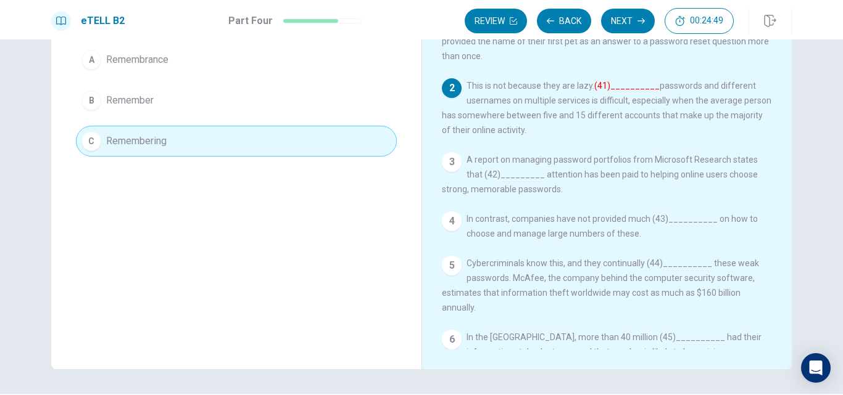
scroll to position [0, 0]
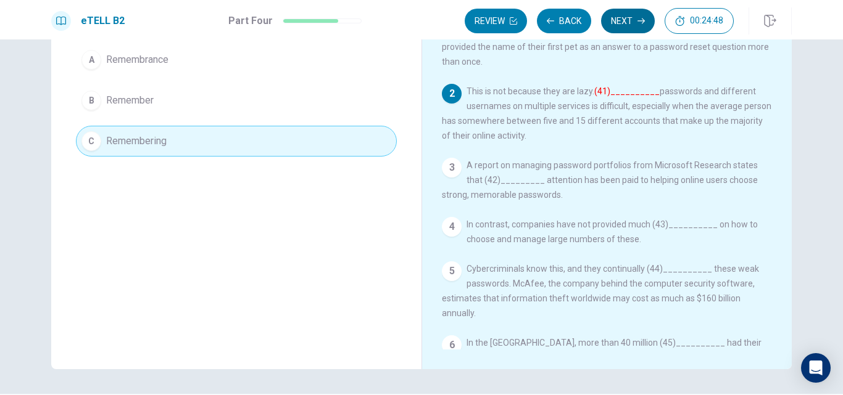
click at [610, 27] on button "Next" at bounding box center [628, 21] width 54 height 25
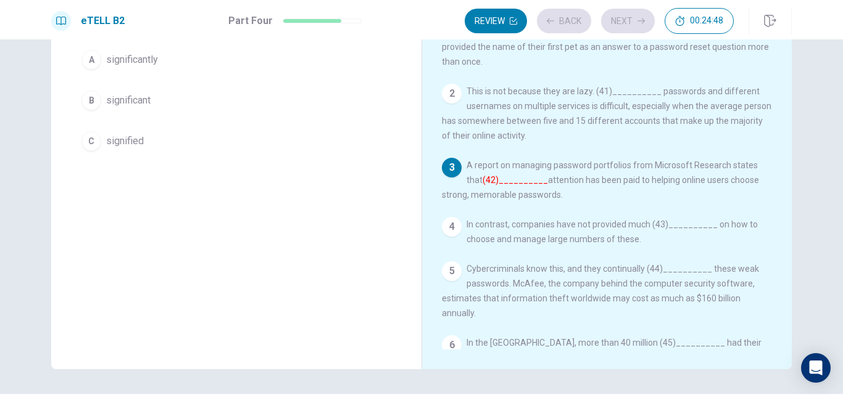
scroll to position [43, 0]
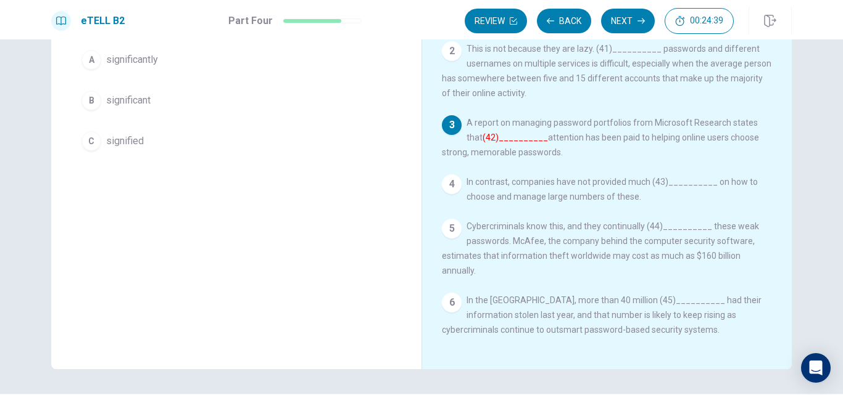
click at [128, 96] on span "significant" at bounding box center [128, 100] width 44 height 15
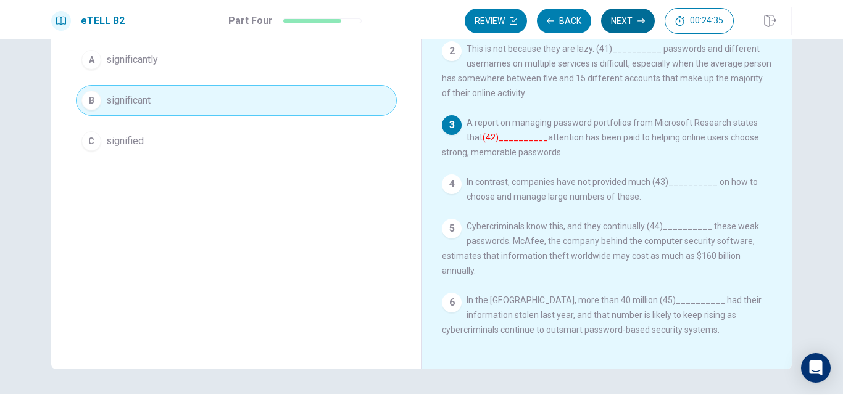
click at [625, 26] on button "Next" at bounding box center [628, 21] width 54 height 25
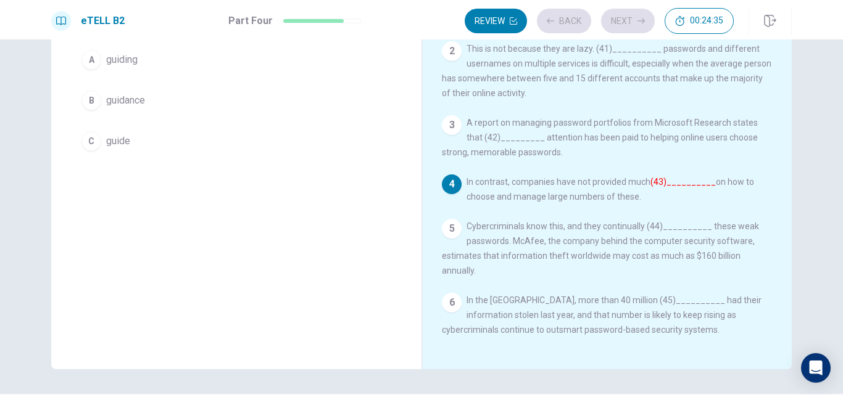
scroll to position [14, 0]
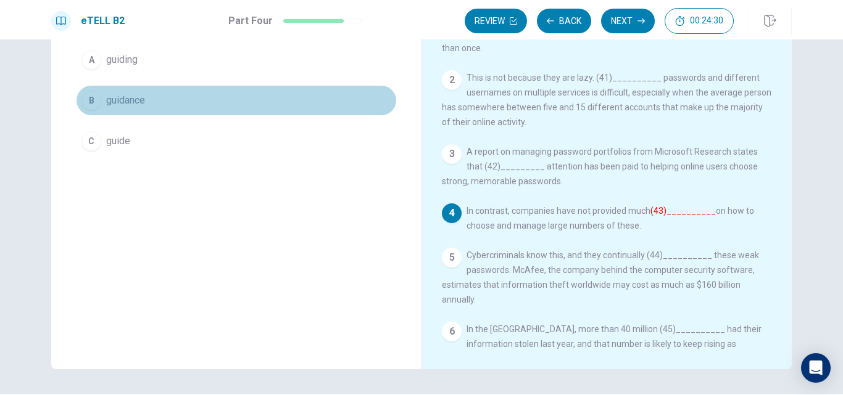
click at [125, 105] on span "guidance" at bounding box center [125, 100] width 39 height 15
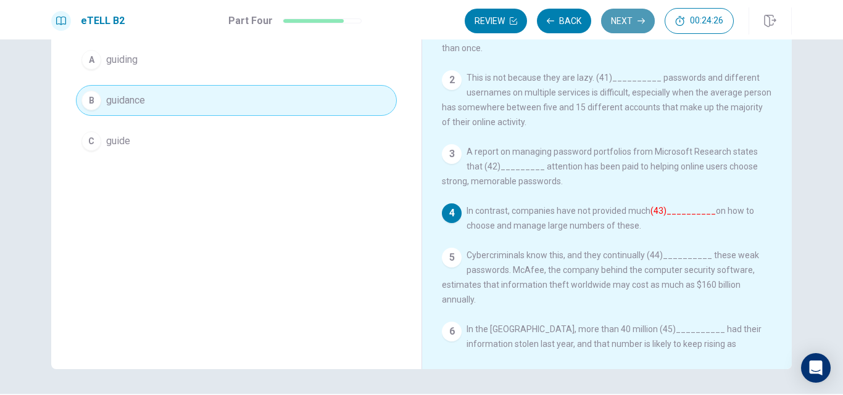
click at [627, 17] on button "Next" at bounding box center [628, 21] width 54 height 25
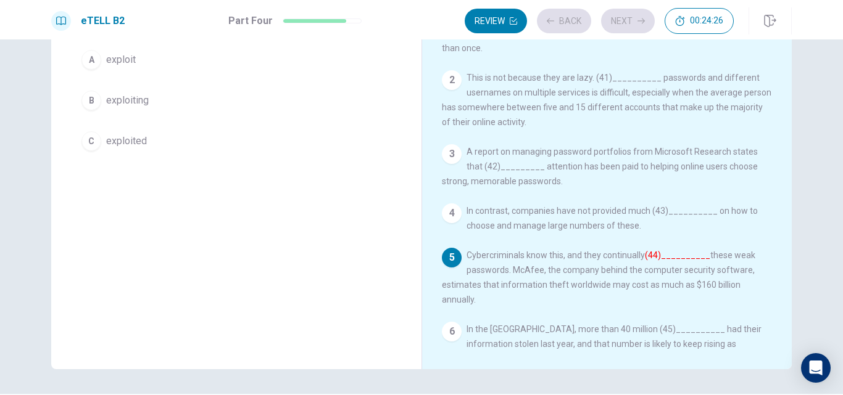
scroll to position [43, 0]
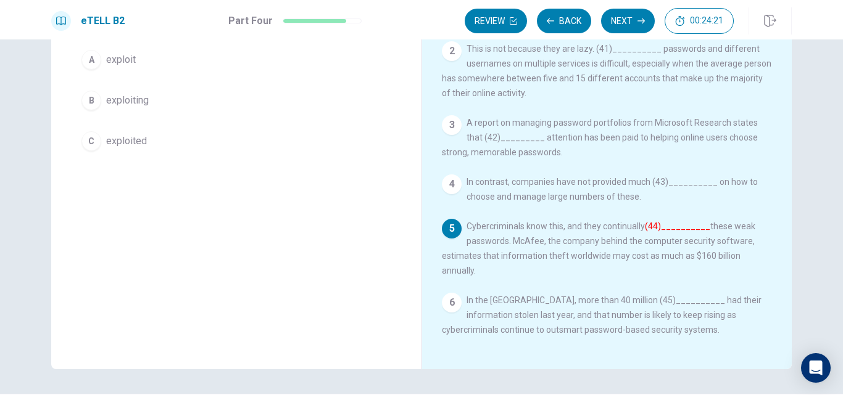
click at [118, 61] on span "exploit" at bounding box center [121, 59] width 30 height 15
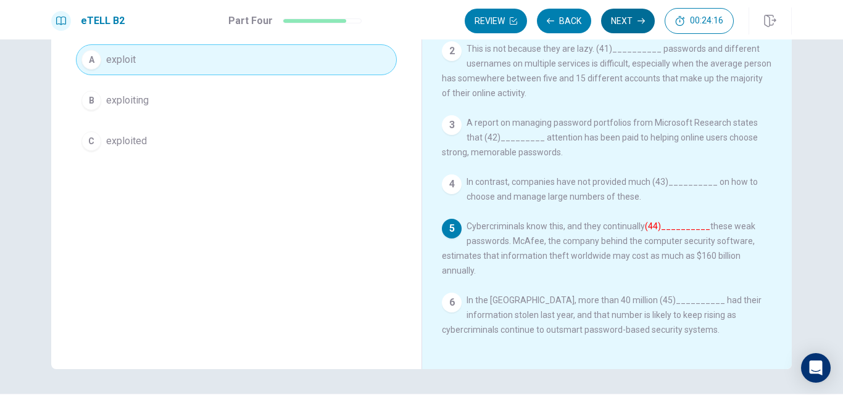
click at [617, 19] on button "Next" at bounding box center [628, 21] width 54 height 25
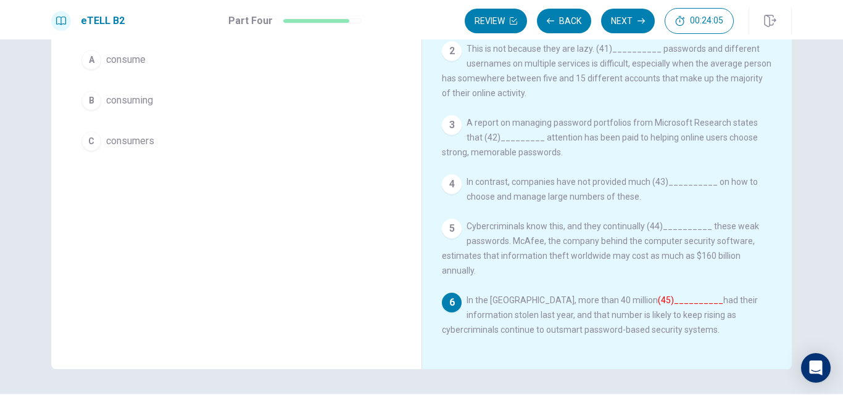
click at [129, 137] on span "consumers" at bounding box center [130, 141] width 48 height 15
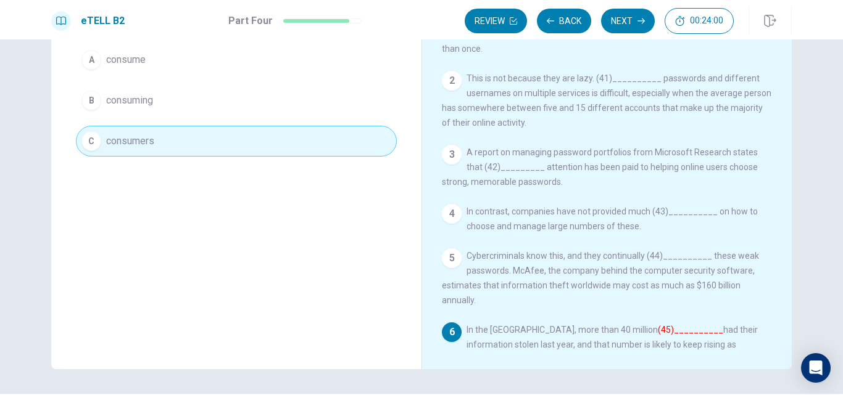
scroll to position [0, 0]
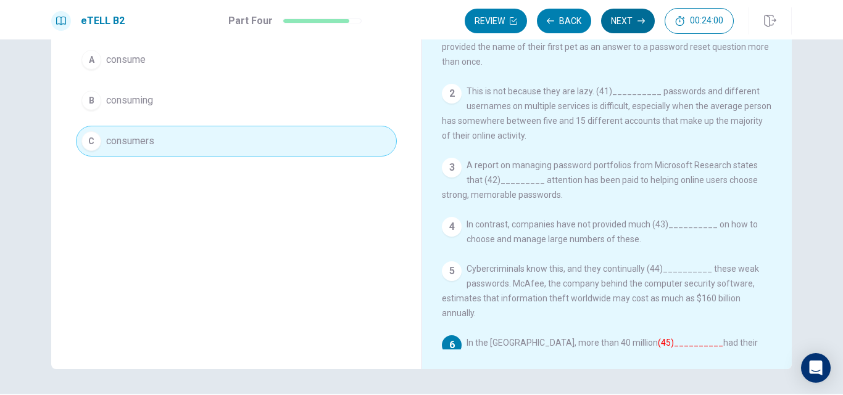
click at [632, 23] on button "Next" at bounding box center [628, 21] width 54 height 25
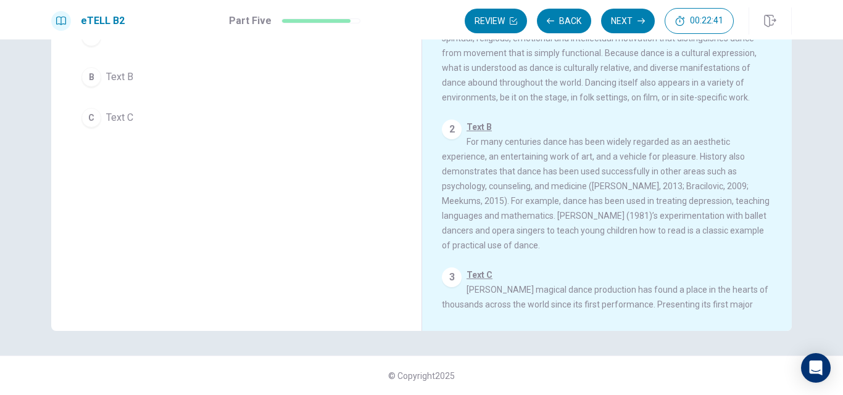
click at [106, 111] on span "Text C" at bounding box center [119, 117] width 27 height 15
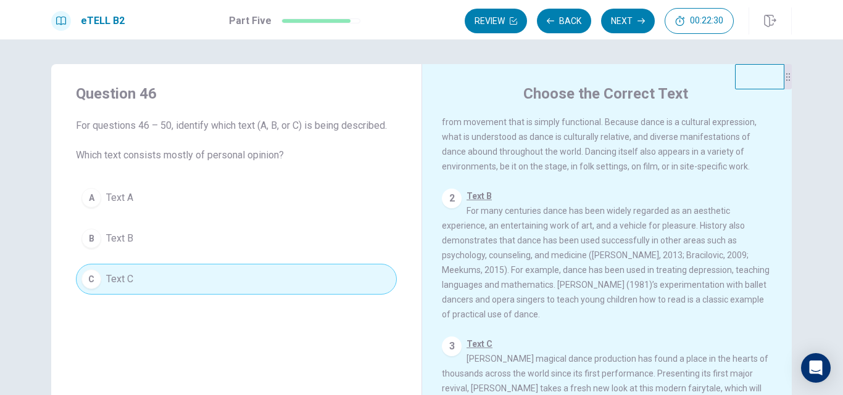
scroll to position [122, 0]
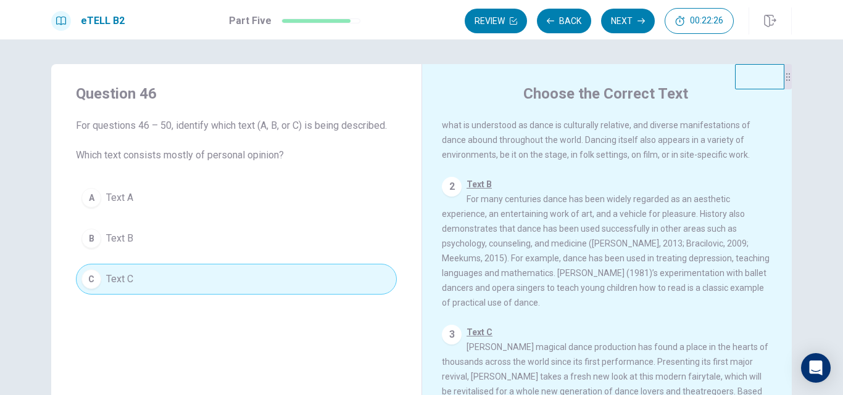
click at [526, 252] on span "Text B For many centuries dance has been widely regarded as an aesthetic experi…" at bounding box center [606, 244] width 328 height 128
click at [621, 26] on button "Next" at bounding box center [628, 21] width 54 height 25
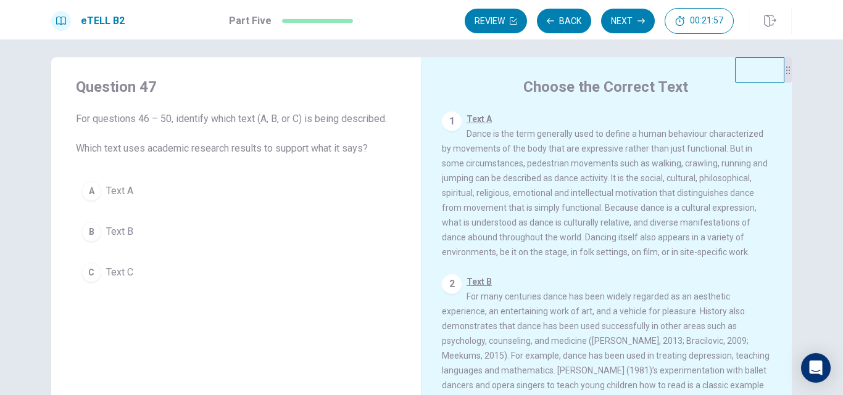
scroll to position [0, 0]
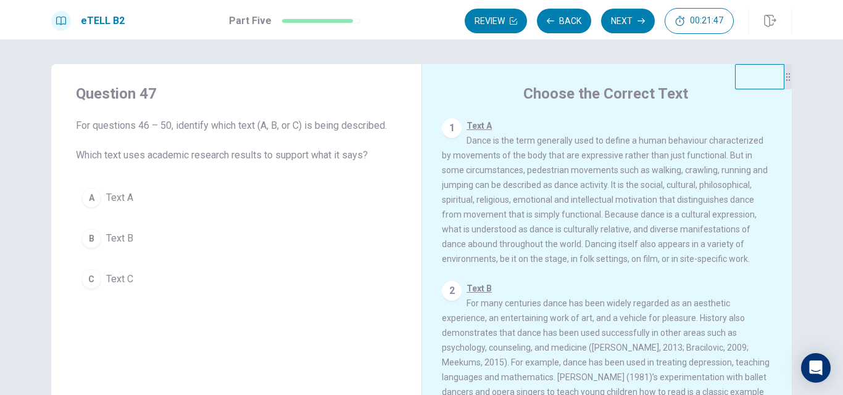
click at [116, 241] on span "Text B" at bounding box center [119, 238] width 27 height 15
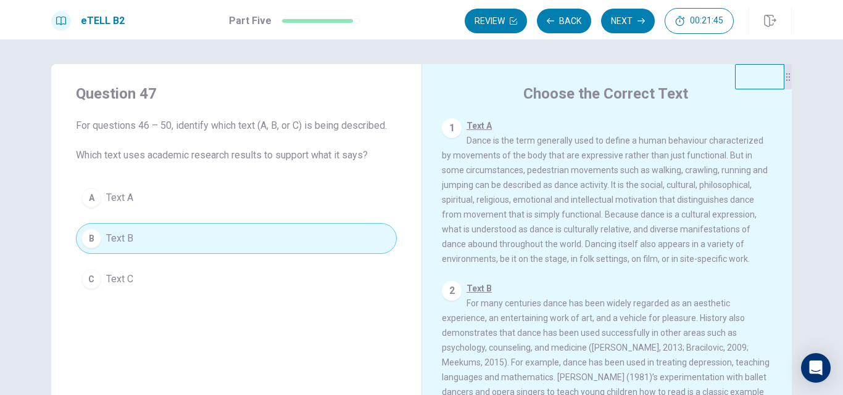
click at [619, 20] on button "Next" at bounding box center [628, 21] width 54 height 25
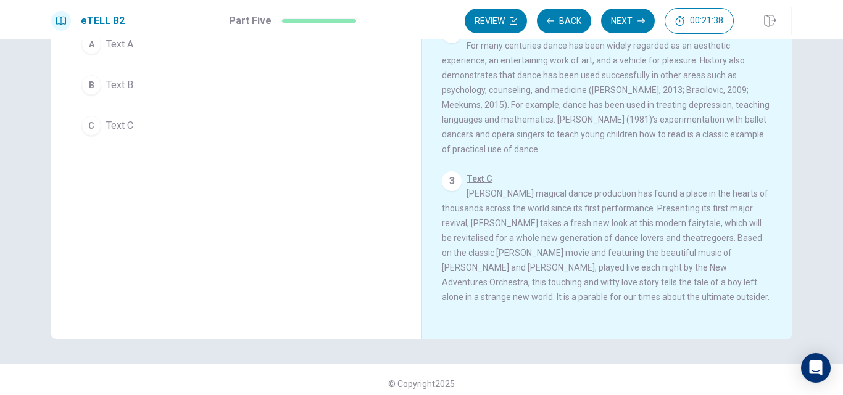
scroll to position [162, 0]
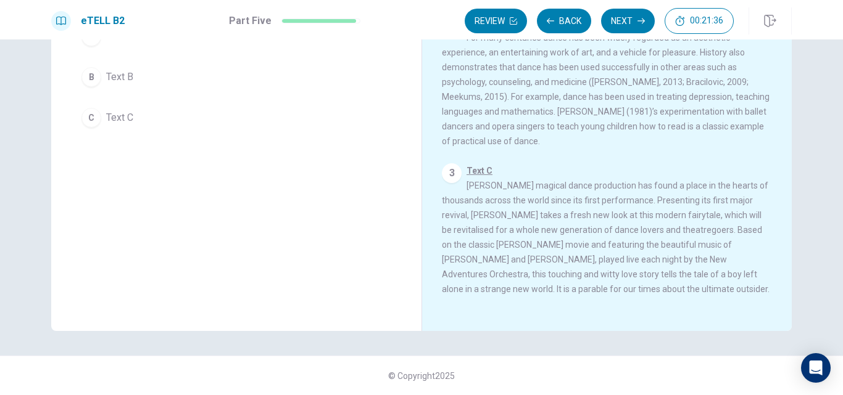
click at [111, 120] on span "Text C" at bounding box center [119, 117] width 27 height 15
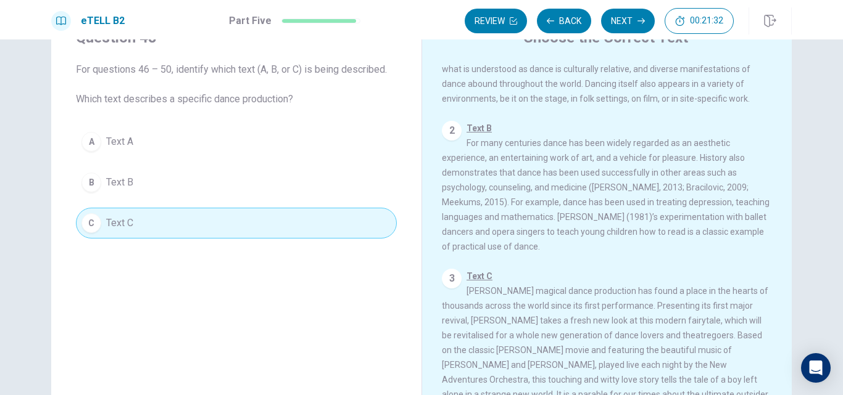
scroll to position [38, 0]
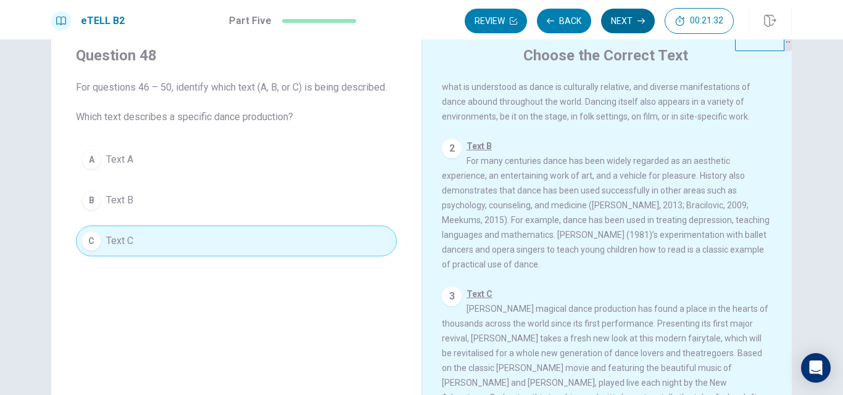
click at [616, 20] on button "Next" at bounding box center [628, 21] width 54 height 25
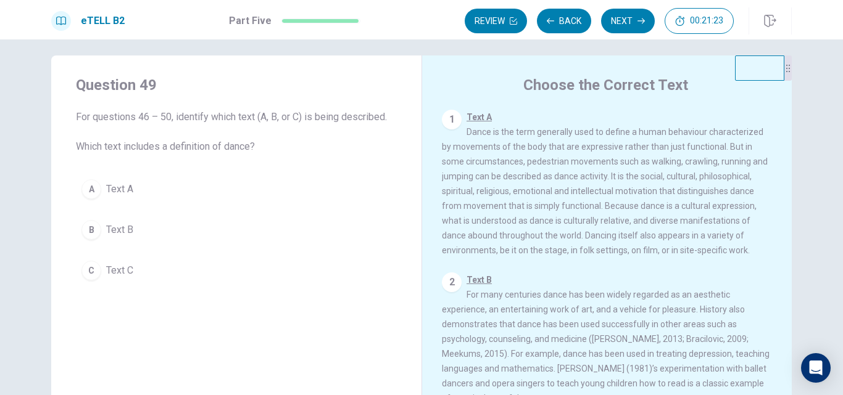
scroll to position [0, 0]
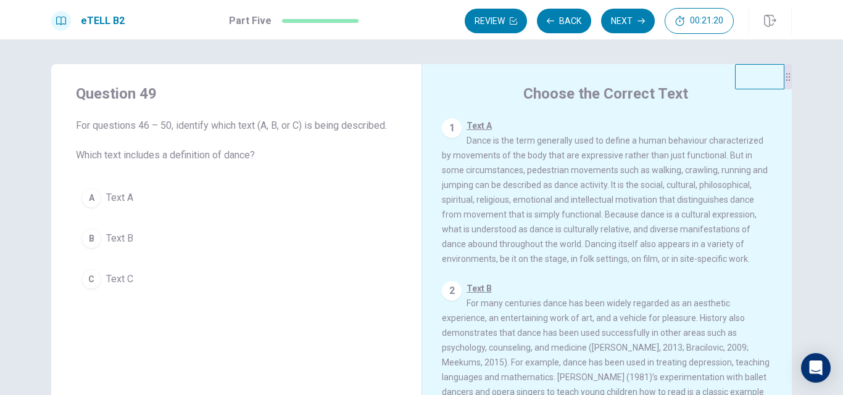
click at [115, 192] on span "Text A" at bounding box center [119, 198] width 27 height 15
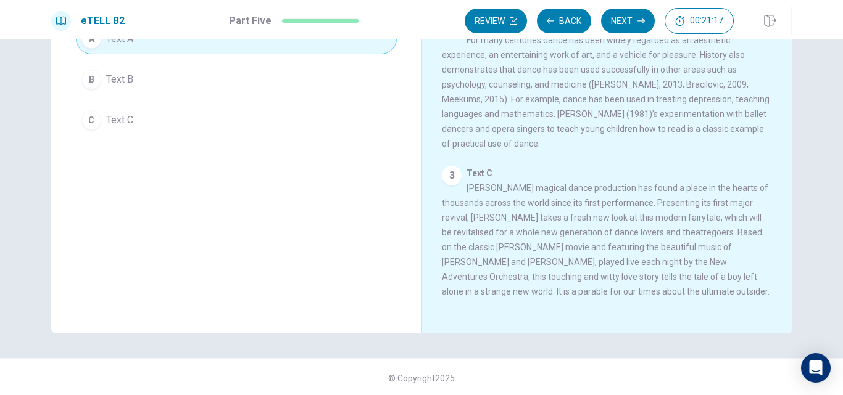
scroll to position [162, 0]
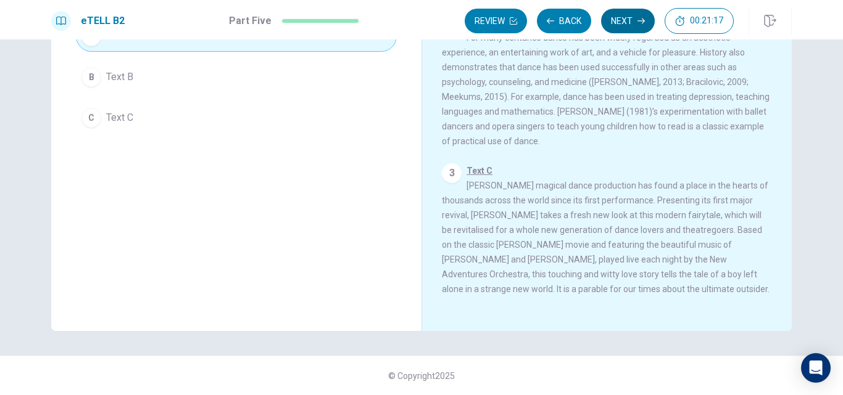
click at [637, 19] on button "Next" at bounding box center [628, 21] width 54 height 25
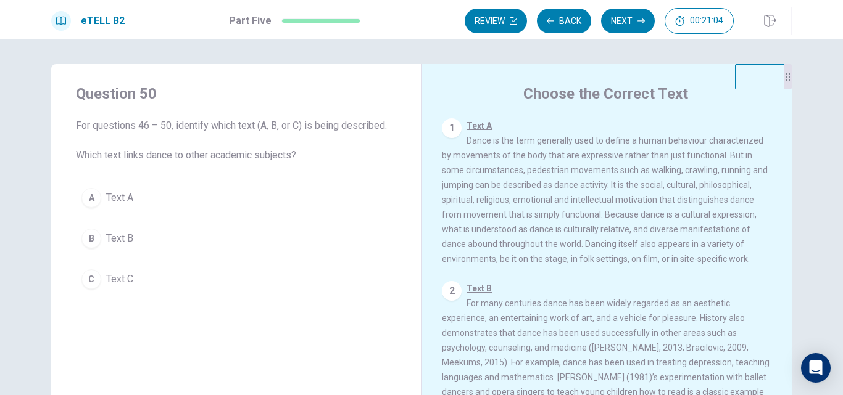
scroll to position [62, 0]
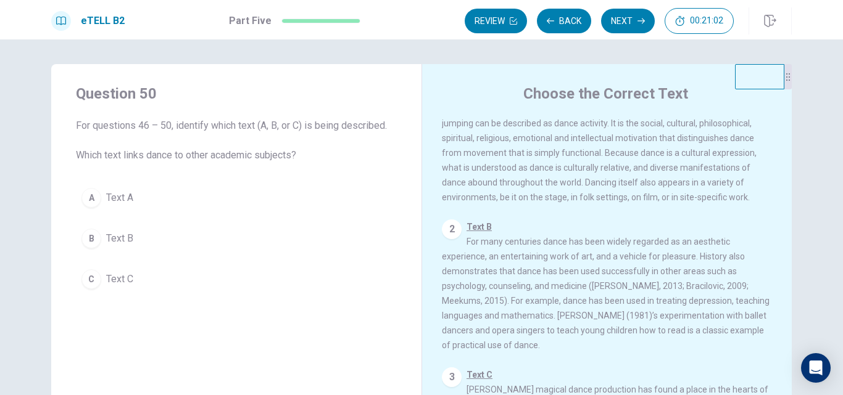
click at [114, 244] on span "Text B" at bounding box center [119, 238] width 27 height 15
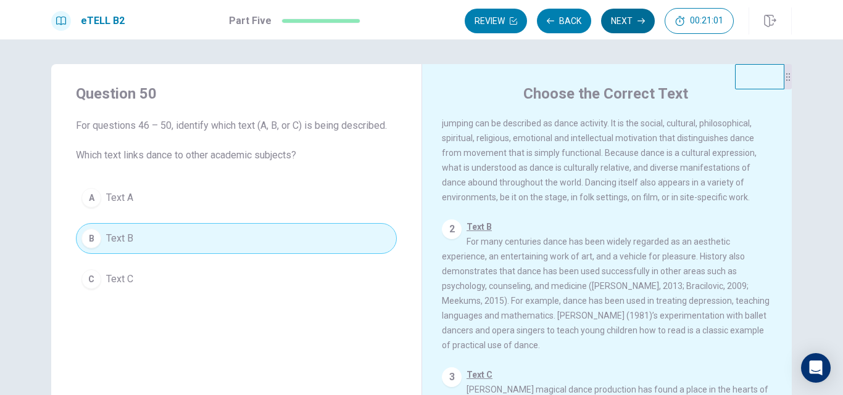
click at [633, 19] on button "Next" at bounding box center [628, 21] width 54 height 25
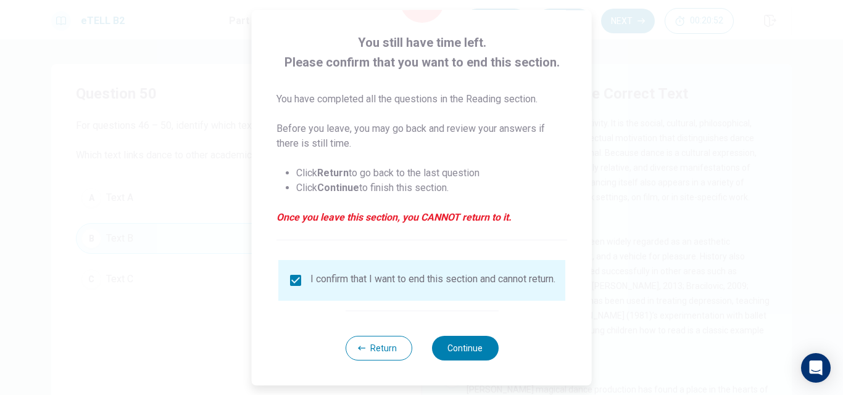
scroll to position [65, 0]
click at [450, 341] on button "Continue" at bounding box center [464, 348] width 67 height 25
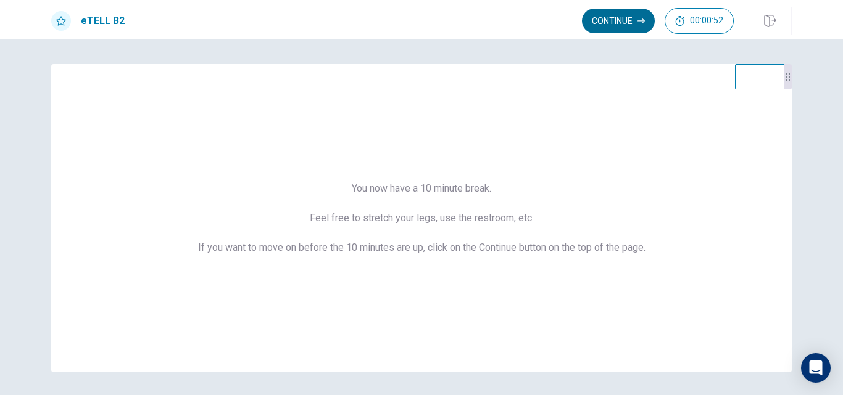
click at [613, 18] on button "Continue" at bounding box center [618, 21] width 73 height 25
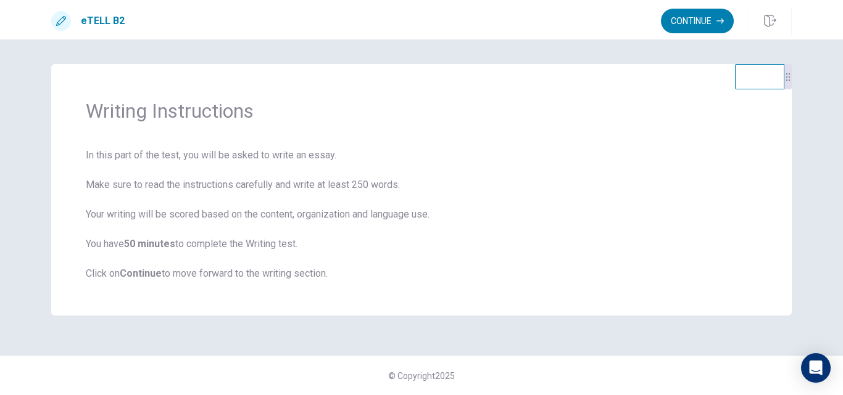
click at [708, 13] on button "Continue" at bounding box center [697, 21] width 73 height 25
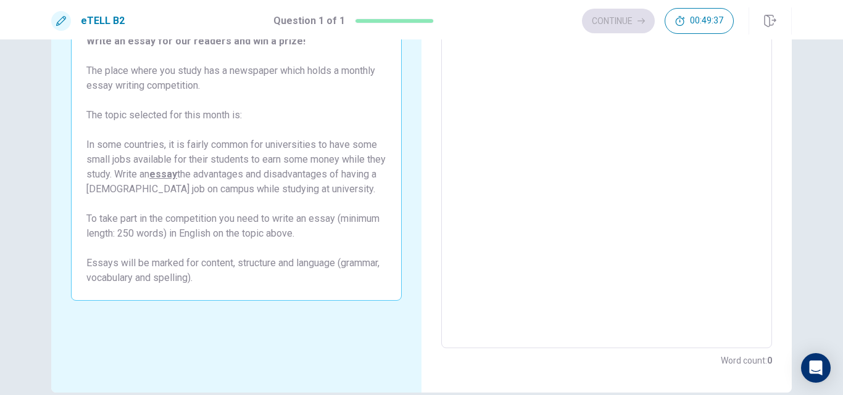
scroll to position [38, 0]
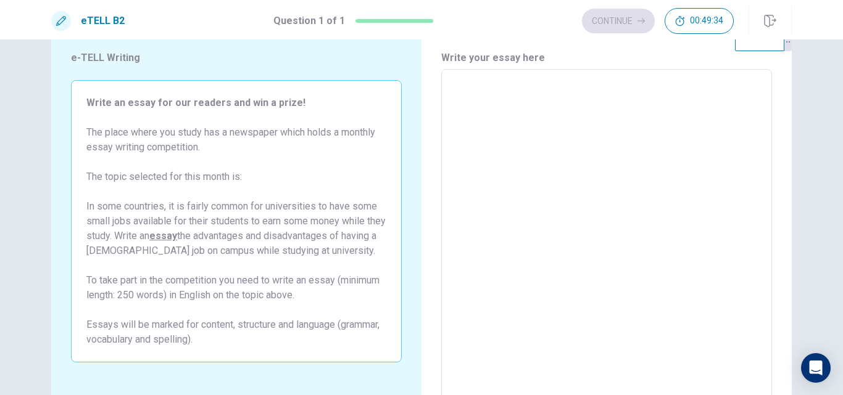
click at [577, 173] on textarea at bounding box center [606, 240] width 313 height 321
type textarea "*"
type textarea "***"
type textarea "*"
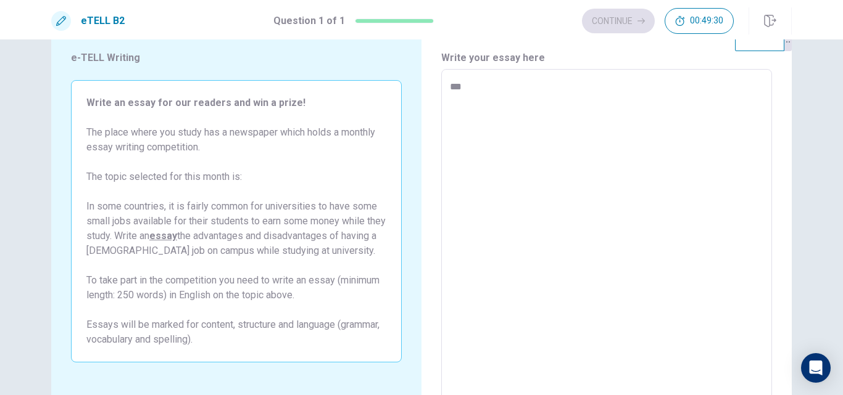
type textarea "****"
type textarea "*"
type textarea "***"
type textarea "*"
type textarea "**"
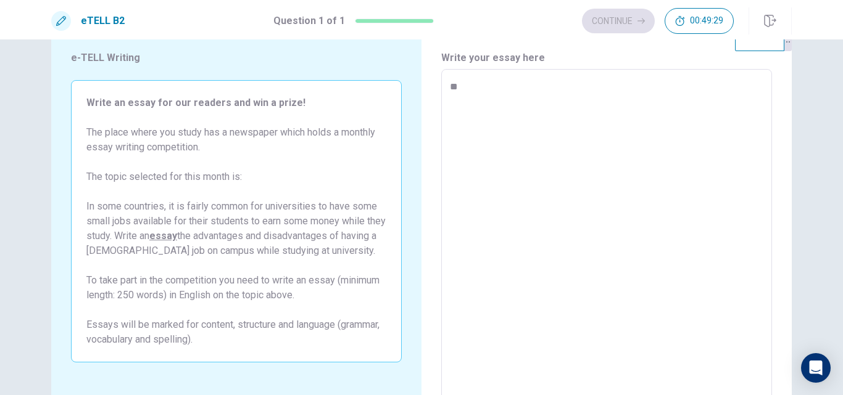
type textarea "*"
type textarea "**"
type textarea "*"
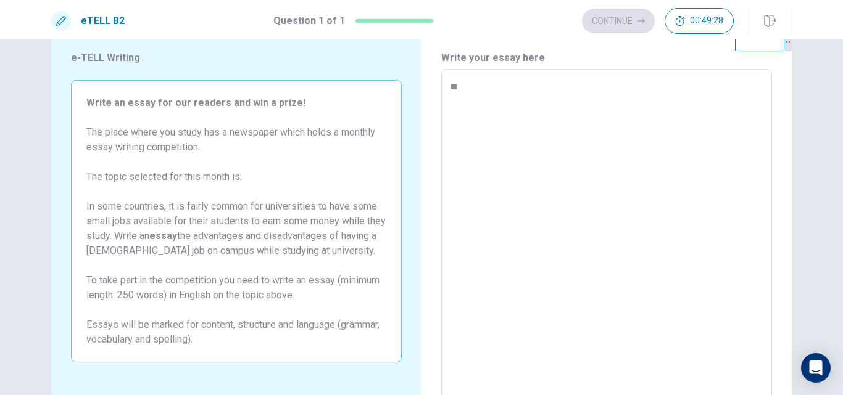
type textarea "***"
type textarea "*"
type textarea "****"
type textarea "*"
type textarea "*****"
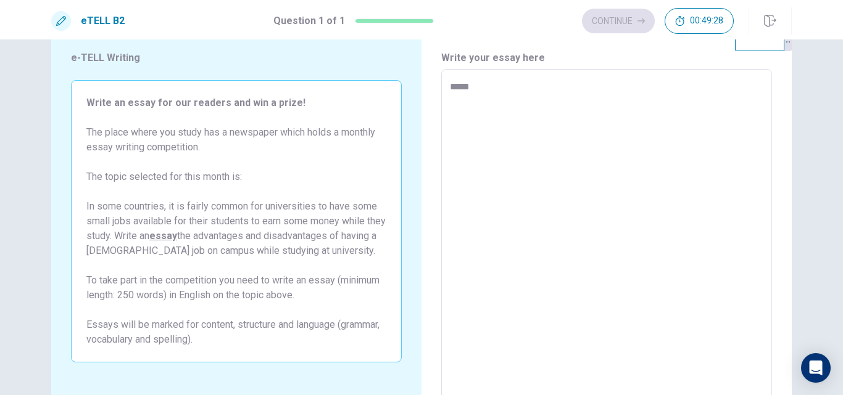
type textarea "*"
type textarea "*****"
type textarea "*"
type textarea "*******"
type textarea "*"
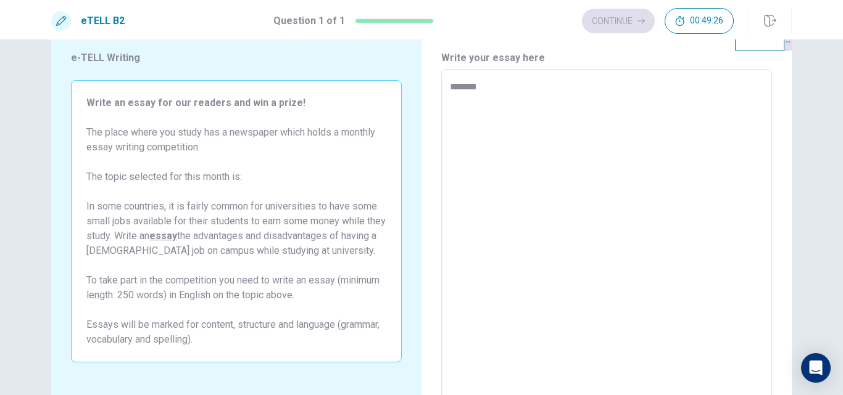
type textarea "********"
type textarea "*"
type textarea "*********"
type textarea "*"
type textarea "**********"
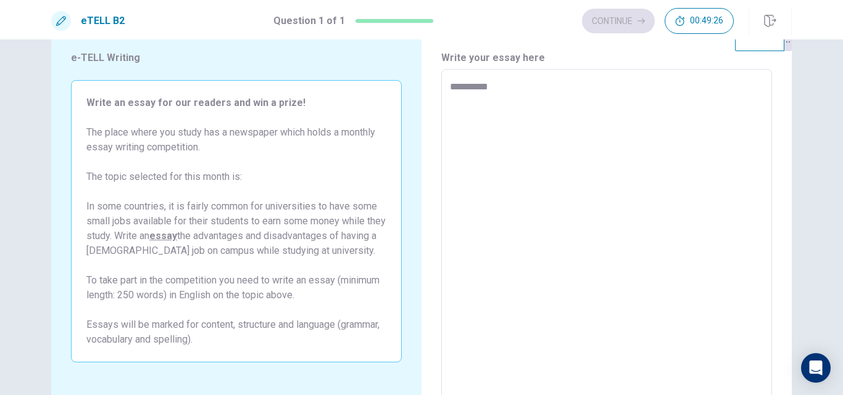
type textarea "*"
type textarea "**********"
type textarea "*"
type textarea "**********"
type textarea "*"
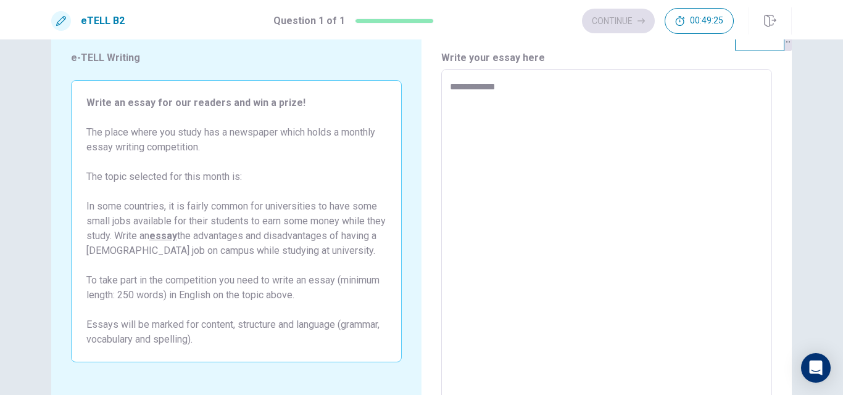
type textarea "**********"
type textarea "*"
type textarea "**********"
type textarea "*"
type textarea "**********"
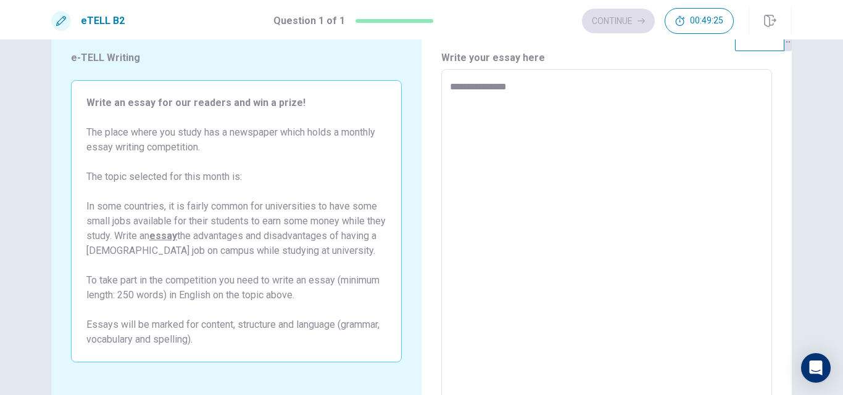
type textarea "*"
type textarea "**********"
type textarea "*"
type textarea "**********"
type textarea "*"
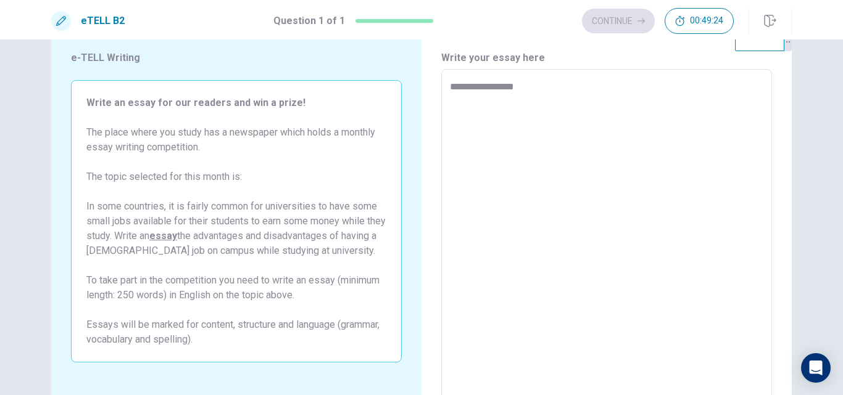
type textarea "**********"
type textarea "*"
type textarea "**********"
type textarea "*"
type textarea "**********"
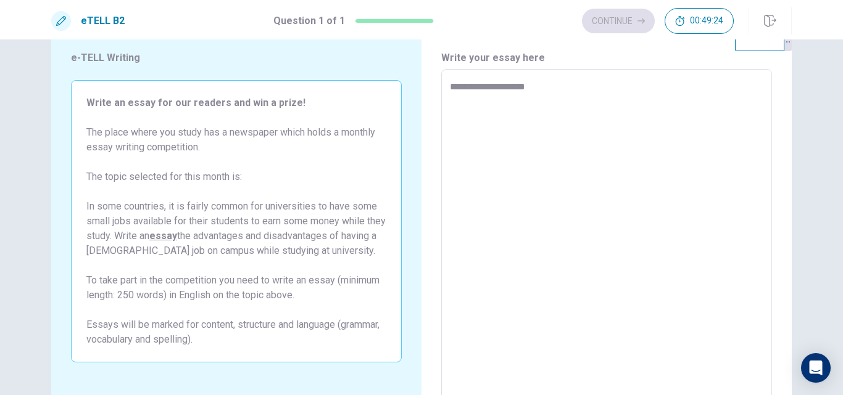
type textarea "*"
type textarea "**********"
type textarea "*"
type textarea "**********"
type textarea "*"
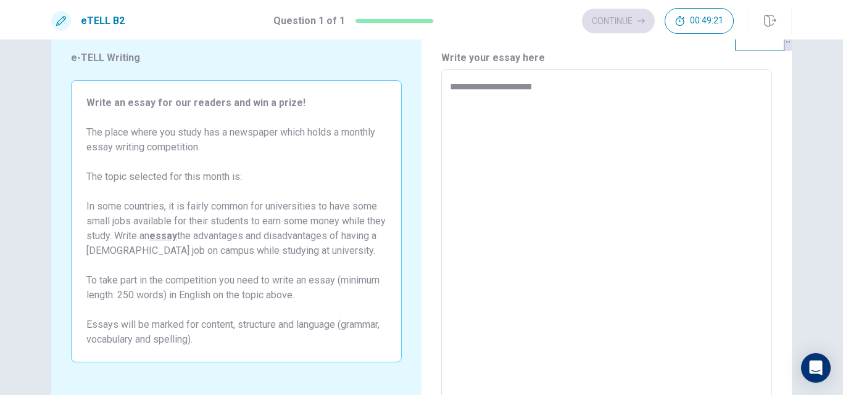
type textarea "**********"
type textarea "*"
type textarea "**********"
type textarea "*"
type textarea "**********"
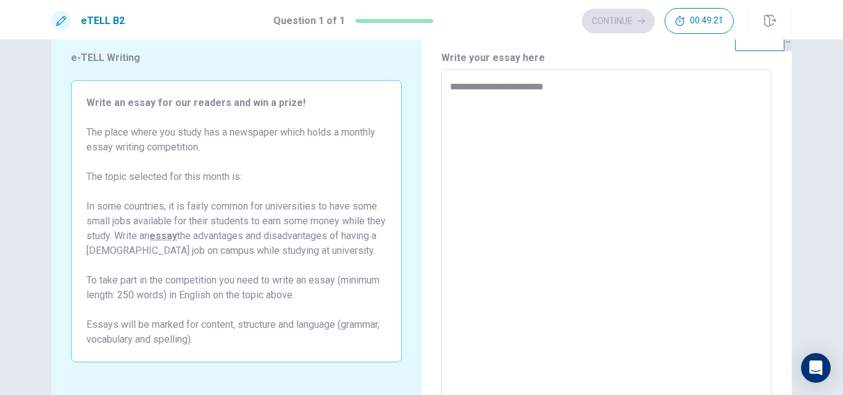
type textarea "*"
type textarea "**********"
type textarea "*"
type textarea "**********"
type textarea "*"
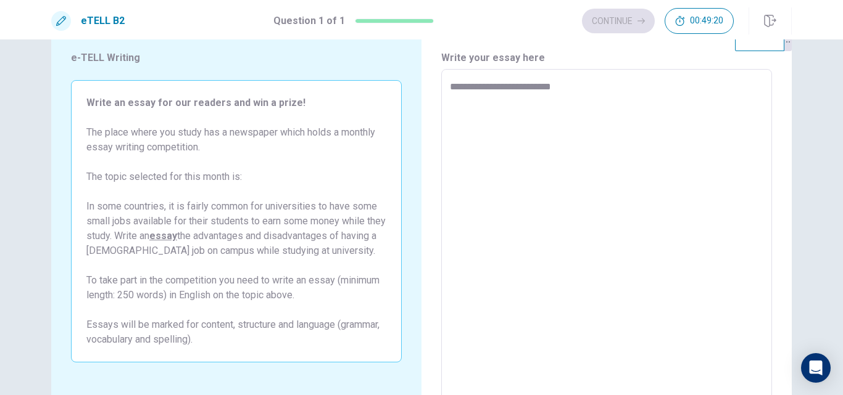
type textarea "**********"
type textarea "*"
type textarea "**********"
type textarea "*"
type textarea "**********"
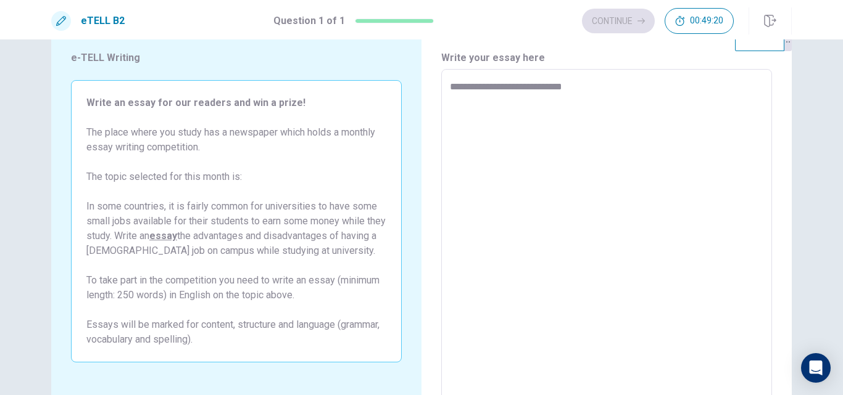
type textarea "*"
type textarea "**********"
type textarea "*"
type textarea "**********"
type textarea "*"
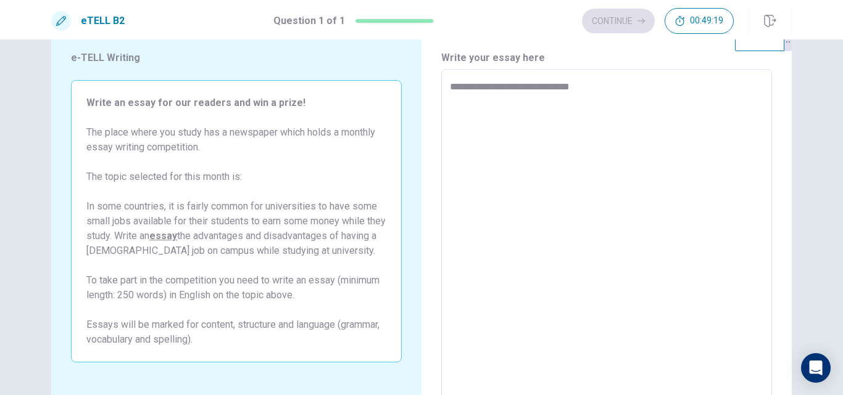
type textarea "**********"
type textarea "*"
type textarea "**********"
type textarea "*"
type textarea "**********"
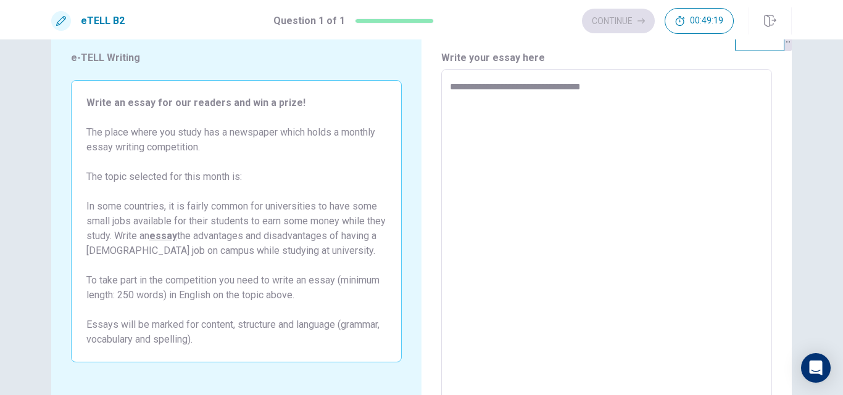
type textarea "*"
type textarea "**********"
type textarea "*"
type textarea "**********"
type textarea "*"
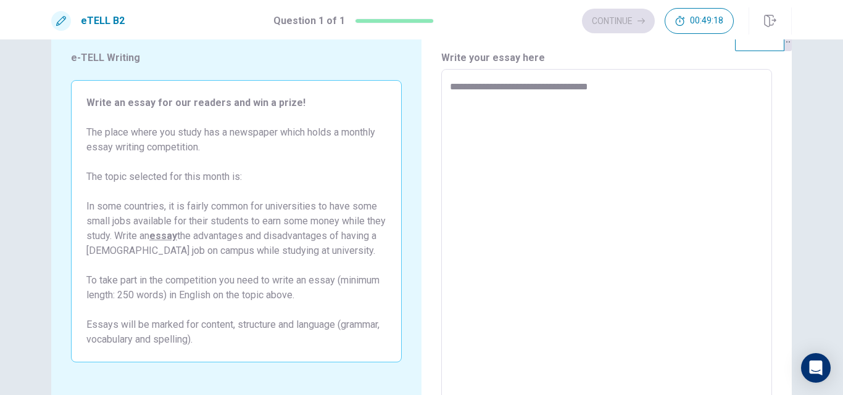
type textarea "**********"
type textarea "*"
type textarea "**********"
type textarea "*"
type textarea "**********"
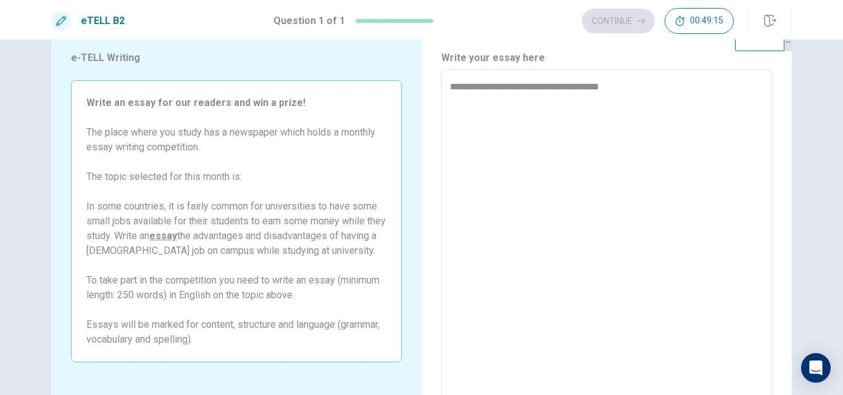
type textarea "*"
type textarea "**********"
type textarea "*"
type textarea "**********"
type textarea "*"
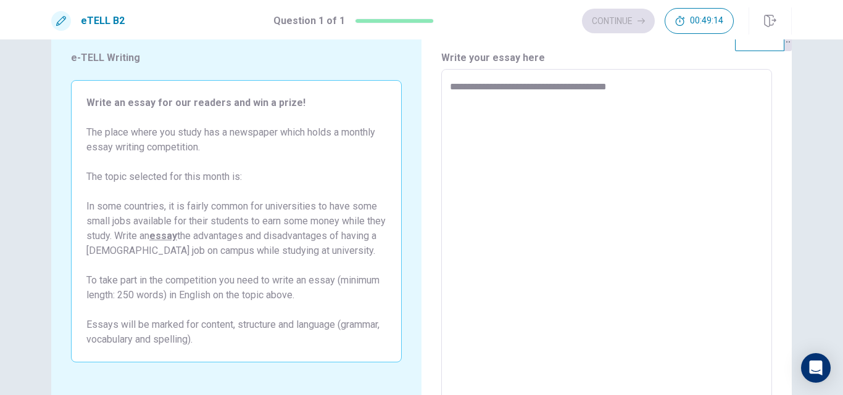
type textarea "**********"
type textarea "*"
type textarea "**********"
type textarea "*"
type textarea "**********"
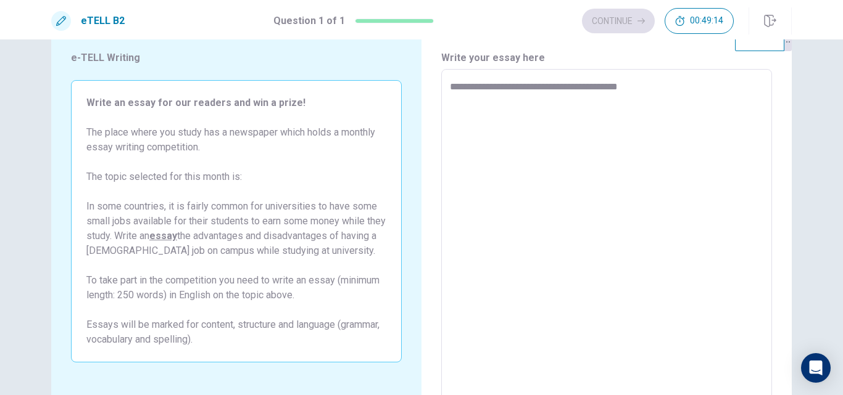
type textarea "*"
type textarea "**********"
type textarea "*"
type textarea "**********"
type textarea "*"
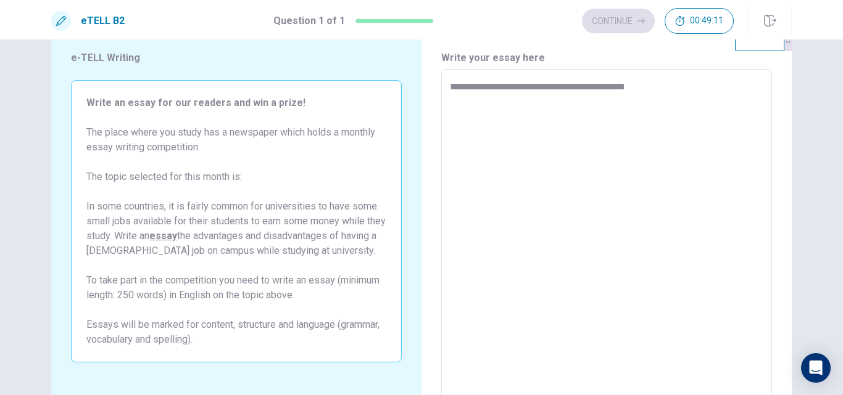
type textarea "**********"
type textarea "*"
type textarea "**********"
type textarea "*"
type textarea "**********"
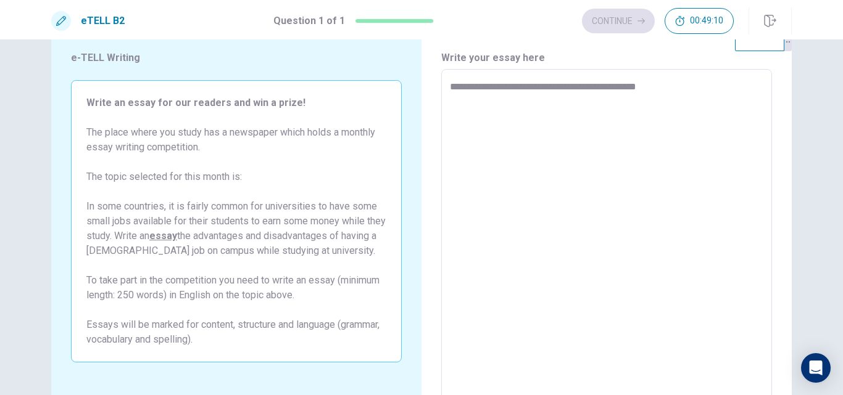
type textarea "*"
type textarea "**********"
type textarea "*"
type textarea "**********"
type textarea "*"
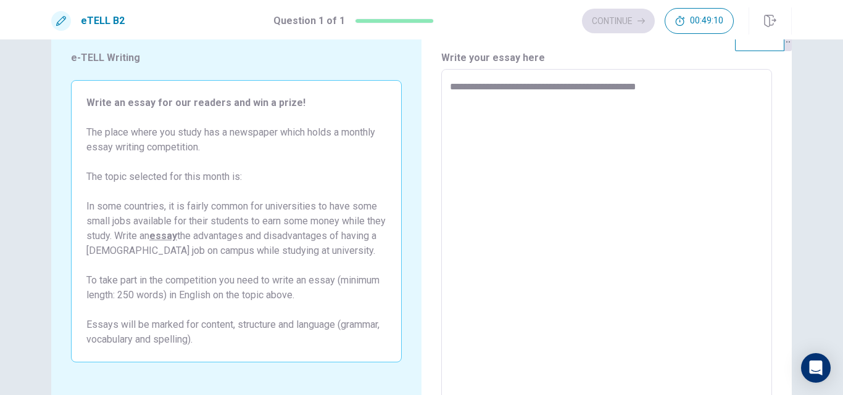
type textarea "**********"
type textarea "*"
type textarea "**********"
type textarea "*"
type textarea "**********"
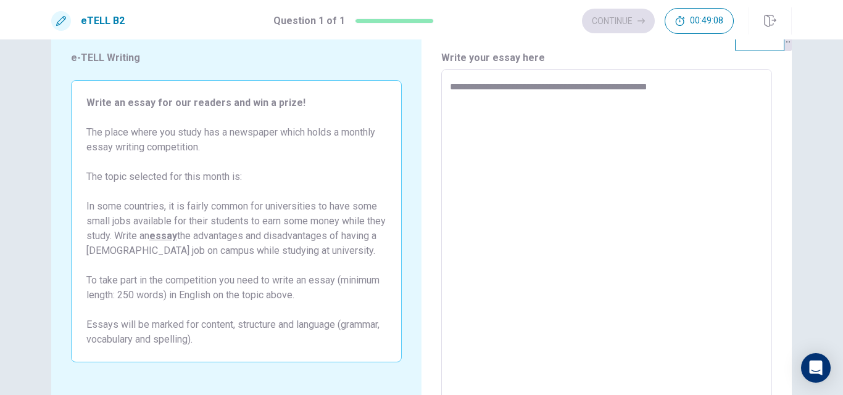
type textarea "*"
type textarea "**********"
type textarea "*"
type textarea "**********"
type textarea "*"
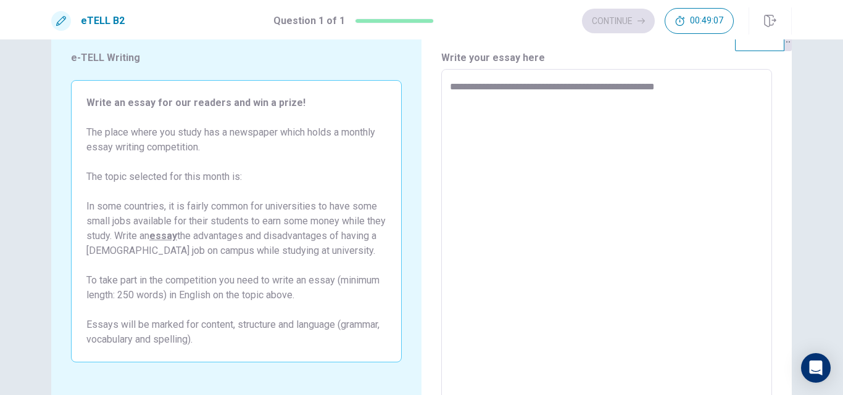
type textarea "**********"
type textarea "*"
type textarea "**********"
type textarea "*"
type textarea "**********"
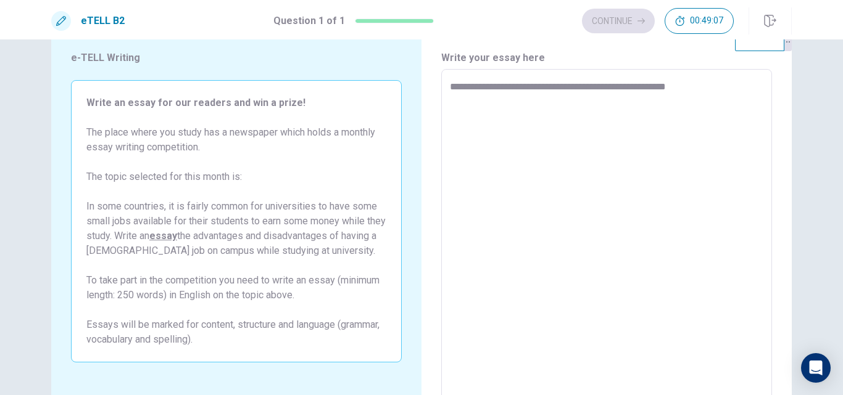
type textarea "*"
type textarea "**********"
type textarea "*"
type textarea "**********"
type textarea "*"
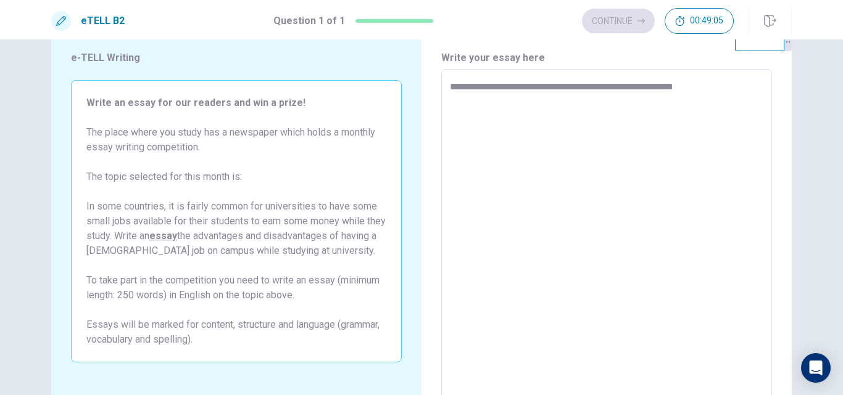
type textarea "**********"
type textarea "*"
type textarea "**********"
type textarea "*"
type textarea "**********"
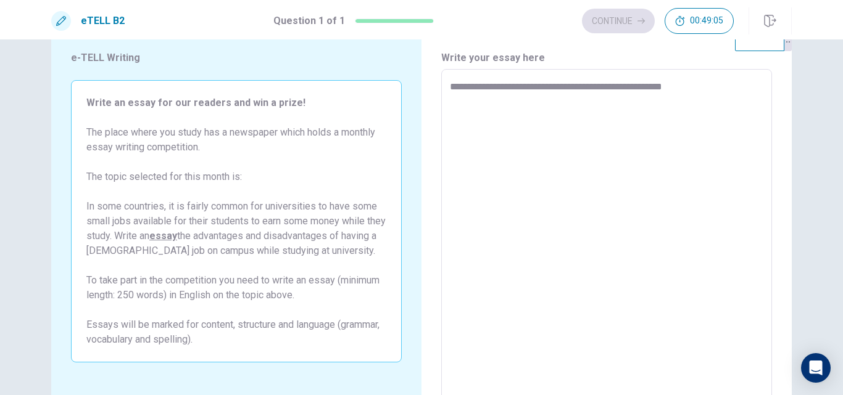
type textarea "*"
type textarea "**********"
type textarea "*"
type textarea "**********"
type textarea "*"
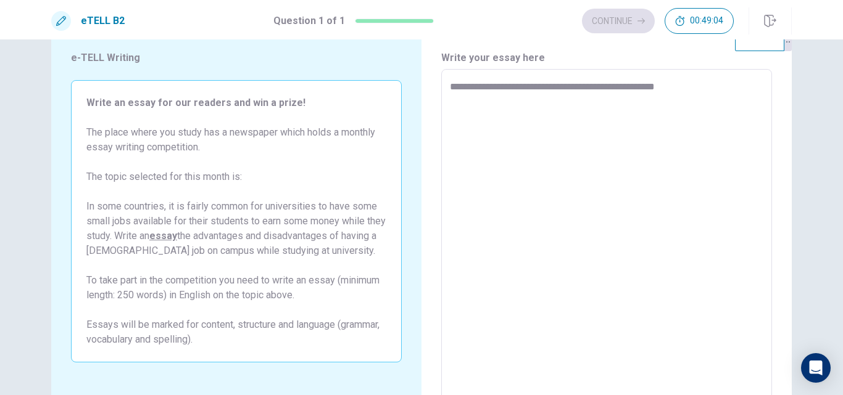
type textarea "**********"
type textarea "*"
type textarea "**********"
type textarea "*"
type textarea "**********"
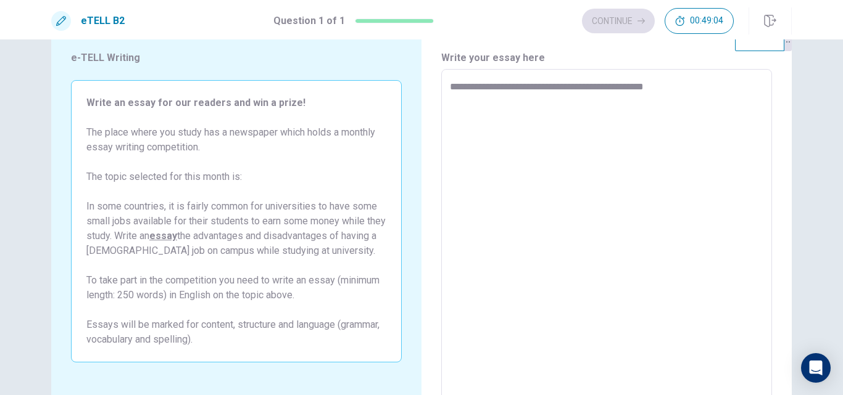
type textarea "*"
type textarea "**********"
type textarea "*"
type textarea "**********"
type textarea "*"
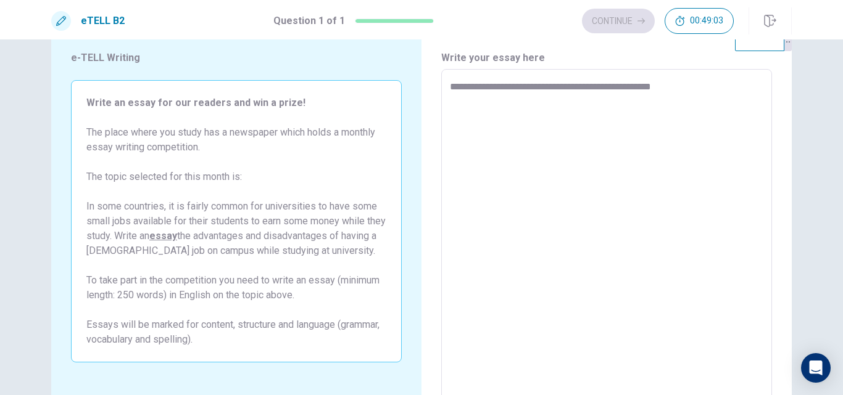
type textarea "**********"
type textarea "*"
type textarea "**********"
type textarea "*"
type textarea "**********"
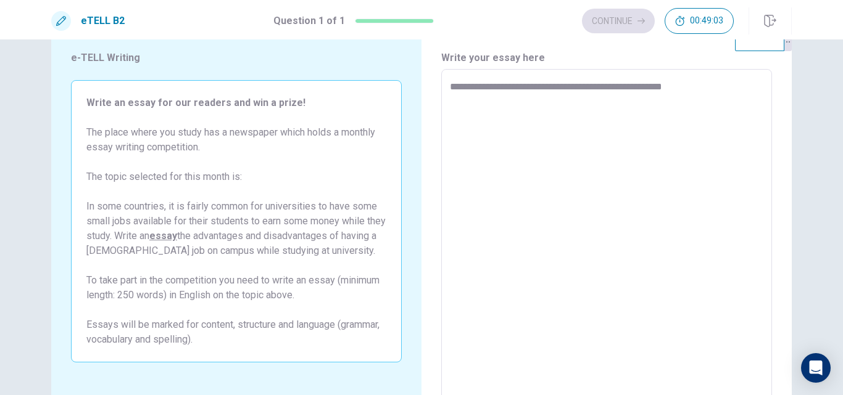
type textarea "*"
type textarea "**********"
click at [494, 102] on textarea "**********" at bounding box center [606, 240] width 313 height 321
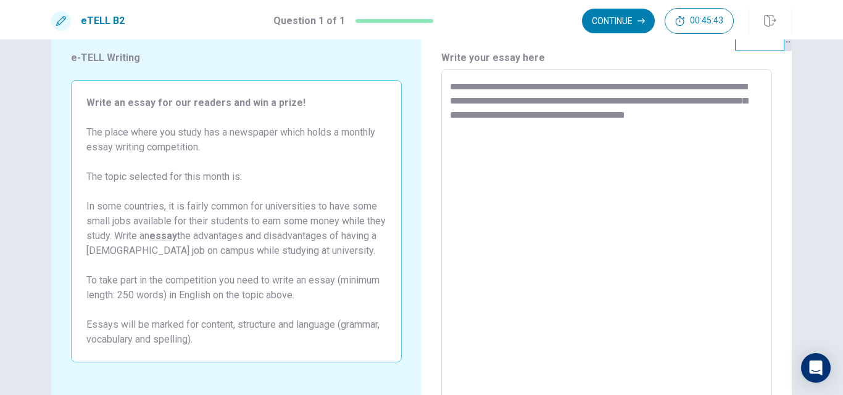
click at [664, 113] on textarea "**********" at bounding box center [606, 240] width 313 height 321
click at [737, 115] on textarea "**********" at bounding box center [606, 240] width 313 height 321
drag, startPoint x: 737, startPoint y: 115, endPoint x: 527, endPoint y: 120, distance: 209.8
click at [527, 120] on textarea "**********" at bounding box center [606, 240] width 313 height 321
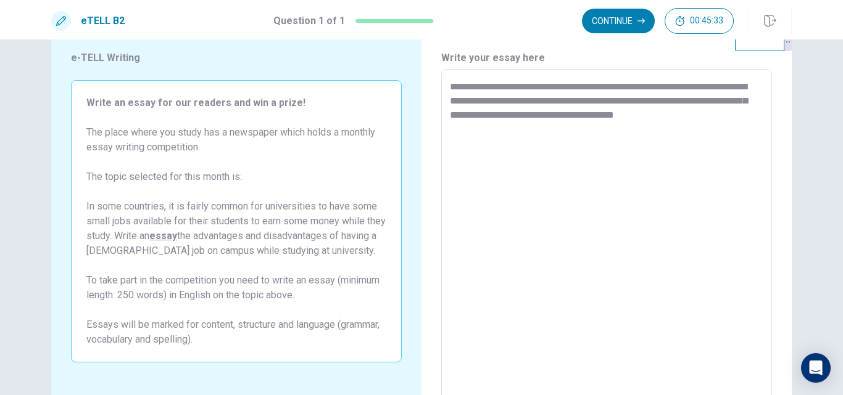
click at [527, 120] on textarea "**********" at bounding box center [606, 240] width 313 height 321
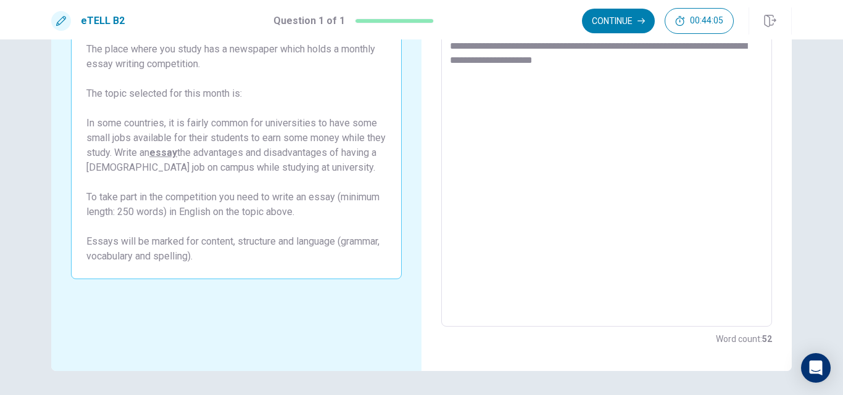
scroll to position [100, 0]
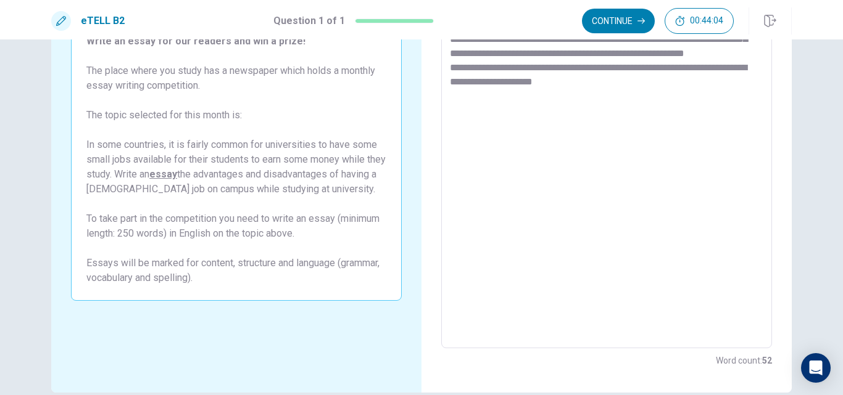
click at [639, 205] on textarea "**********" at bounding box center [606, 178] width 313 height 321
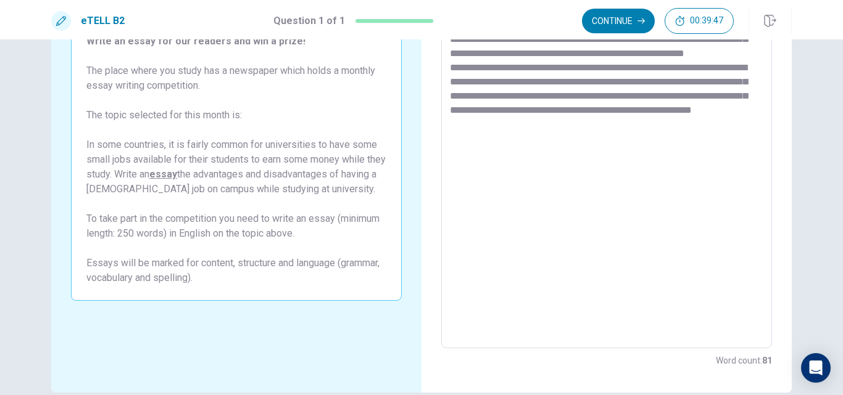
click at [717, 127] on textarea "**********" at bounding box center [606, 178] width 313 height 321
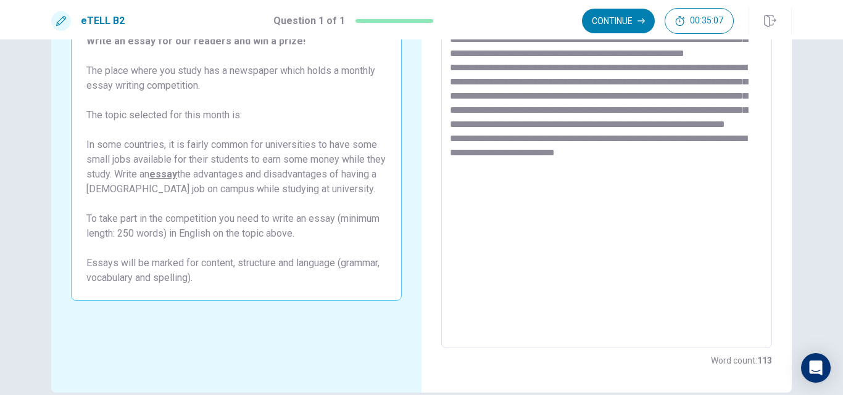
click at [616, 181] on textarea "**********" at bounding box center [606, 178] width 313 height 321
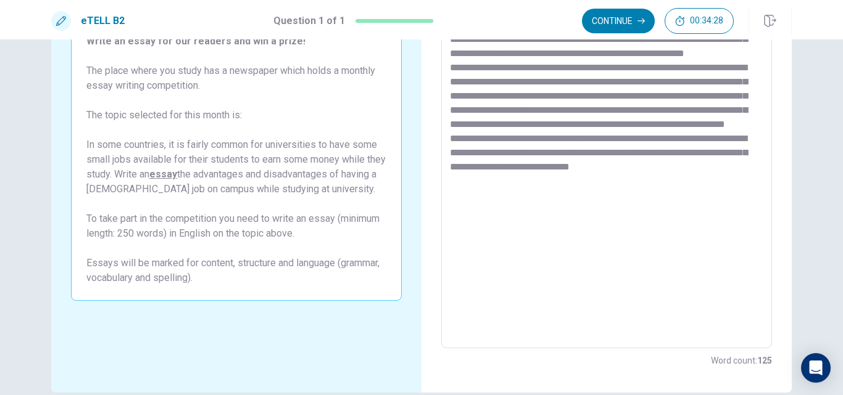
click at [598, 182] on textarea "**********" at bounding box center [606, 178] width 313 height 321
click at [637, 197] on textarea "**********" at bounding box center [606, 178] width 313 height 321
click at [663, 195] on textarea "**********" at bounding box center [606, 178] width 313 height 321
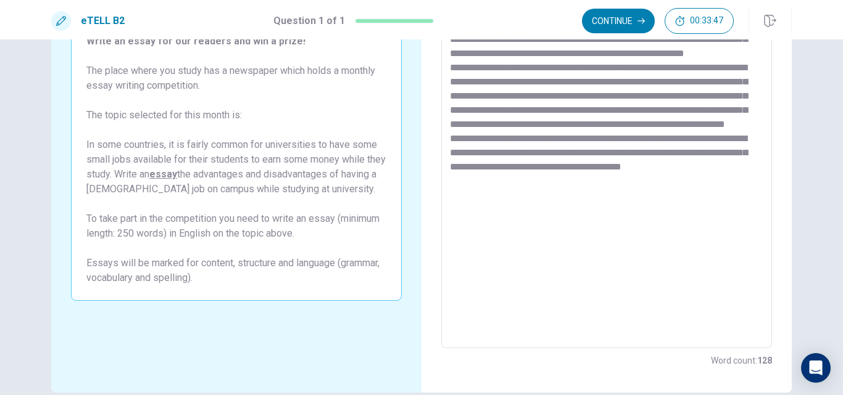
drag, startPoint x: 653, startPoint y: 194, endPoint x: 683, endPoint y: 217, distance: 38.4
click at [683, 217] on textarea "**********" at bounding box center [606, 178] width 313 height 321
click at [500, 207] on textarea "**********" at bounding box center [606, 178] width 313 height 321
click at [523, 207] on textarea "**********" at bounding box center [606, 178] width 313 height 321
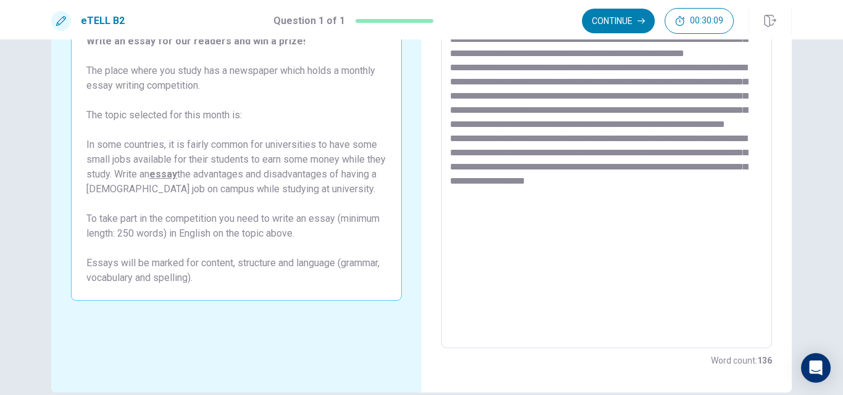
drag, startPoint x: 523, startPoint y: 207, endPoint x: 469, endPoint y: 208, distance: 54.3
click at [469, 208] on textarea "**********" at bounding box center [606, 178] width 313 height 321
click at [708, 211] on textarea "**********" at bounding box center [606, 178] width 313 height 321
click at [685, 81] on textarea "**********" at bounding box center [606, 178] width 313 height 321
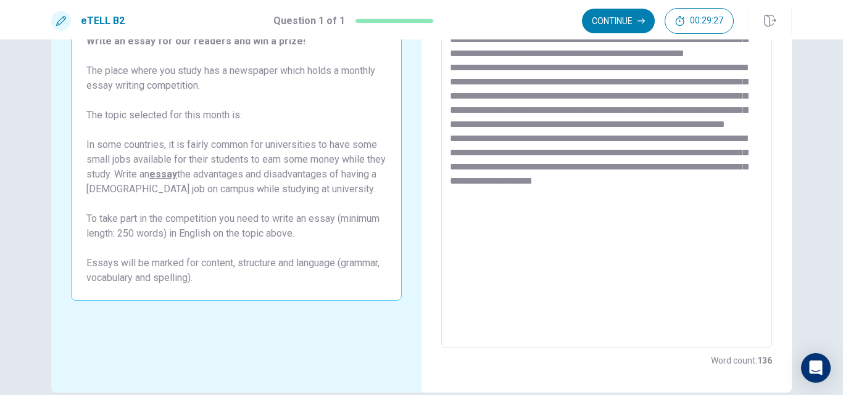
click at [685, 81] on textarea "**********" at bounding box center [606, 178] width 313 height 321
click at [666, 89] on textarea "**********" at bounding box center [606, 178] width 313 height 321
click at [672, 83] on textarea "**********" at bounding box center [606, 178] width 313 height 321
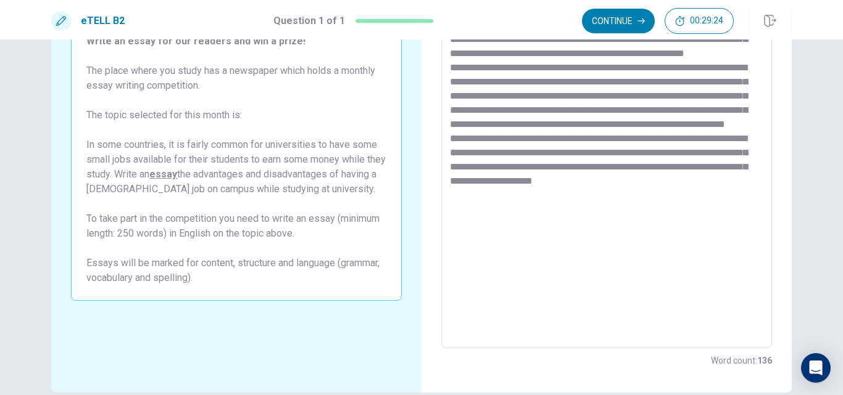
click at [672, 83] on textarea "**********" at bounding box center [606, 178] width 313 height 321
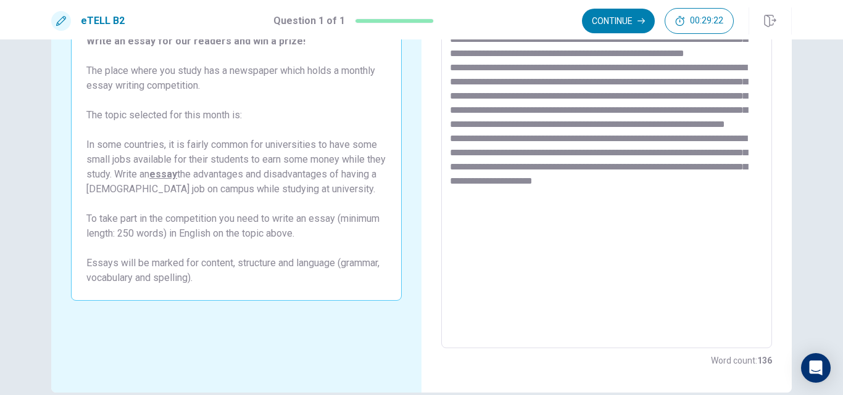
click at [672, 83] on textarea "**********" at bounding box center [606, 178] width 313 height 321
click at [576, 83] on textarea "**********" at bounding box center [606, 178] width 313 height 321
click at [569, 83] on textarea "**********" at bounding box center [606, 178] width 313 height 321
paste textarea "*"
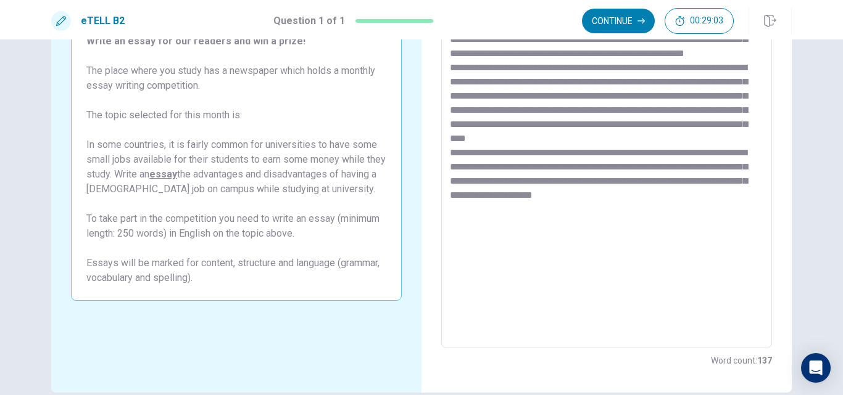
click at [695, 84] on textarea "**********" at bounding box center [606, 178] width 313 height 321
drag, startPoint x: 693, startPoint y: 85, endPoint x: 724, endPoint y: 88, distance: 30.4
click at [724, 88] on textarea "**********" at bounding box center [606, 178] width 313 height 321
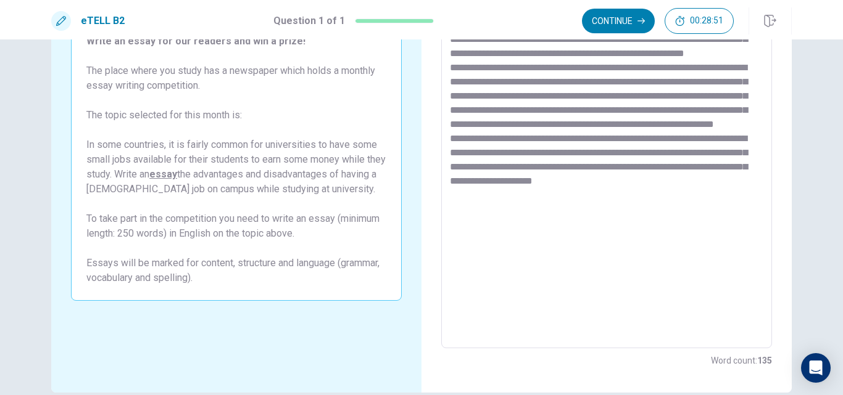
click at [556, 101] on textarea "**********" at bounding box center [606, 178] width 313 height 321
click at [721, 210] on textarea "**********" at bounding box center [606, 178] width 313 height 321
click at [468, 231] on textarea "**********" at bounding box center [606, 178] width 313 height 321
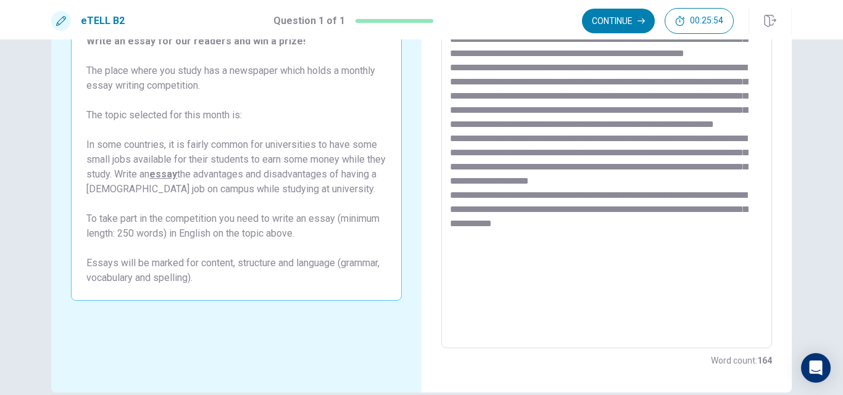
click at [605, 237] on textarea at bounding box center [606, 178] width 313 height 321
drag, startPoint x: 604, startPoint y: 238, endPoint x: 603, endPoint y: 264, distance: 25.9
click at [603, 264] on textarea at bounding box center [606, 178] width 313 height 321
click at [468, 250] on textarea at bounding box center [606, 178] width 313 height 321
click at [696, 253] on textarea at bounding box center [606, 178] width 313 height 321
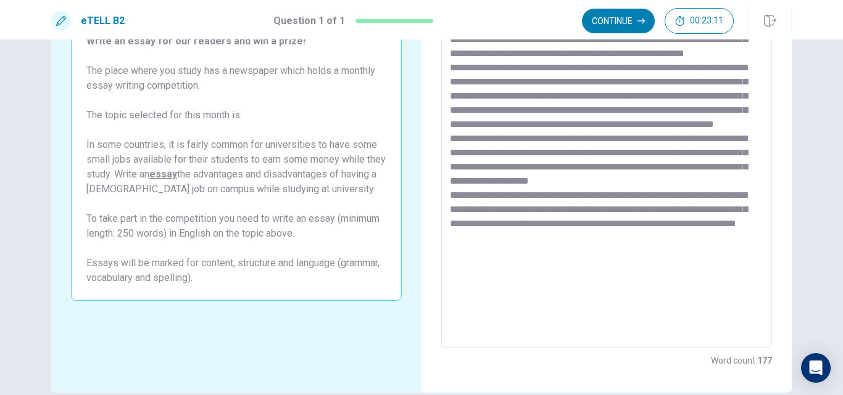
click at [507, 254] on textarea at bounding box center [606, 178] width 313 height 321
click at [586, 268] on textarea at bounding box center [606, 178] width 313 height 321
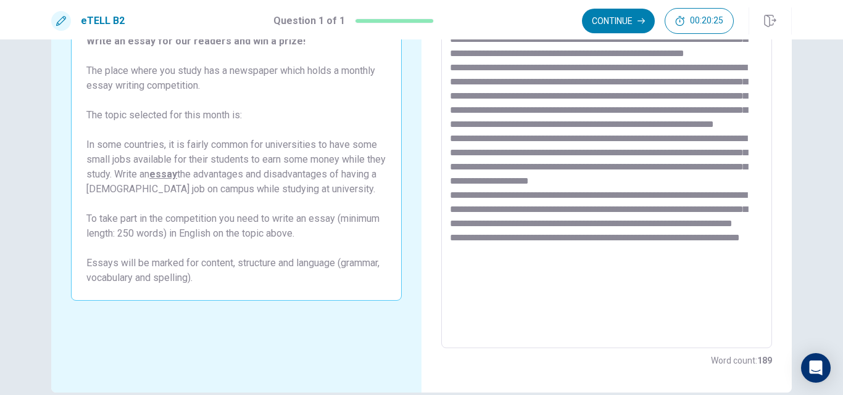
drag, startPoint x: 586, startPoint y: 268, endPoint x: 692, endPoint y: 270, distance: 106.1
click at [692, 270] on textarea at bounding box center [606, 178] width 313 height 321
click at [701, 279] on textarea at bounding box center [606, 178] width 313 height 321
click at [709, 279] on textarea at bounding box center [606, 178] width 313 height 321
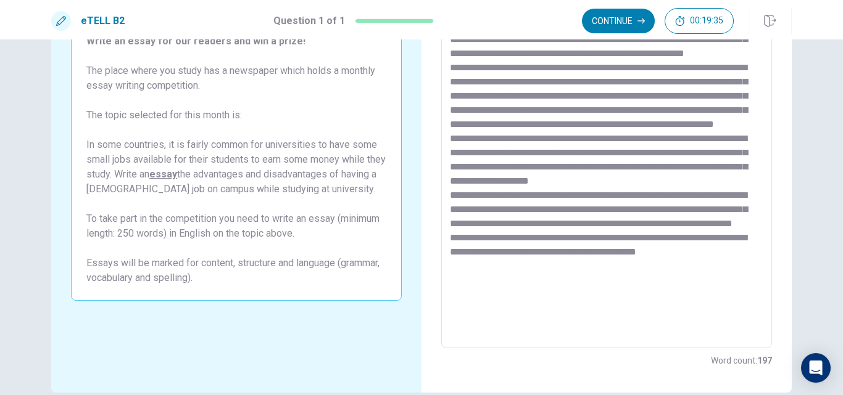
click at [709, 279] on textarea at bounding box center [606, 178] width 313 height 321
click at [753, 296] on textarea at bounding box center [606, 178] width 313 height 321
click at [698, 208] on textarea at bounding box center [606, 178] width 313 height 321
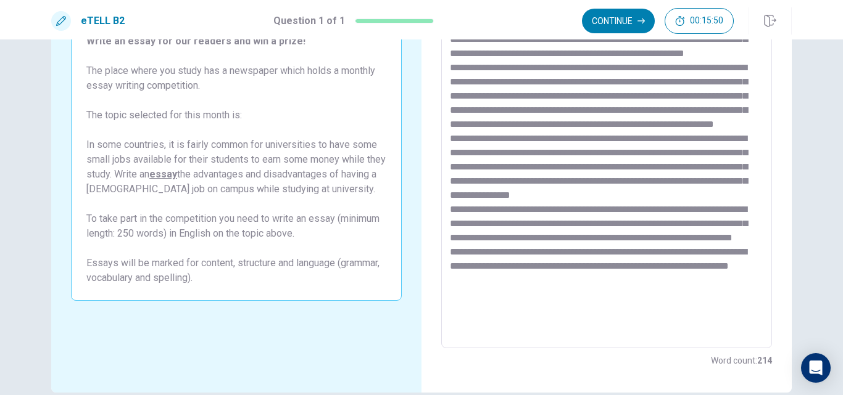
click at [576, 211] on textarea at bounding box center [606, 178] width 313 height 321
click at [539, 317] on textarea at bounding box center [606, 178] width 313 height 321
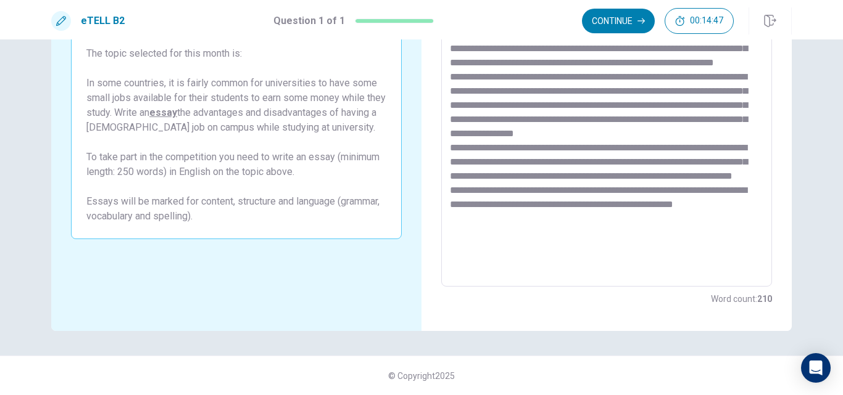
scroll to position [5, 0]
click at [548, 249] on textarea at bounding box center [606, 116] width 313 height 321
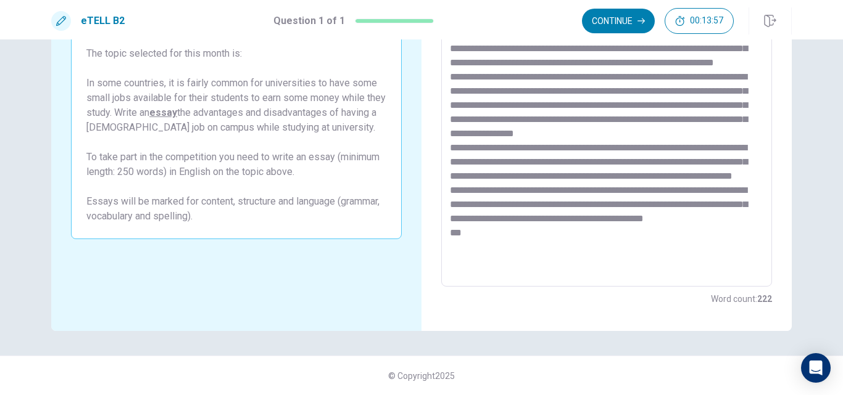
scroll to position [19, 0]
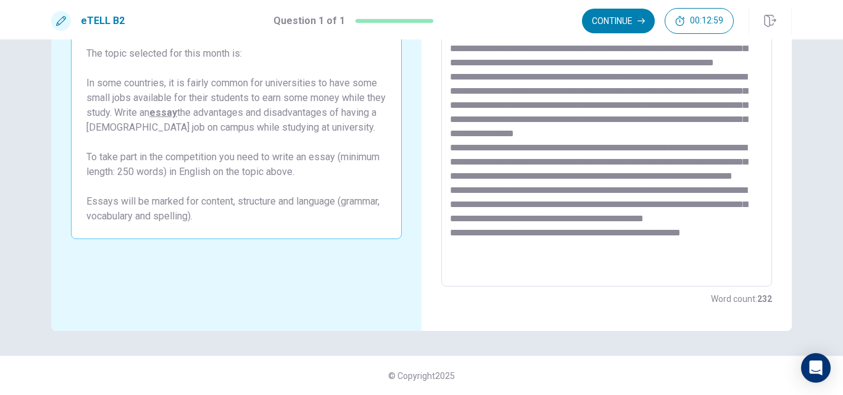
click at [525, 270] on textarea at bounding box center [606, 116] width 313 height 321
click at [717, 271] on textarea at bounding box center [606, 116] width 313 height 321
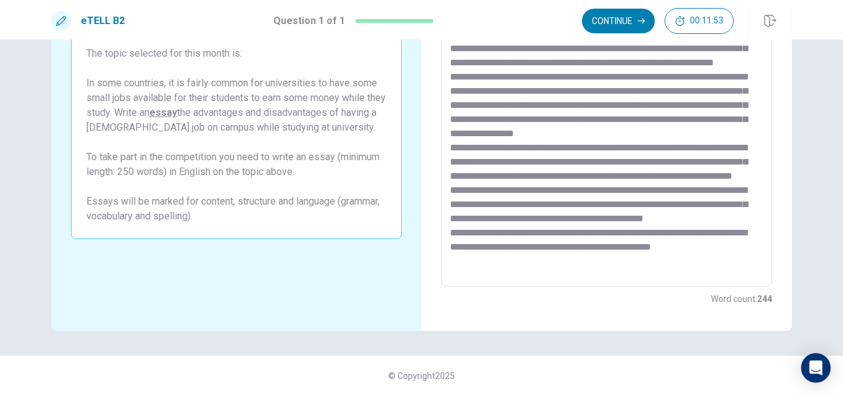
scroll to position [47, 0]
drag, startPoint x: 449, startPoint y: 241, endPoint x: 485, endPoint y: 263, distance: 42.3
click at [485, 263] on textarea at bounding box center [606, 116] width 313 height 321
click at [453, 243] on textarea at bounding box center [606, 116] width 313 height 321
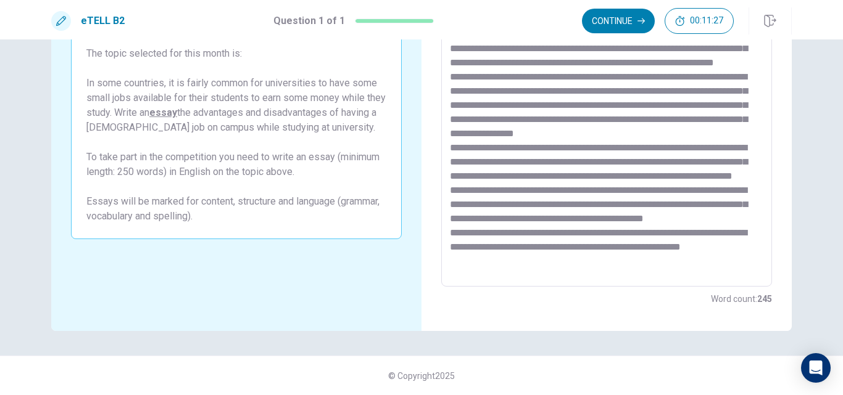
drag, startPoint x: 547, startPoint y: 242, endPoint x: 461, endPoint y: 248, distance: 85.9
click at [461, 248] on textarea at bounding box center [606, 116] width 313 height 321
click at [719, 252] on textarea at bounding box center [606, 116] width 313 height 321
click at [643, 255] on textarea at bounding box center [606, 116] width 313 height 321
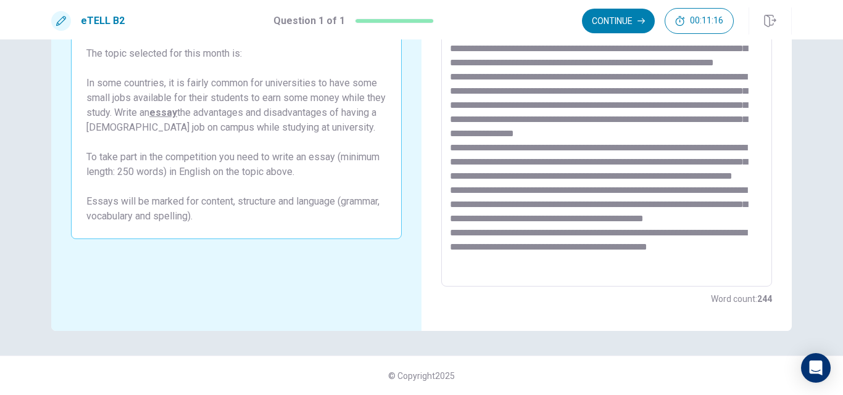
click at [643, 256] on textarea at bounding box center [606, 116] width 313 height 321
drag, startPoint x: 630, startPoint y: 255, endPoint x: 656, endPoint y: 257, distance: 26.6
click at [656, 257] on textarea at bounding box center [606, 116] width 313 height 321
click at [659, 256] on textarea at bounding box center [606, 116] width 313 height 321
click at [644, 257] on textarea at bounding box center [606, 116] width 313 height 321
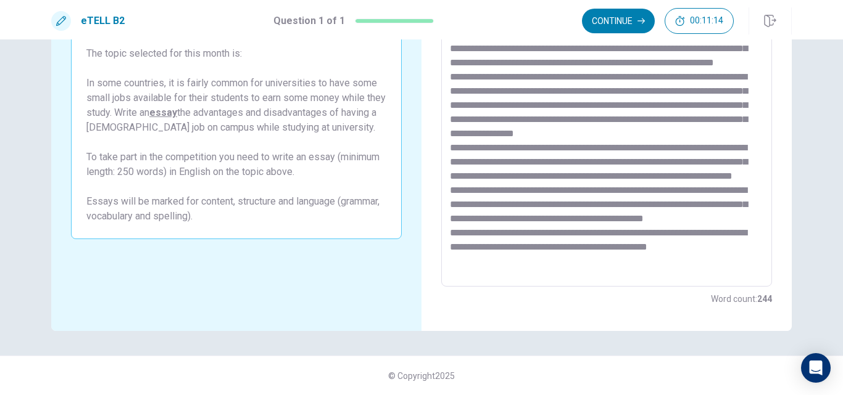
click at [644, 257] on textarea at bounding box center [606, 116] width 313 height 321
drag, startPoint x: 644, startPoint y: 257, endPoint x: 690, endPoint y: 257, distance: 45.6
click at [690, 257] on textarea at bounding box center [606, 116] width 313 height 321
click at [674, 258] on textarea at bounding box center [606, 116] width 313 height 321
click at [642, 252] on textarea at bounding box center [606, 116] width 313 height 321
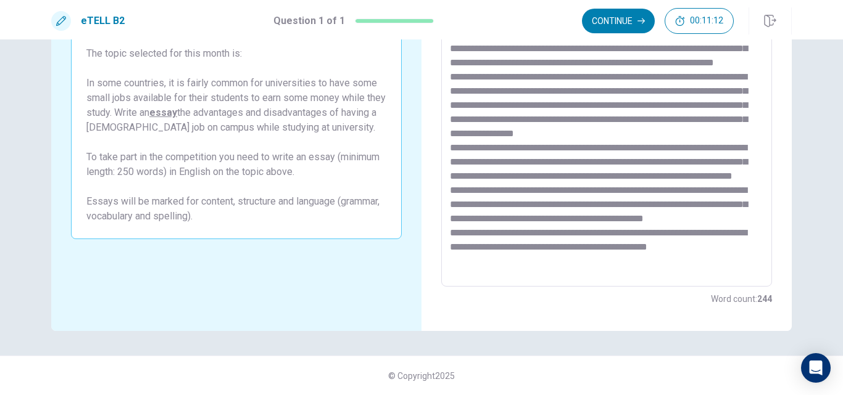
click at [642, 252] on textarea at bounding box center [606, 116] width 313 height 321
click at [629, 258] on textarea at bounding box center [606, 116] width 313 height 321
click at [663, 255] on textarea at bounding box center [606, 116] width 313 height 321
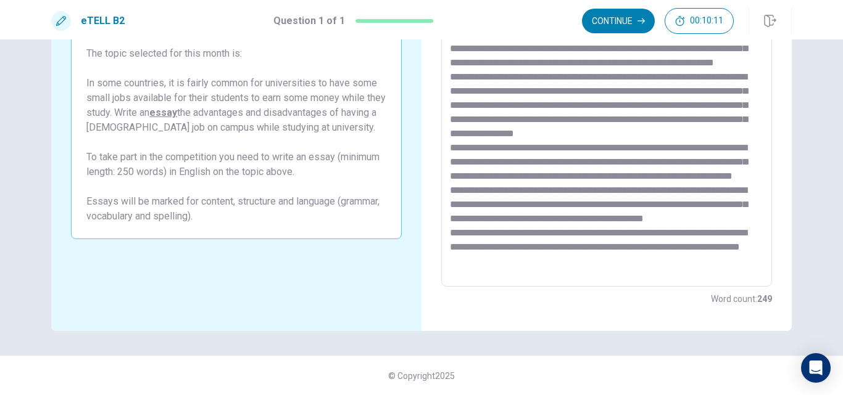
click at [555, 256] on textarea at bounding box center [606, 116] width 313 height 321
click at [583, 271] on textarea at bounding box center [606, 116] width 313 height 321
click at [622, 275] on textarea at bounding box center [606, 116] width 313 height 321
click at [490, 242] on textarea at bounding box center [606, 116] width 313 height 321
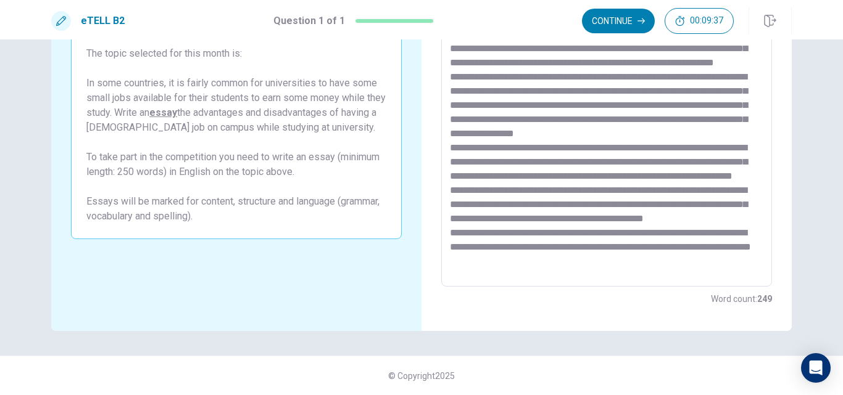
click at [584, 242] on textarea at bounding box center [606, 116] width 313 height 321
click at [671, 242] on textarea at bounding box center [606, 116] width 313 height 321
click at [498, 255] on textarea at bounding box center [606, 116] width 313 height 321
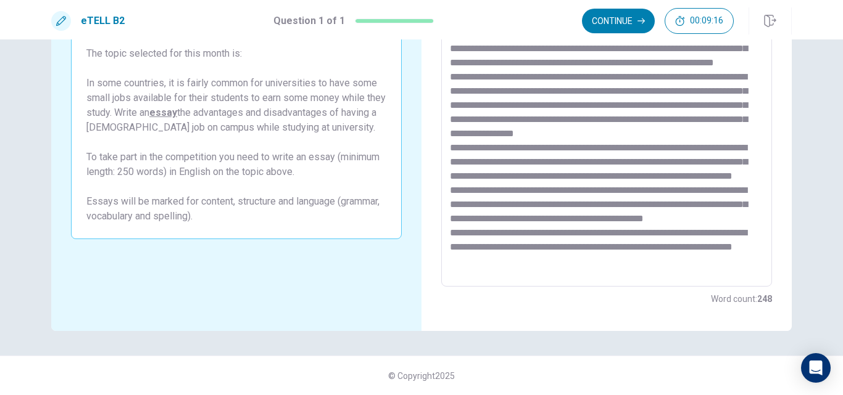
click at [498, 255] on textarea at bounding box center [606, 116] width 313 height 321
click at [610, 245] on textarea at bounding box center [606, 116] width 313 height 321
drag, startPoint x: 624, startPoint y: 242, endPoint x: 495, endPoint y: 260, distance: 130.2
click at [495, 260] on textarea at bounding box center [606, 116] width 313 height 321
click at [469, 255] on textarea at bounding box center [606, 116] width 313 height 321
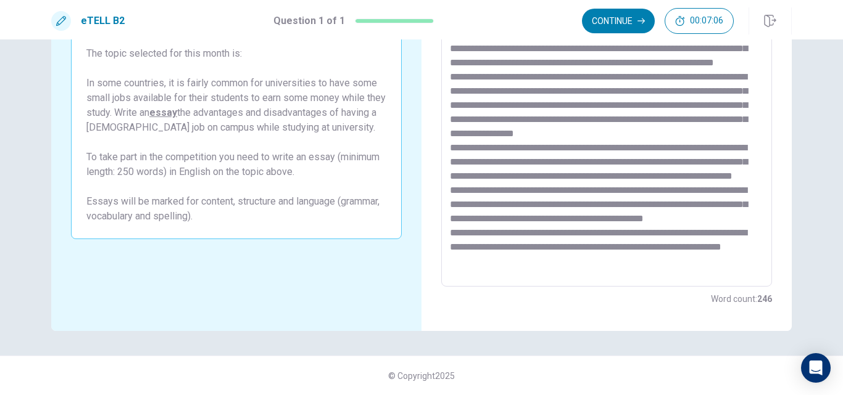
click at [469, 255] on textarea at bounding box center [606, 116] width 313 height 321
click at [701, 239] on textarea at bounding box center [606, 116] width 313 height 321
click at [466, 257] on textarea at bounding box center [606, 116] width 313 height 321
drag, startPoint x: 466, startPoint y: 257, endPoint x: 617, endPoint y: 265, distance: 152.0
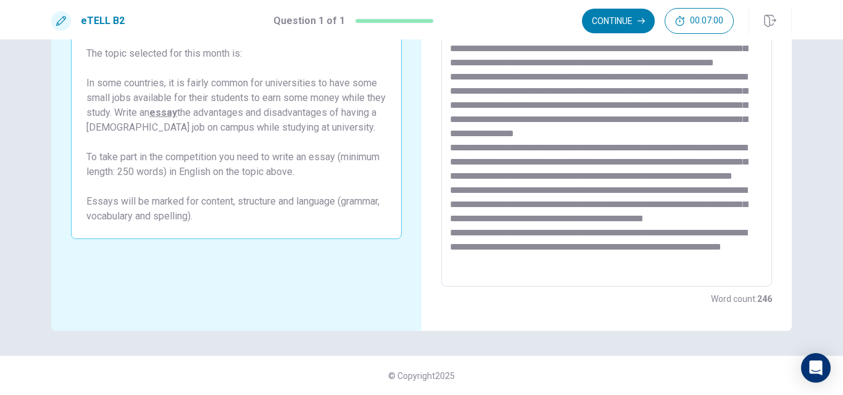
click at [617, 265] on textarea at bounding box center [606, 116] width 313 height 321
drag, startPoint x: 676, startPoint y: 239, endPoint x: 485, endPoint y: 257, distance: 192.1
click at [485, 257] on textarea at bounding box center [606, 116] width 313 height 321
click at [568, 268] on textarea at bounding box center [606, 116] width 313 height 321
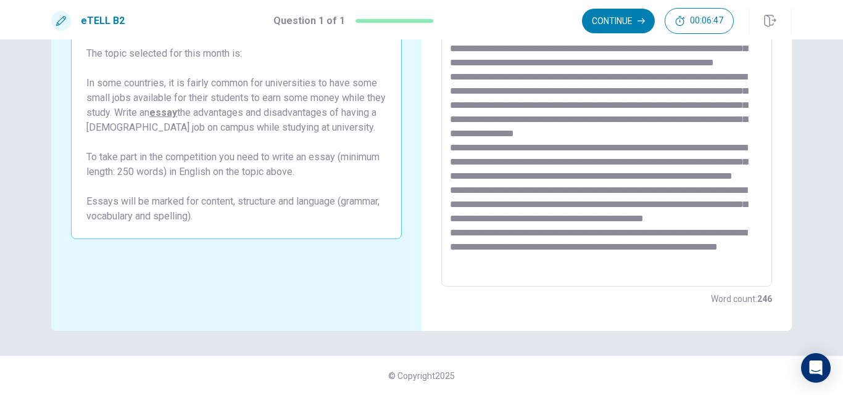
click at [620, 270] on textarea at bounding box center [606, 116] width 313 height 321
drag, startPoint x: 570, startPoint y: 271, endPoint x: 573, endPoint y: 301, distance: 30.4
click at [573, 301] on div "Write your essay here * ​ Word count : 253" at bounding box center [606, 116] width 331 height 379
click at [556, 268] on textarea at bounding box center [606, 116] width 313 height 321
click at [579, 268] on textarea at bounding box center [606, 116] width 313 height 321
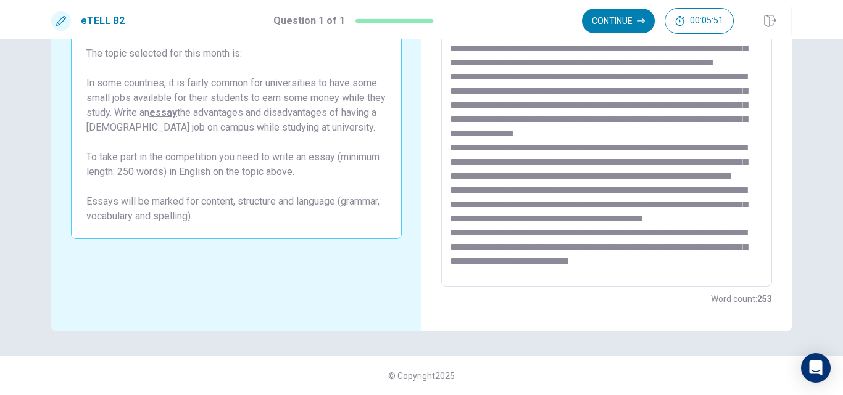
drag, startPoint x: 579, startPoint y: 268, endPoint x: 761, endPoint y: 271, distance: 182.0
click at [761, 271] on div "* ​" at bounding box center [606, 116] width 331 height 341
click at [634, 269] on textarea at bounding box center [606, 116] width 313 height 321
click at [641, 256] on textarea at bounding box center [606, 116] width 313 height 321
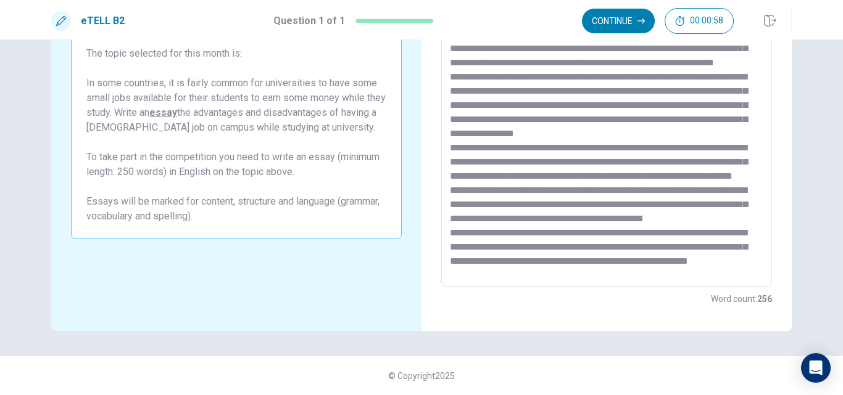
click at [596, 252] on textarea at bounding box center [606, 116] width 313 height 321
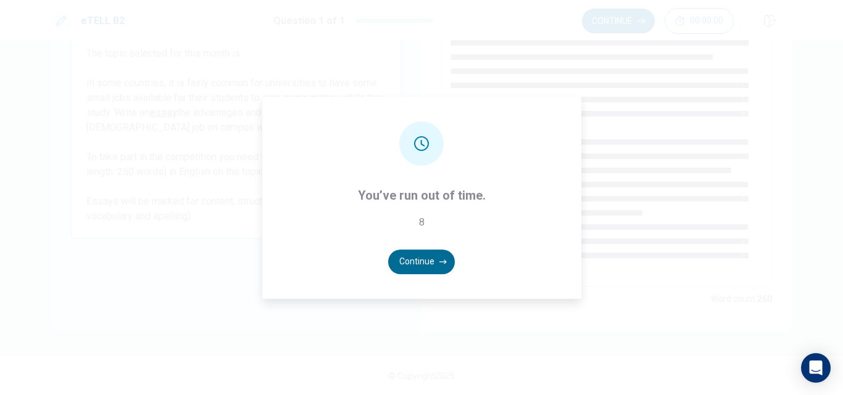
click at [415, 265] on button "Continue" at bounding box center [421, 262] width 67 height 25
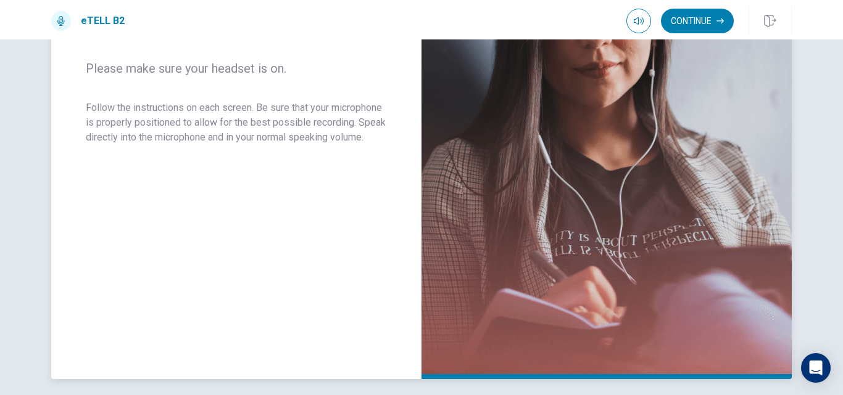
scroll to position [271, 0]
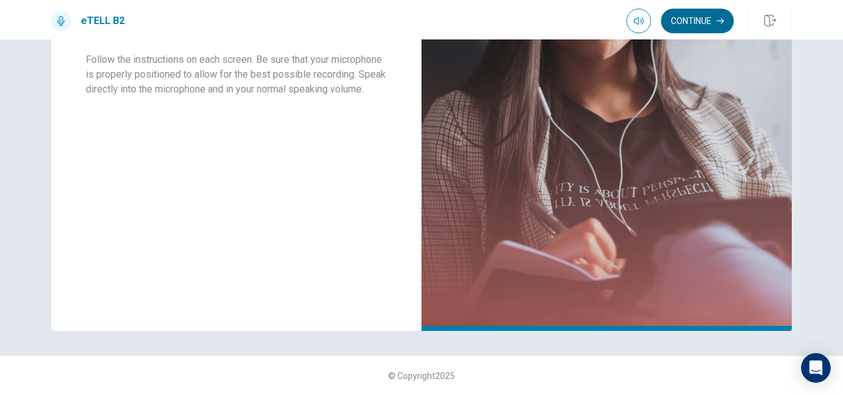
click at [727, 22] on button "Continue" at bounding box center [697, 21] width 73 height 25
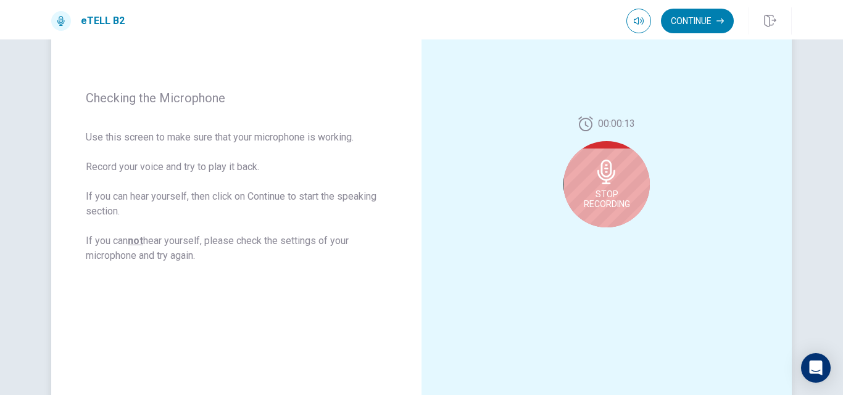
scroll to position [147, 0]
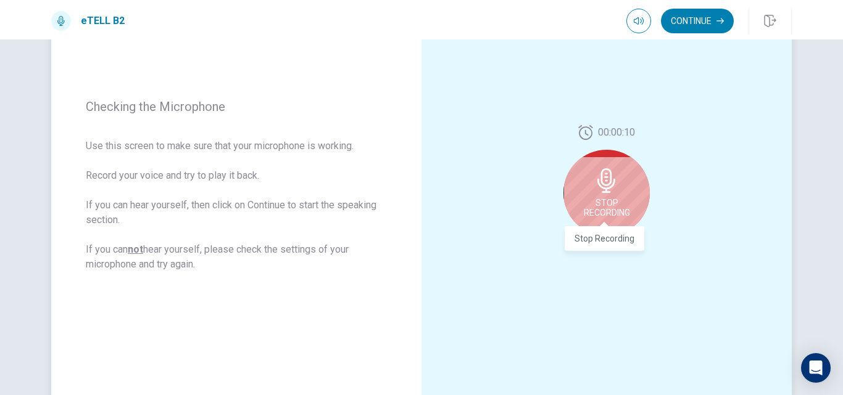
click at [596, 199] on span "Stop Recording" at bounding box center [607, 208] width 46 height 20
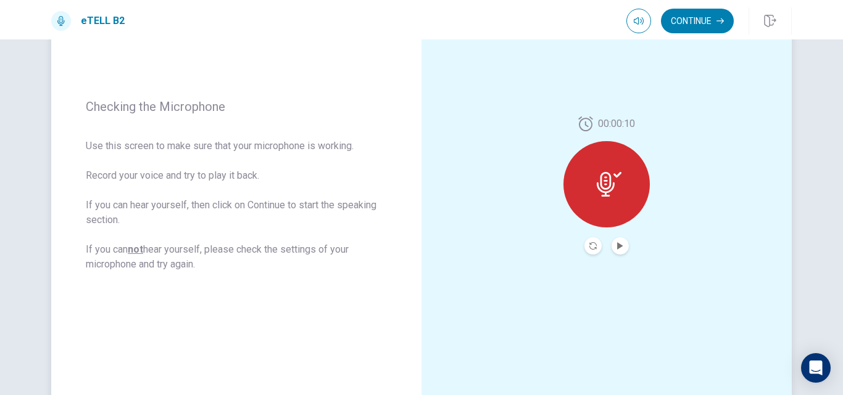
click at [622, 250] on button "Play Audio" at bounding box center [619, 245] width 17 height 17
click at [592, 246] on icon "Record Again" at bounding box center [592, 245] width 7 height 7
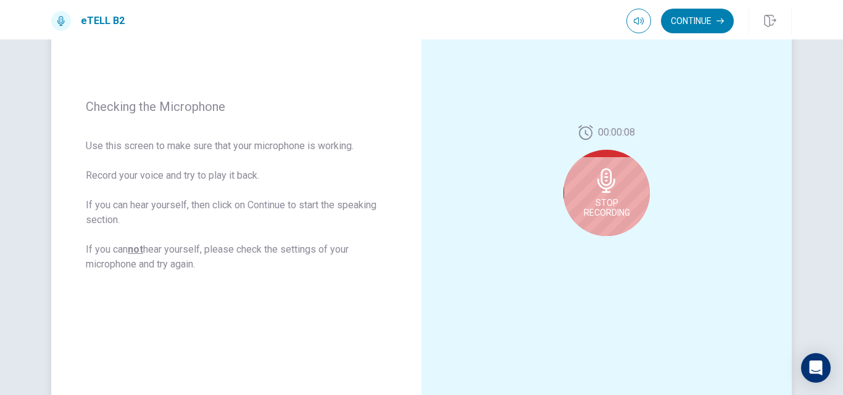
click at [615, 207] on span "Stop Recording" at bounding box center [607, 208] width 46 height 20
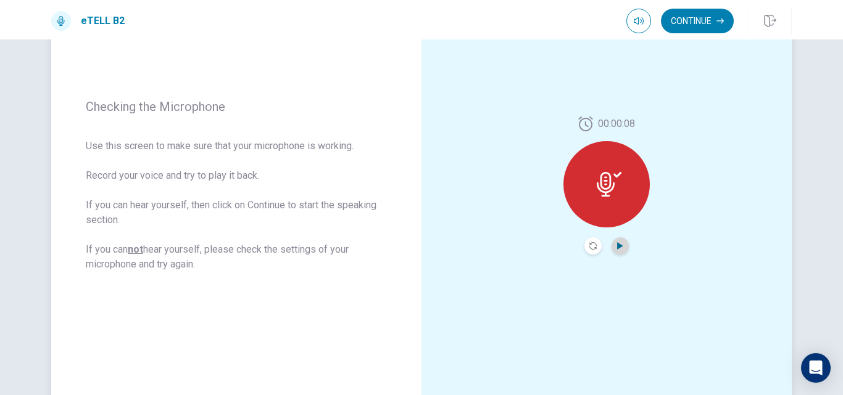
click at [617, 247] on icon "Play Audio" at bounding box center [620, 245] width 6 height 7
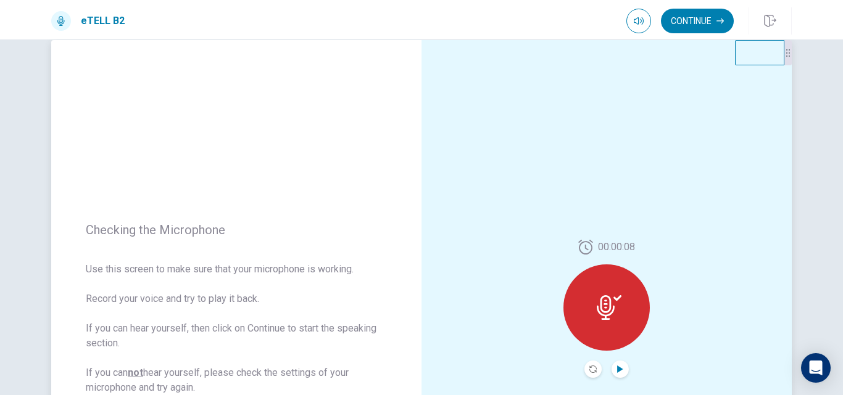
scroll to position [86, 0]
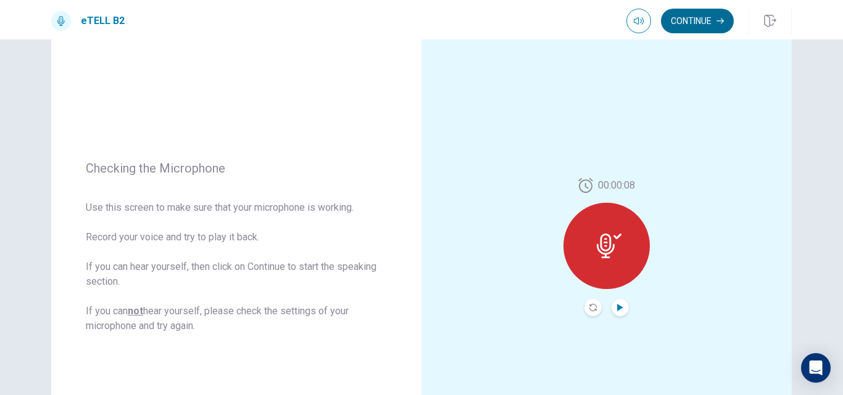
click at [695, 22] on button "Continue" at bounding box center [697, 21] width 73 height 25
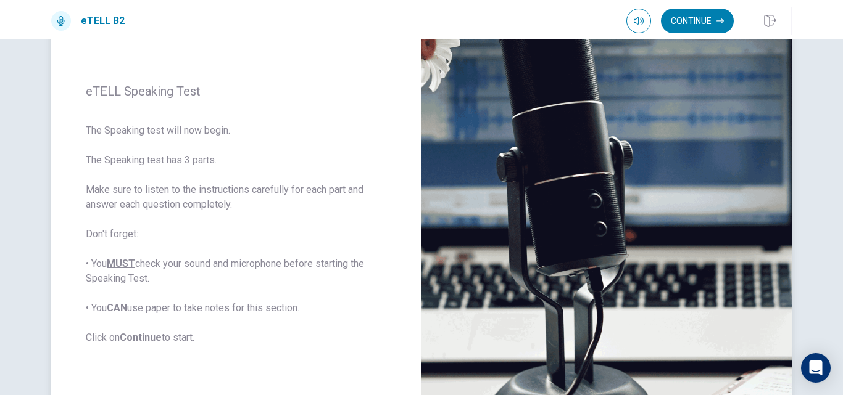
scroll to position [147, 0]
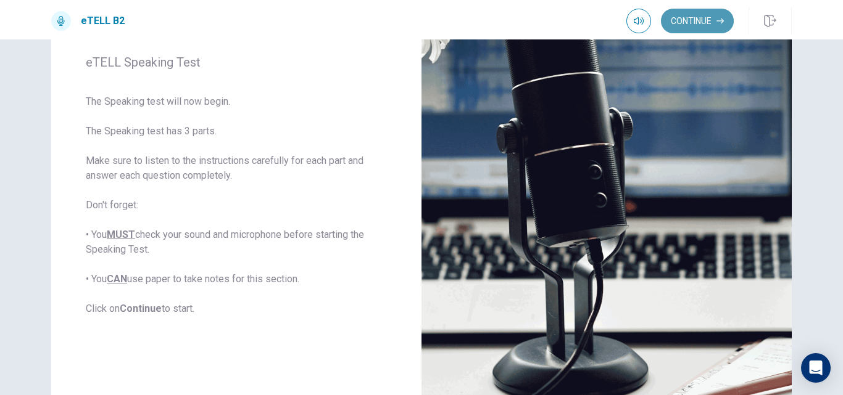
click at [698, 25] on button "Continue" at bounding box center [697, 21] width 73 height 25
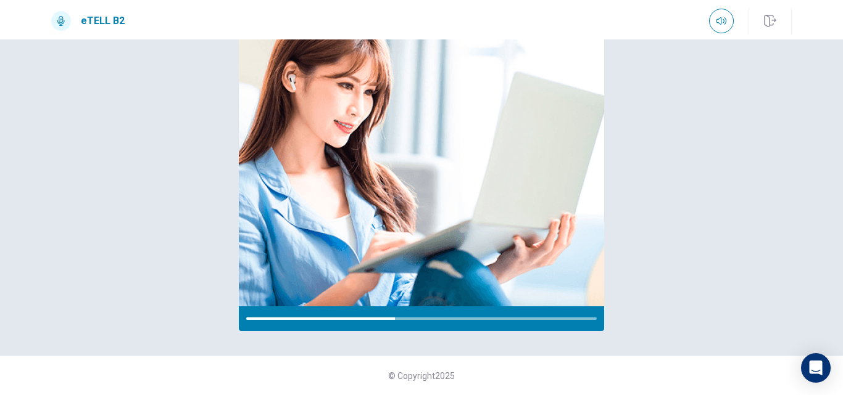
scroll to position [84, 0]
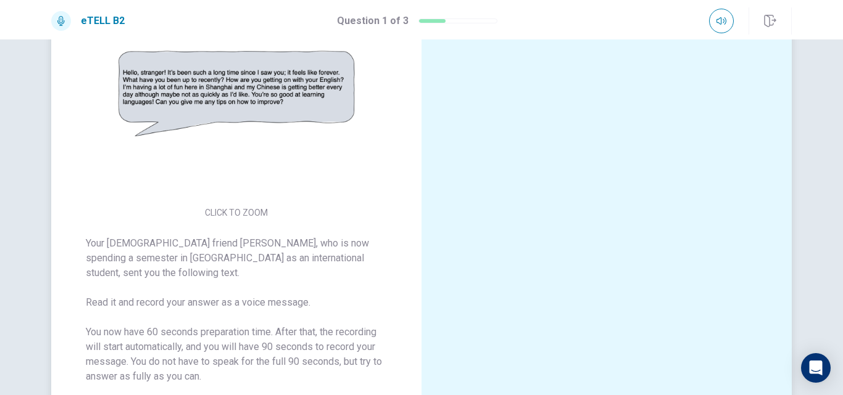
click at [218, 202] on img at bounding box center [236, 93] width 237 height 215
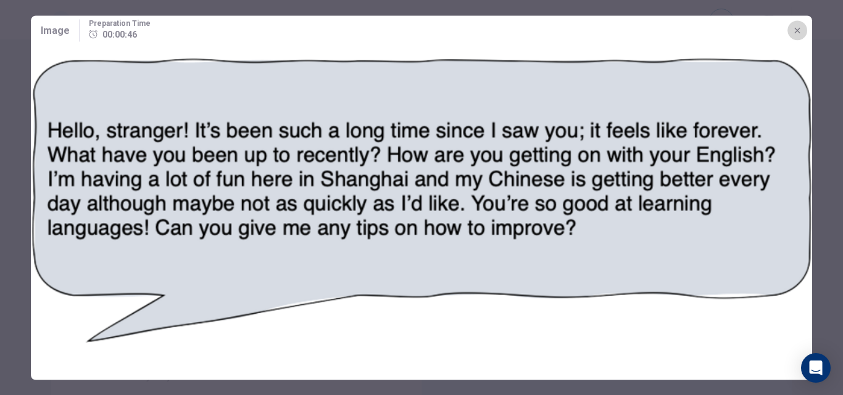
click at [799, 33] on icon "button" at bounding box center [797, 30] width 6 height 6
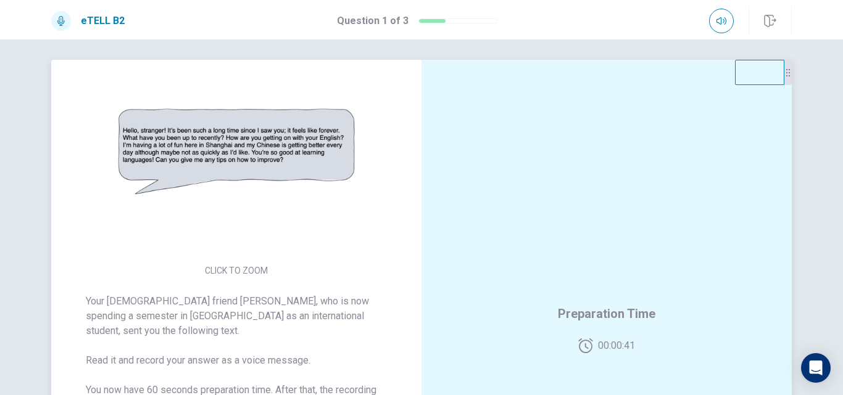
scroll to position [0, 0]
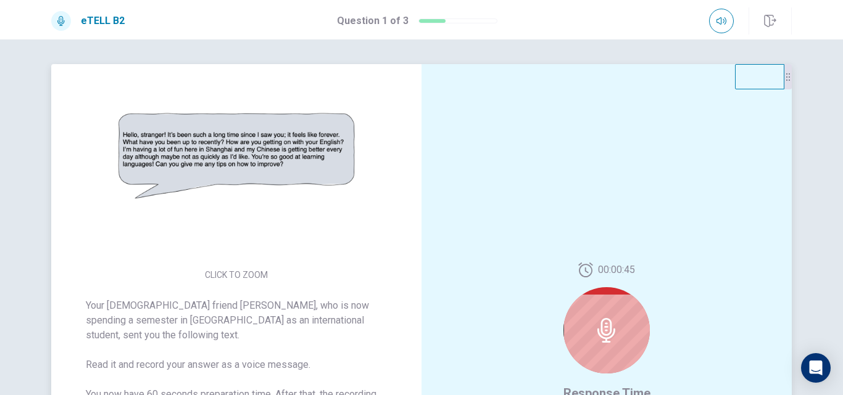
click at [601, 332] on icon at bounding box center [606, 330] width 25 height 25
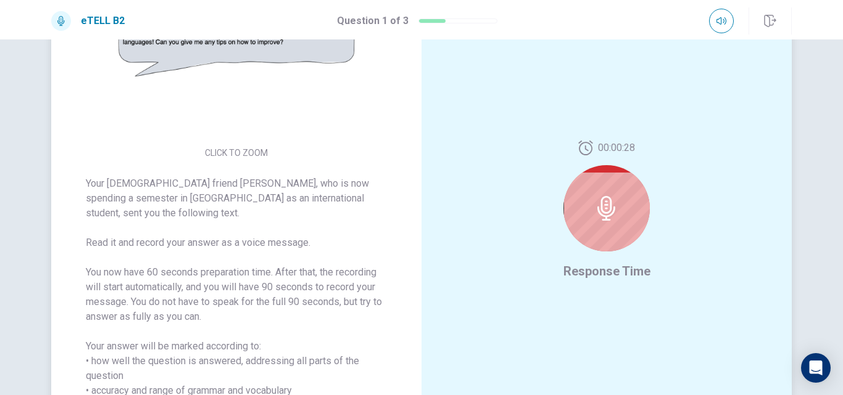
scroll to position [123, 0]
click at [594, 201] on icon at bounding box center [606, 207] width 25 height 25
click at [586, 157] on div "00:00:27" at bounding box center [606, 199] width 86 height 121
click at [616, 268] on span "Response Time" at bounding box center [606, 270] width 87 height 15
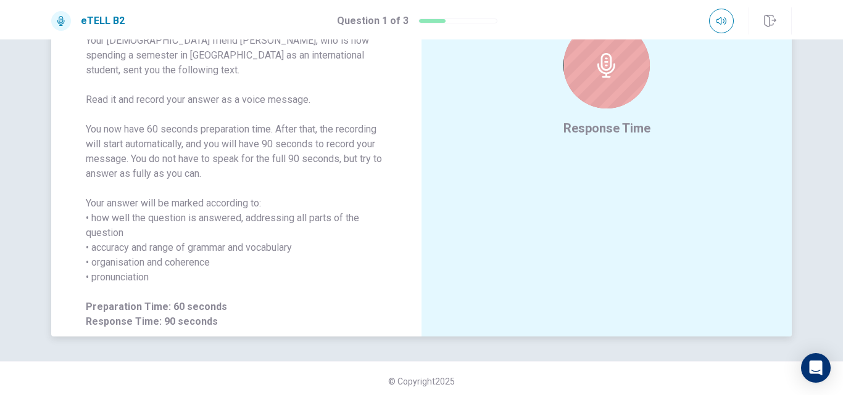
scroll to position [271, 0]
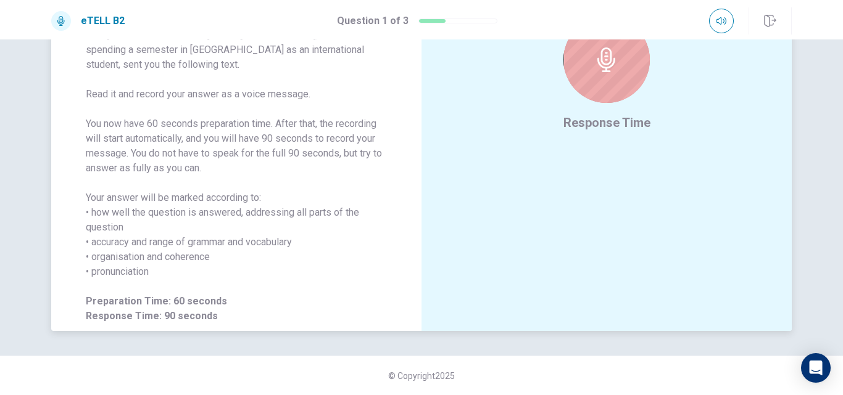
click at [535, 234] on div "00:00:24 Response Time" at bounding box center [606, 62] width 370 height 538
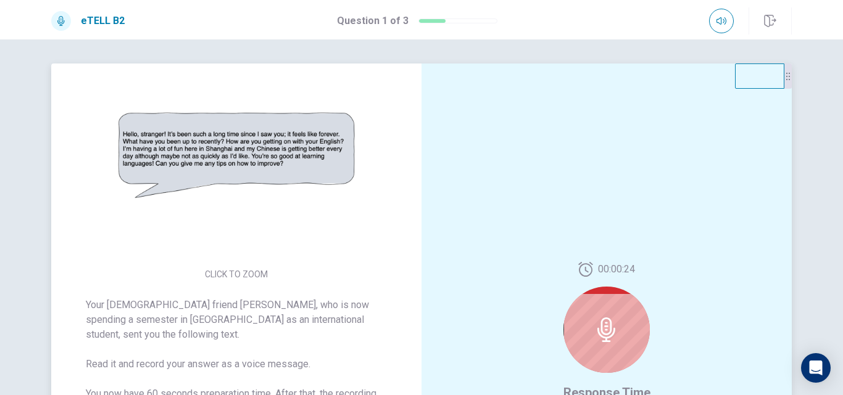
scroll to position [0, 0]
drag, startPoint x: 410, startPoint y: 130, endPoint x: 418, endPoint y: 86, distance: 44.6
click at [418, 86] on div "CLICK TO ZOOM Your [DEMOGRAPHIC_DATA] friend [PERSON_NAME], who is now spending…" at bounding box center [421, 333] width 740 height 538
click at [400, 23] on h1 "Question 1 of 3" at bounding box center [373, 21] width 72 height 15
click at [448, 23] on div "Question 1 of 3" at bounding box center [417, 21] width 160 height 15
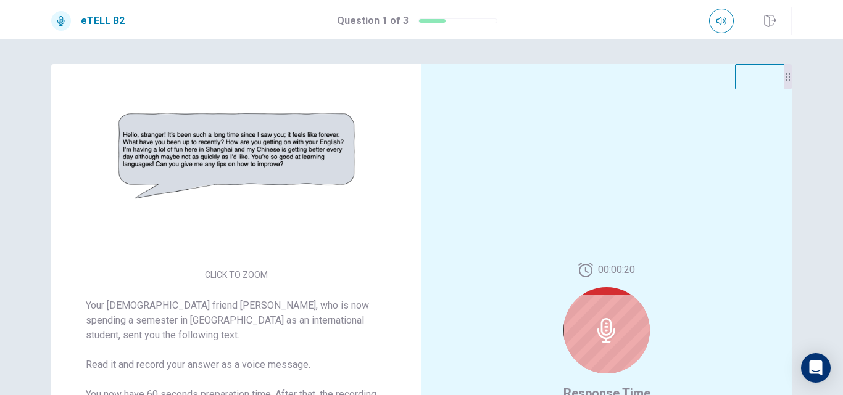
click at [550, 19] on div "eTELL B2 Question 1 of 3" at bounding box center [421, 20] width 780 height 27
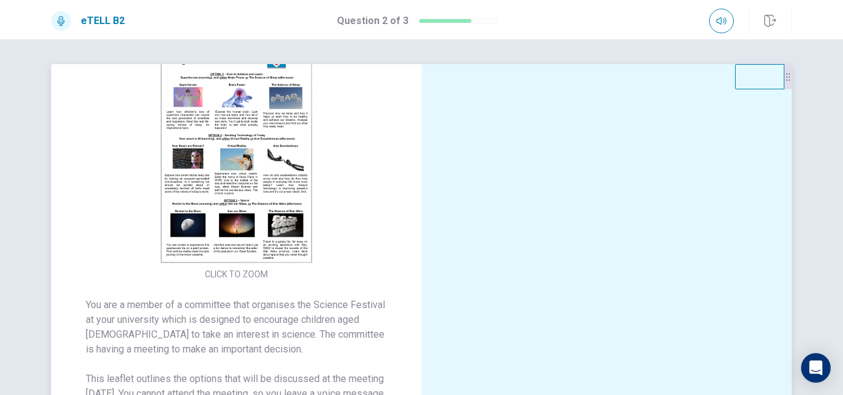
click at [237, 202] on img at bounding box center [236, 155] width 237 height 215
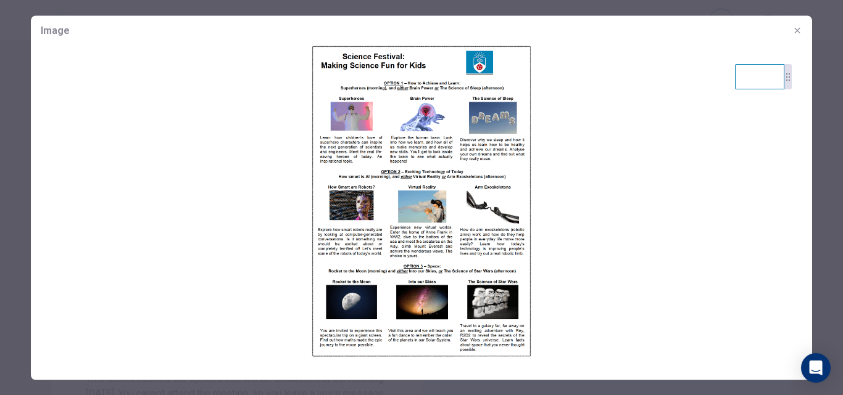
drag, startPoint x: 448, startPoint y: 175, endPoint x: 439, endPoint y: 207, distance: 33.6
click at [445, 176] on img at bounding box center [421, 201] width 781 height 312
click at [458, 221] on img at bounding box center [421, 201] width 781 height 312
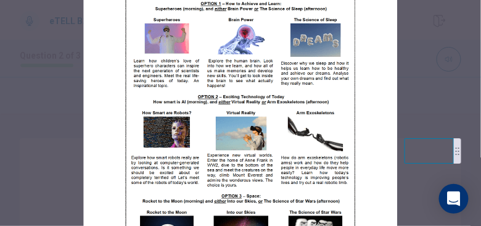
drag, startPoint x: 275, startPoint y: 106, endPoint x: 276, endPoint y: 133, distance: 27.2
click at [276, 133] on img at bounding box center [241, 128] width 314 height 328
drag, startPoint x: 276, startPoint y: 180, endPoint x: 280, endPoint y: 134, distance: 46.4
click at [280, 134] on img at bounding box center [241, 128] width 314 height 328
click at [241, 127] on img at bounding box center [241, 128] width 314 height 328
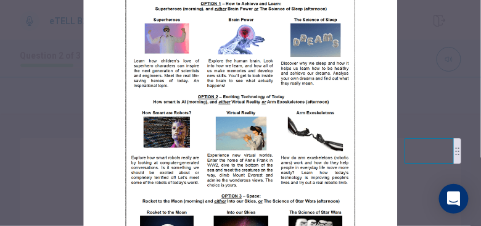
click at [255, 128] on img at bounding box center [241, 128] width 314 height 328
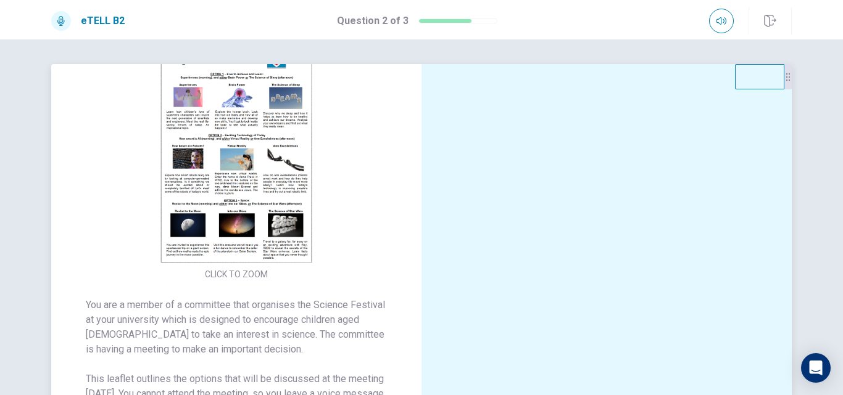
click at [257, 187] on img at bounding box center [236, 155] width 237 height 215
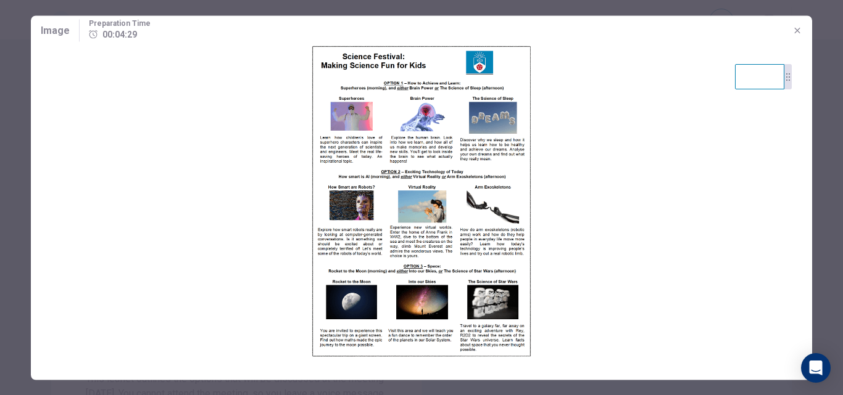
click at [797, 30] on icon "button" at bounding box center [797, 30] width 6 height 6
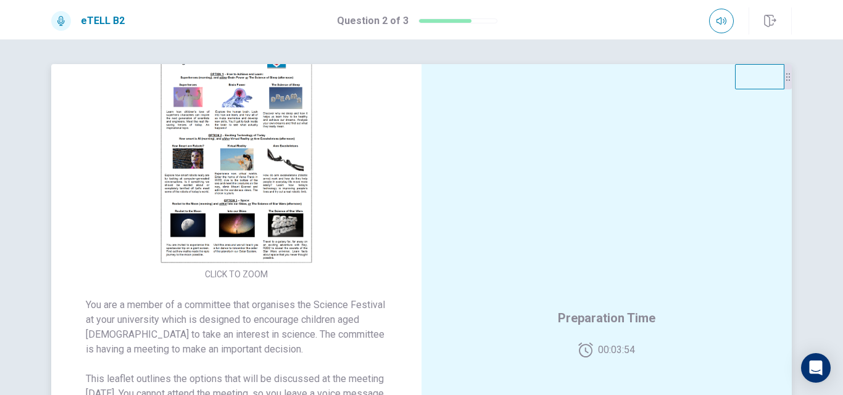
click at [247, 194] on img at bounding box center [236, 155] width 237 height 215
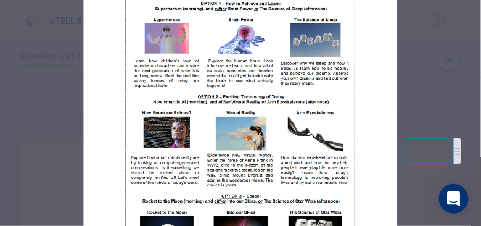
drag, startPoint x: 225, startPoint y: 75, endPoint x: 225, endPoint y: 104, distance: 29.6
click at [225, 104] on img at bounding box center [241, 128] width 314 height 328
click at [268, 182] on img at bounding box center [241, 128] width 314 height 328
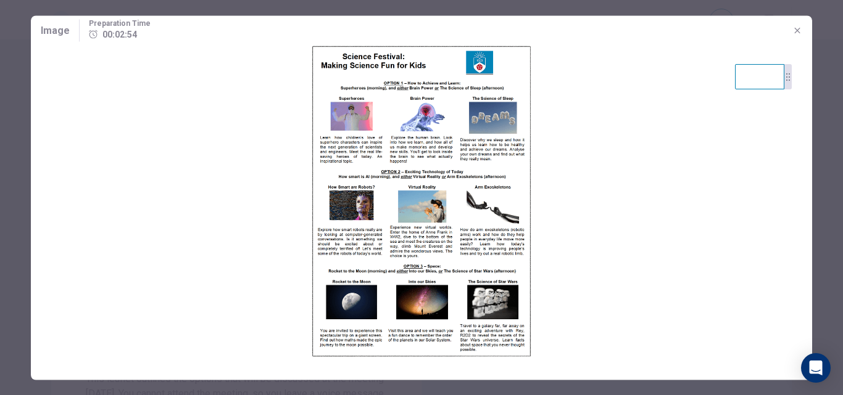
click at [796, 29] on icon "button" at bounding box center [797, 30] width 6 height 6
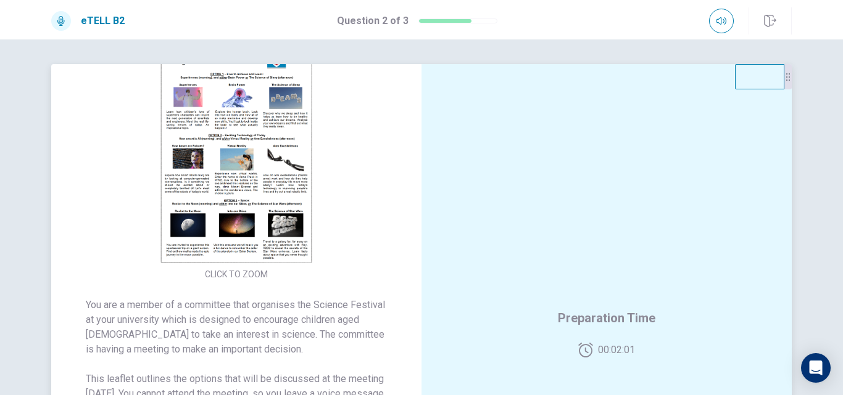
click at [276, 214] on img at bounding box center [236, 155] width 237 height 215
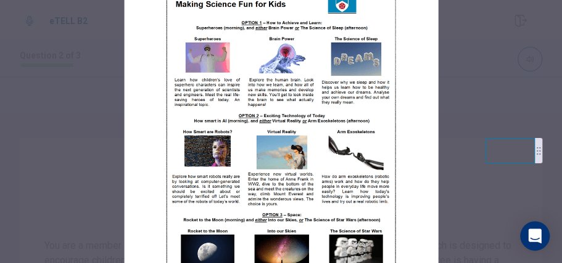
drag, startPoint x: 310, startPoint y: 172, endPoint x: 308, endPoint y: 112, distance: 60.5
click at [308, 112] on img at bounding box center [281, 147] width 314 height 328
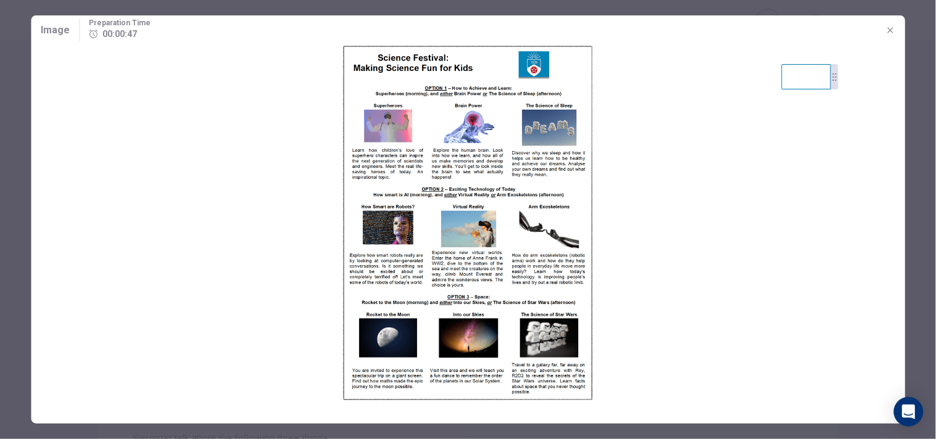
click at [842, 29] on icon "button" at bounding box center [890, 30] width 10 height 10
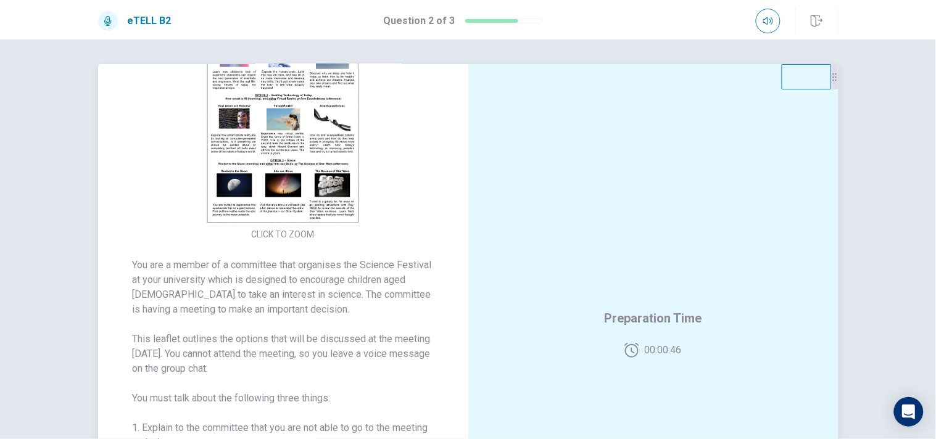
scroll to position [51, 0]
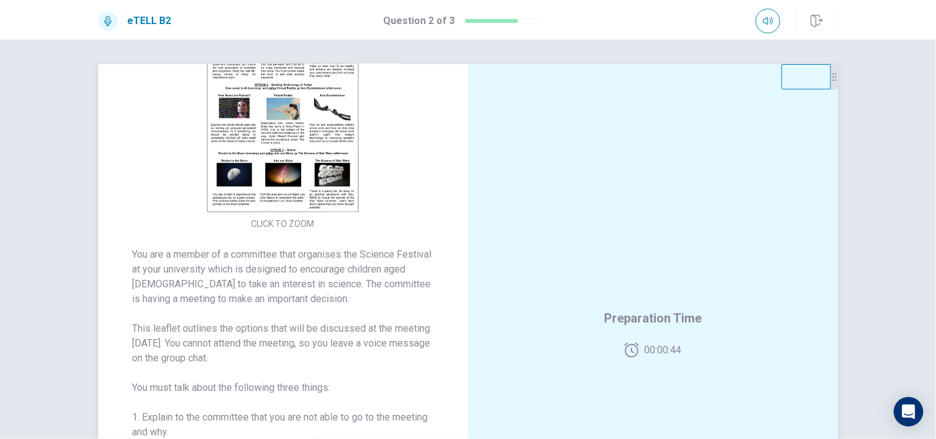
click at [381, 326] on span "You are a member of a committee that organises the Science Festival at your uni…" at bounding box center [283, 395] width 301 height 296
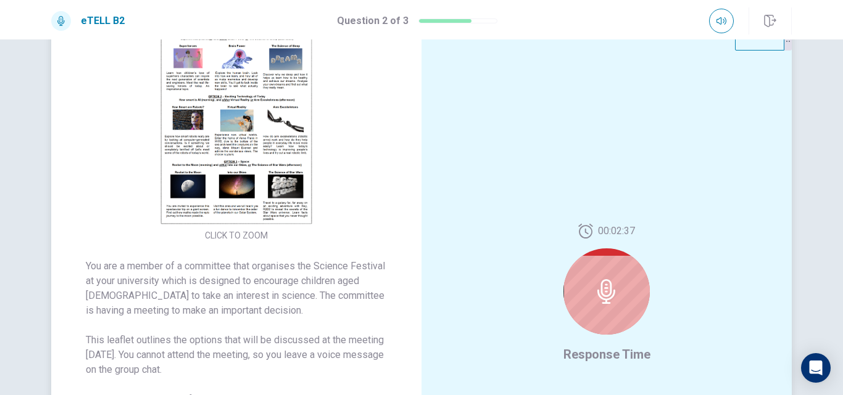
scroll to position [0, 0]
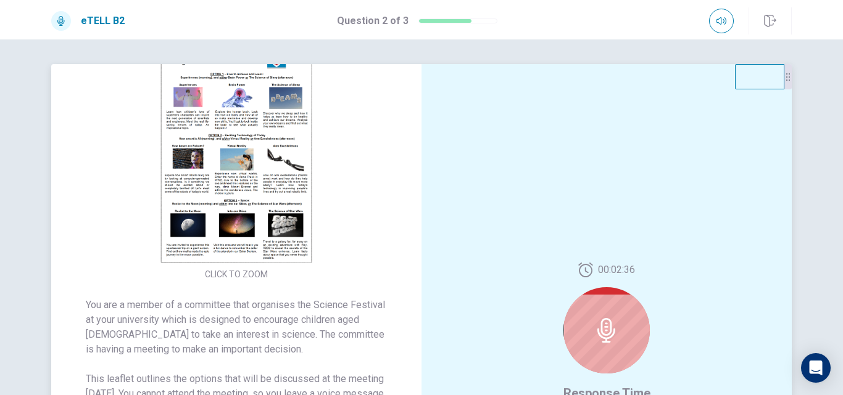
click at [266, 212] on img at bounding box center [236, 155] width 237 height 215
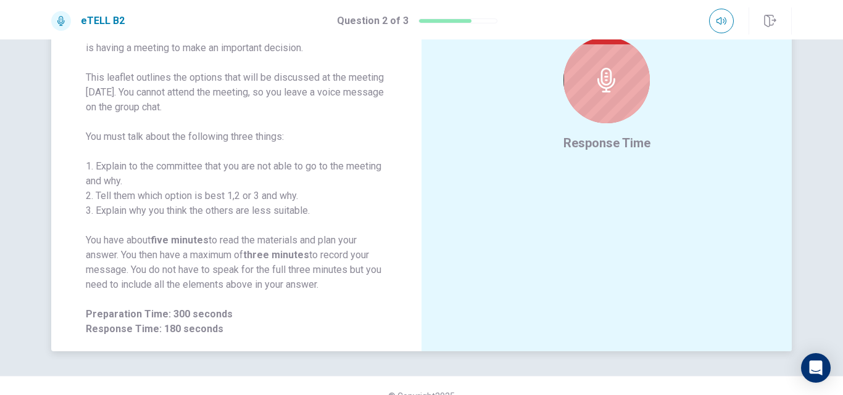
scroll to position [271, 0]
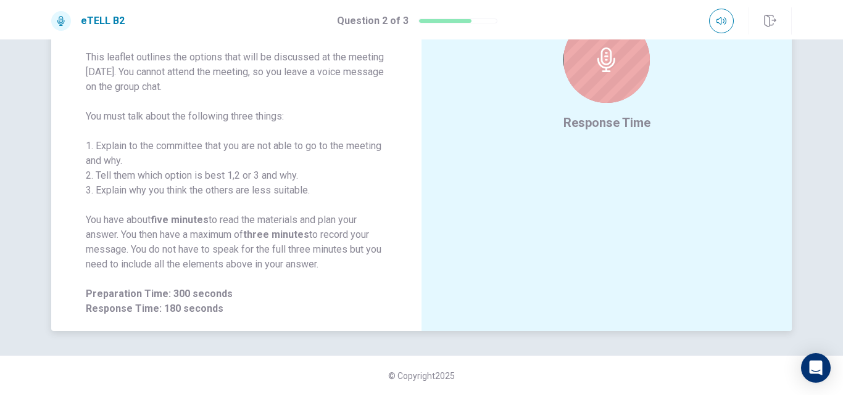
click at [609, 76] on div at bounding box center [606, 60] width 86 height 86
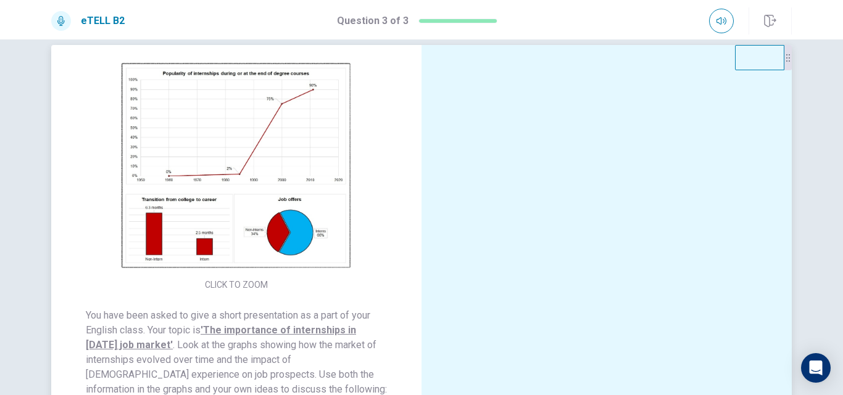
scroll to position [0, 0]
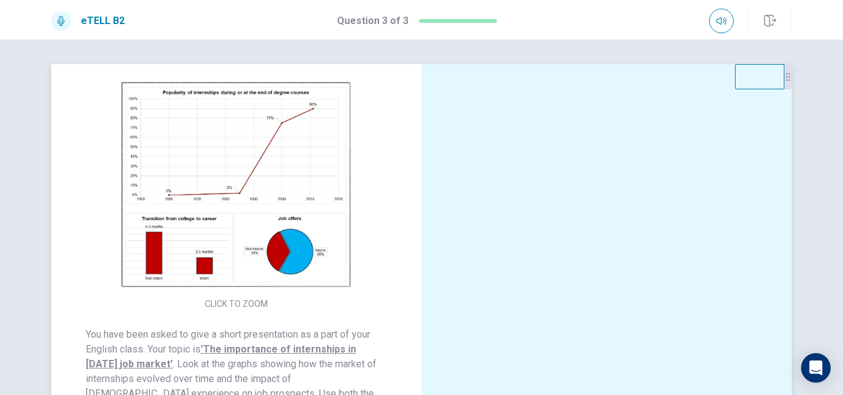
click at [282, 244] on img at bounding box center [236, 185] width 237 height 215
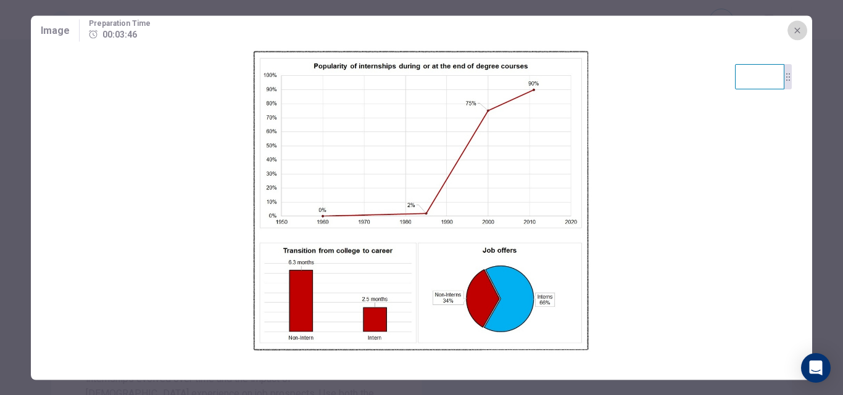
click at [796, 29] on icon "button" at bounding box center [797, 30] width 10 height 10
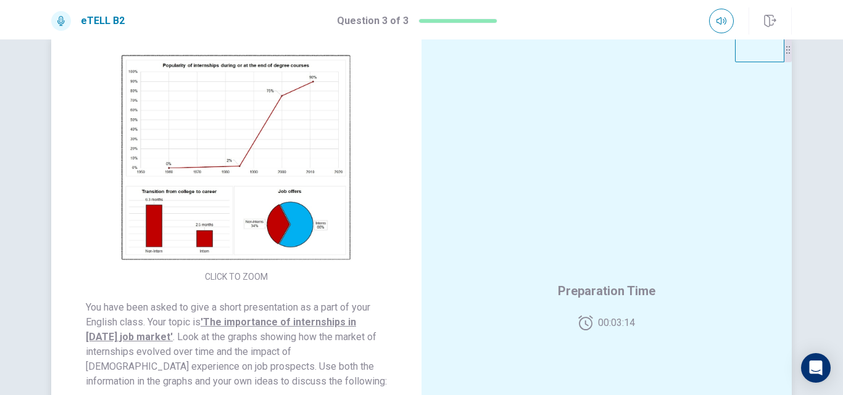
scroll to position [24, 0]
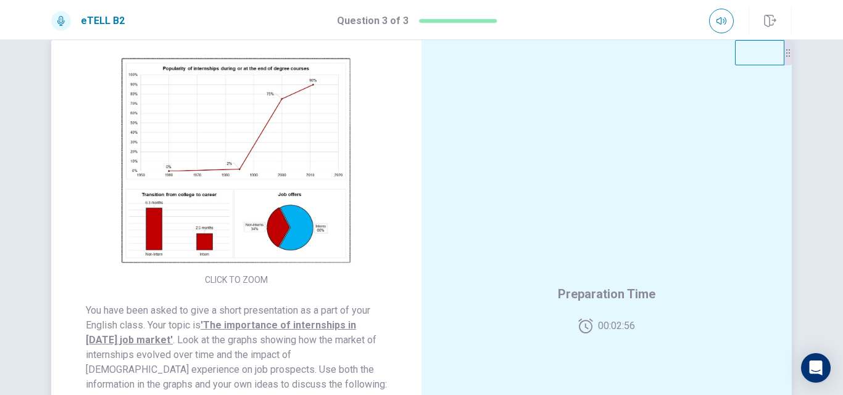
click at [184, 157] on img at bounding box center [236, 161] width 237 height 215
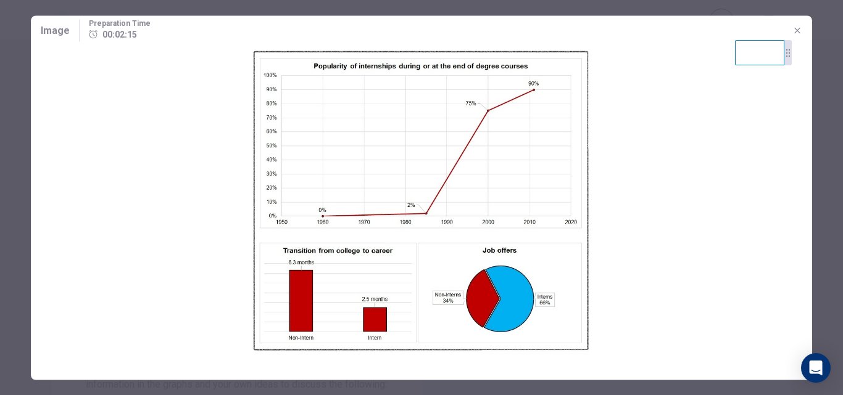
click at [798, 28] on icon "button" at bounding box center [797, 30] width 10 height 10
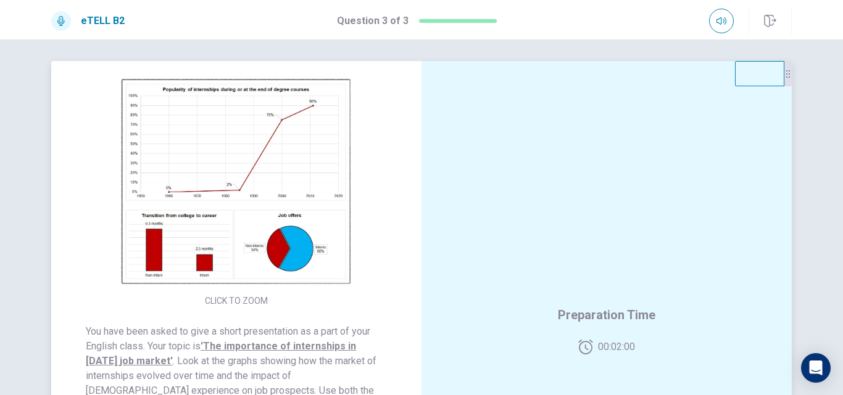
scroll to position [62, 0]
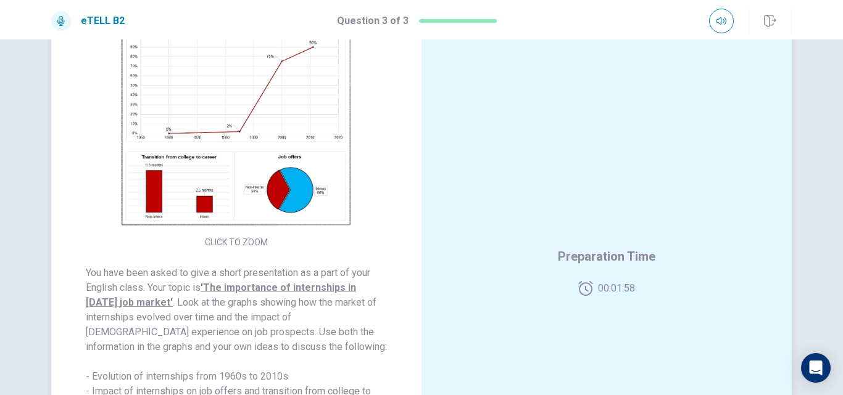
click at [300, 191] on img at bounding box center [236, 123] width 237 height 215
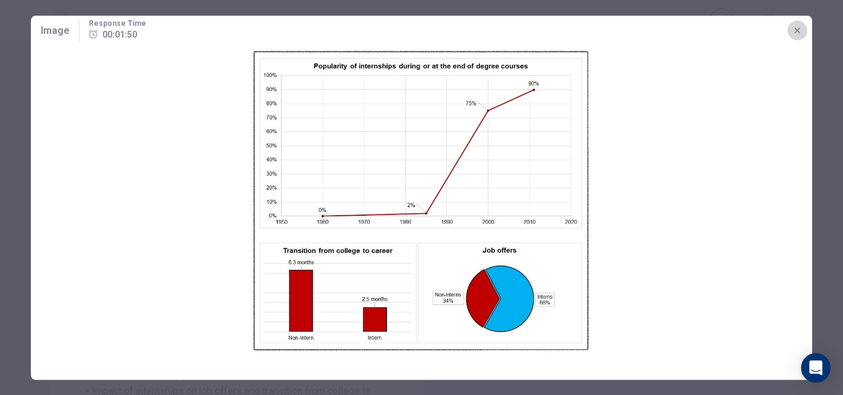
click at [801, 30] on icon "button" at bounding box center [797, 30] width 10 height 10
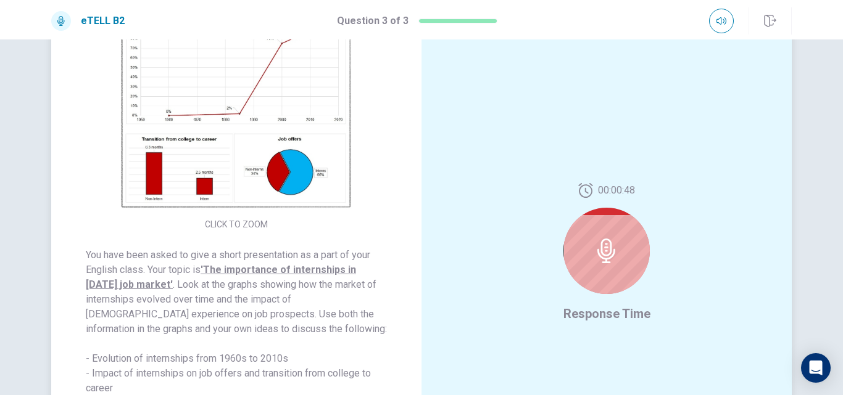
scroll to position [24, 0]
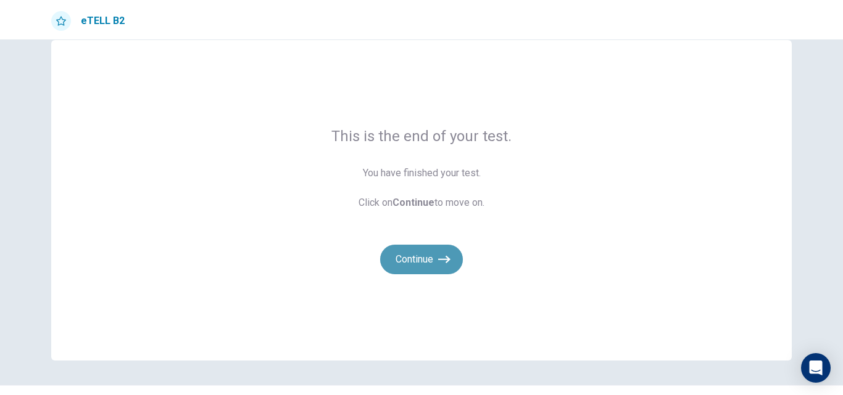
click at [407, 252] on button "Continue" at bounding box center [421, 260] width 83 height 30
